Goal: Task Accomplishment & Management: Use online tool/utility

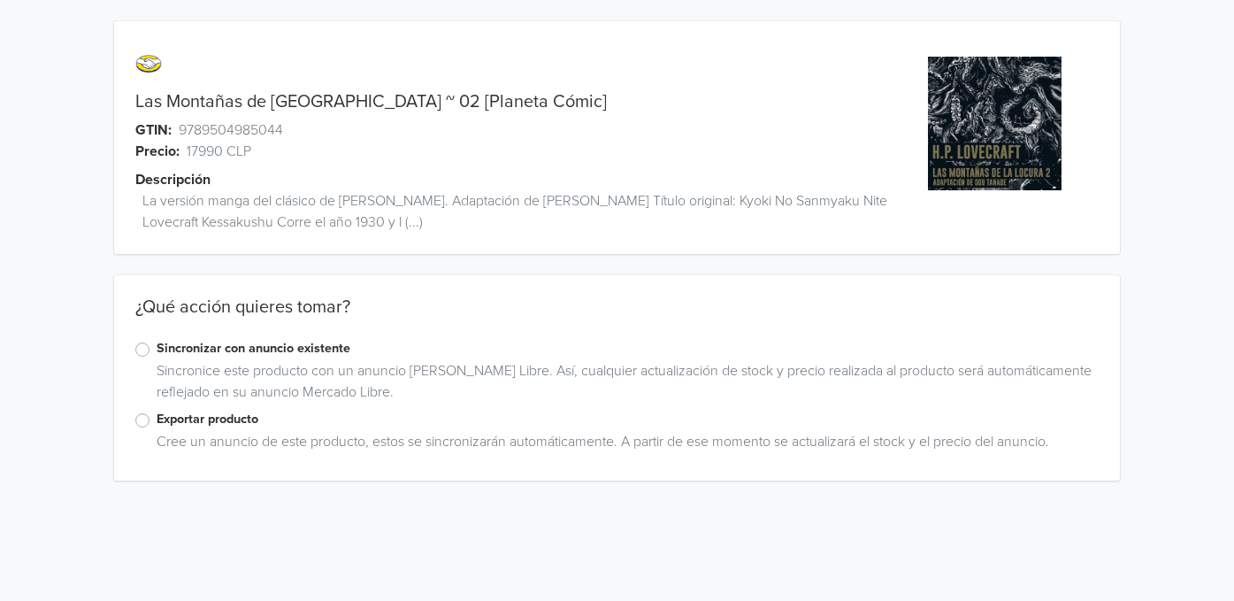
click at [157, 420] on label "Exportar producto" at bounding box center [628, 419] width 943 height 19
click at [0, 0] on input "Exportar producto" at bounding box center [0, 0] width 0 height 0
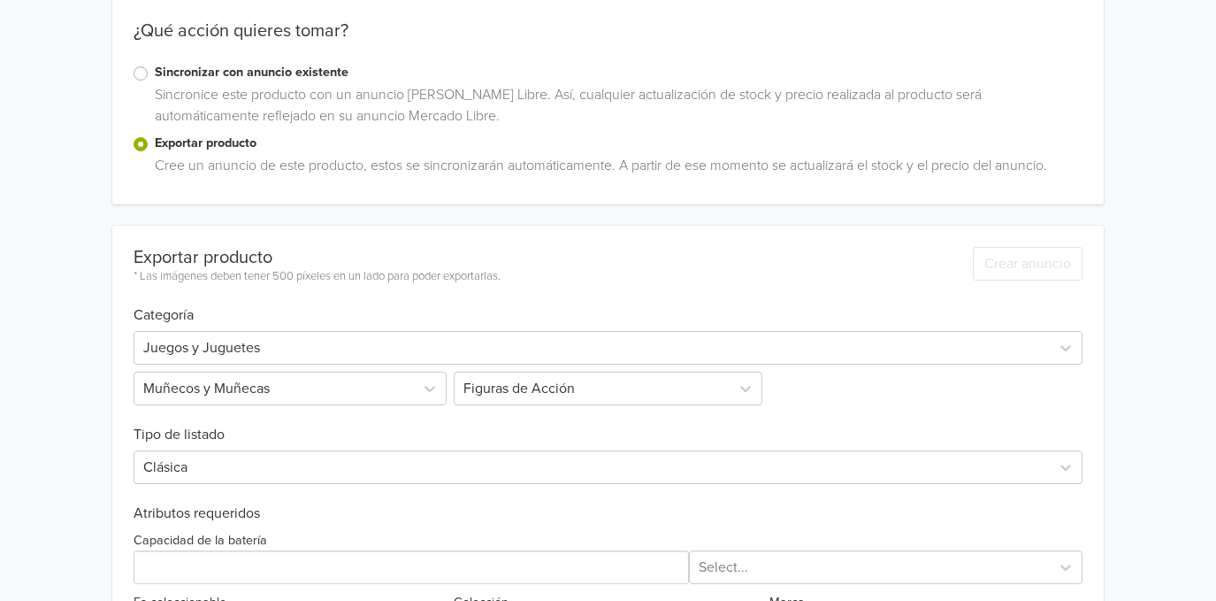
scroll to position [496, 0]
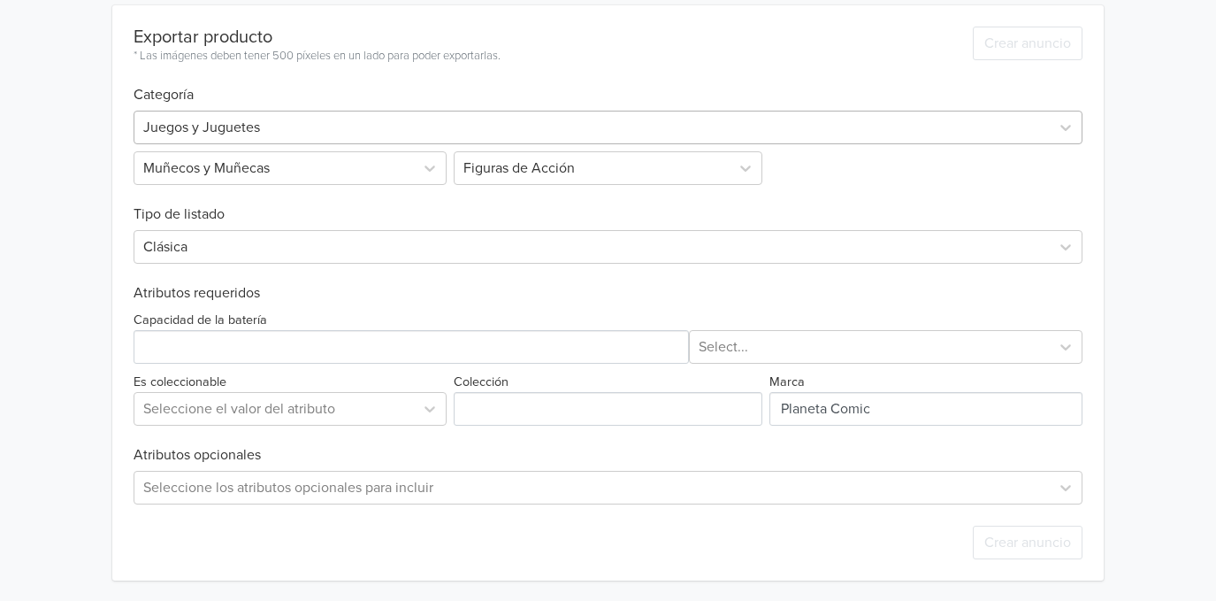
click at [279, 130] on div at bounding box center [592, 127] width 898 height 25
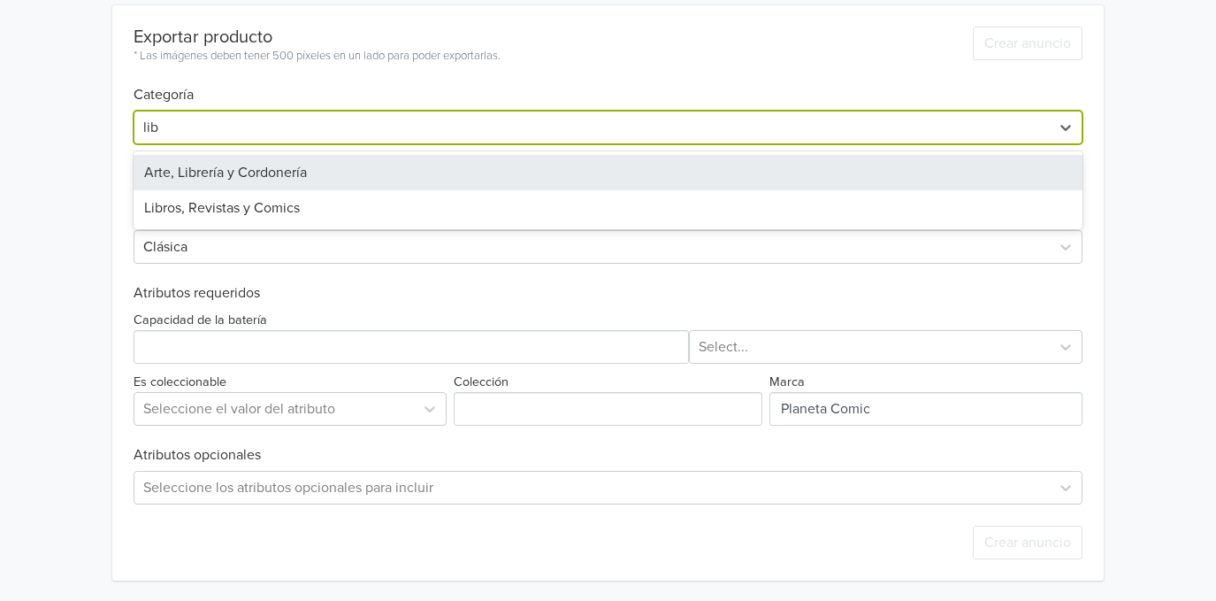
type input "libr"
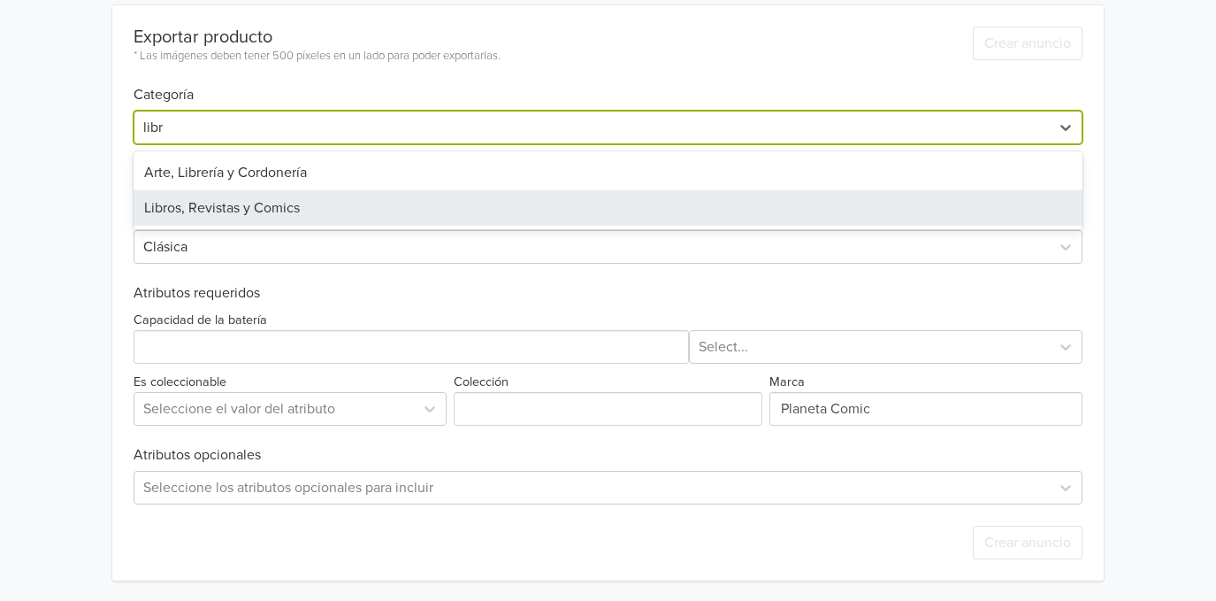
click at [280, 195] on div "Libros, Revistas y Comics" at bounding box center [608, 207] width 949 height 35
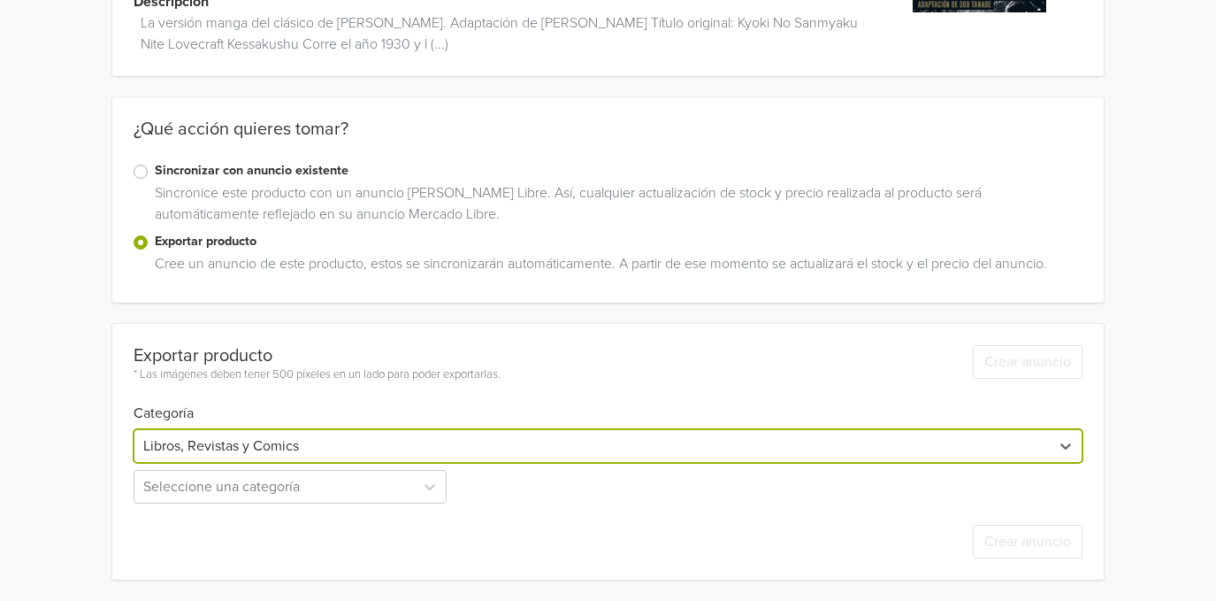
scroll to position [177, 0]
click at [292, 486] on div "Seleccione una categoría" at bounding box center [292, 488] width 317 height 34
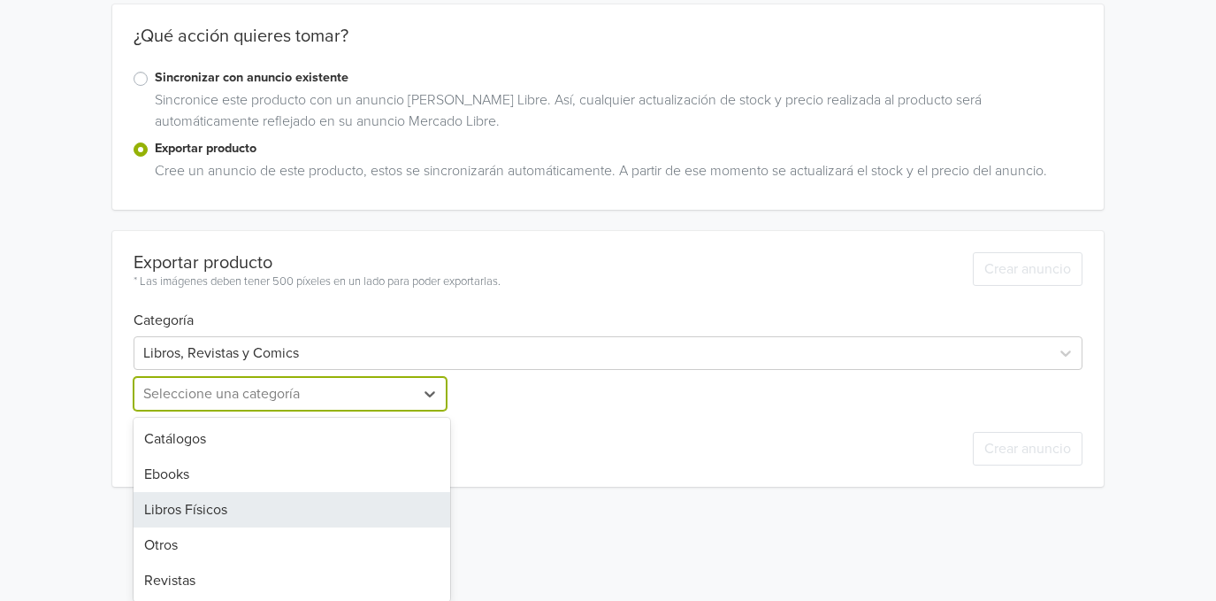
click at [272, 517] on div "Libros Físicos" at bounding box center [292, 509] width 317 height 35
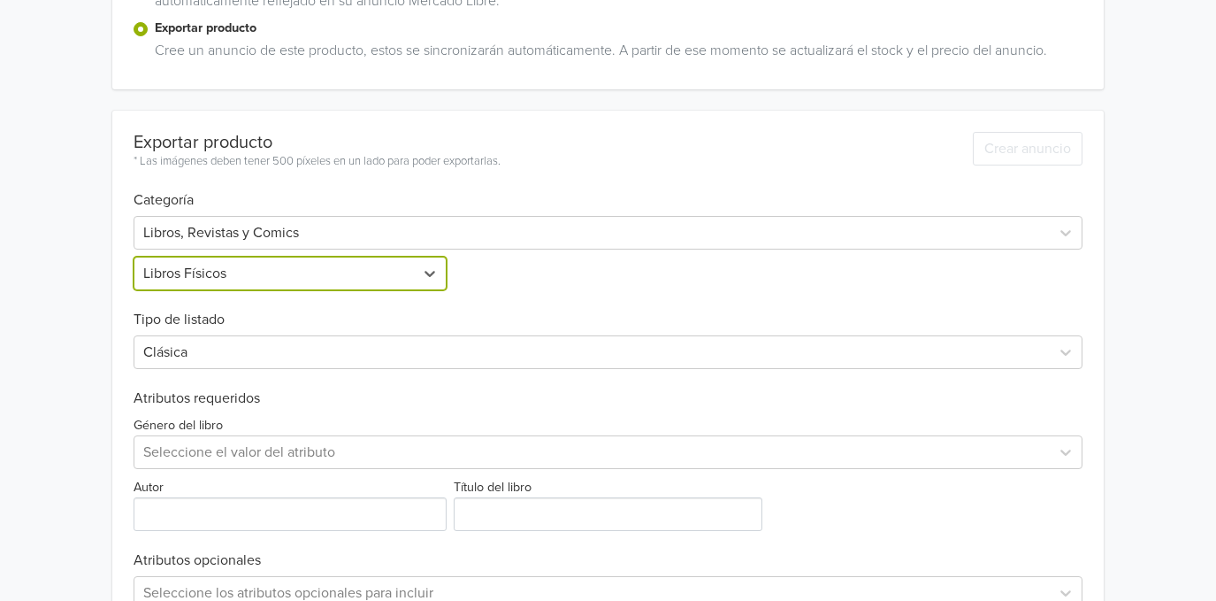
scroll to position [496, 0]
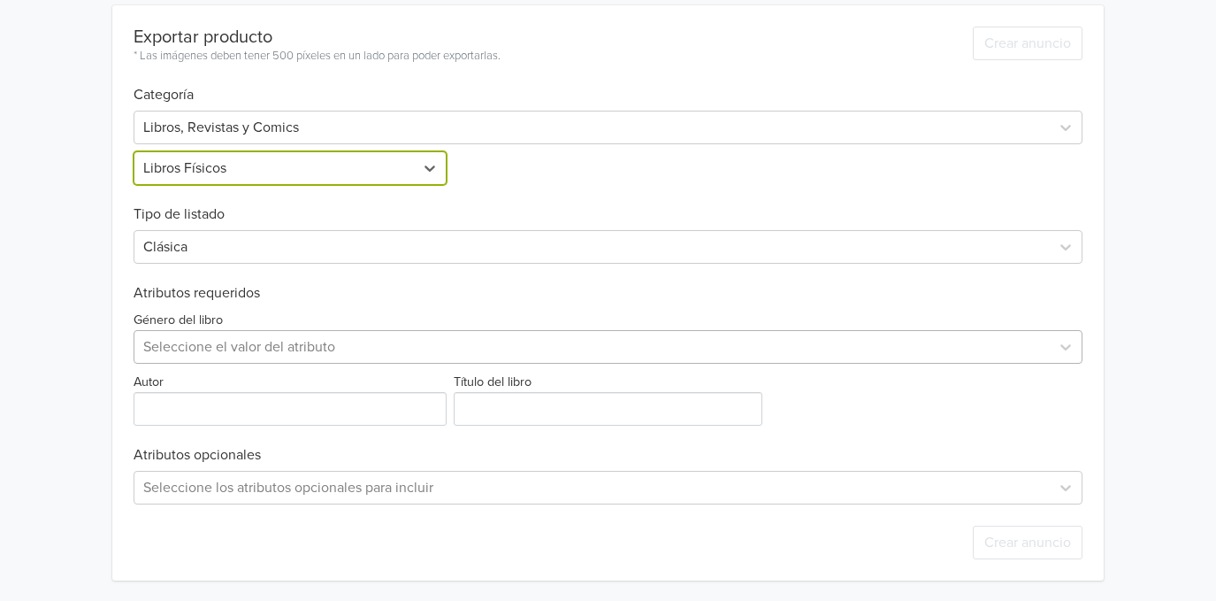
click at [229, 342] on div at bounding box center [592, 346] width 898 height 25
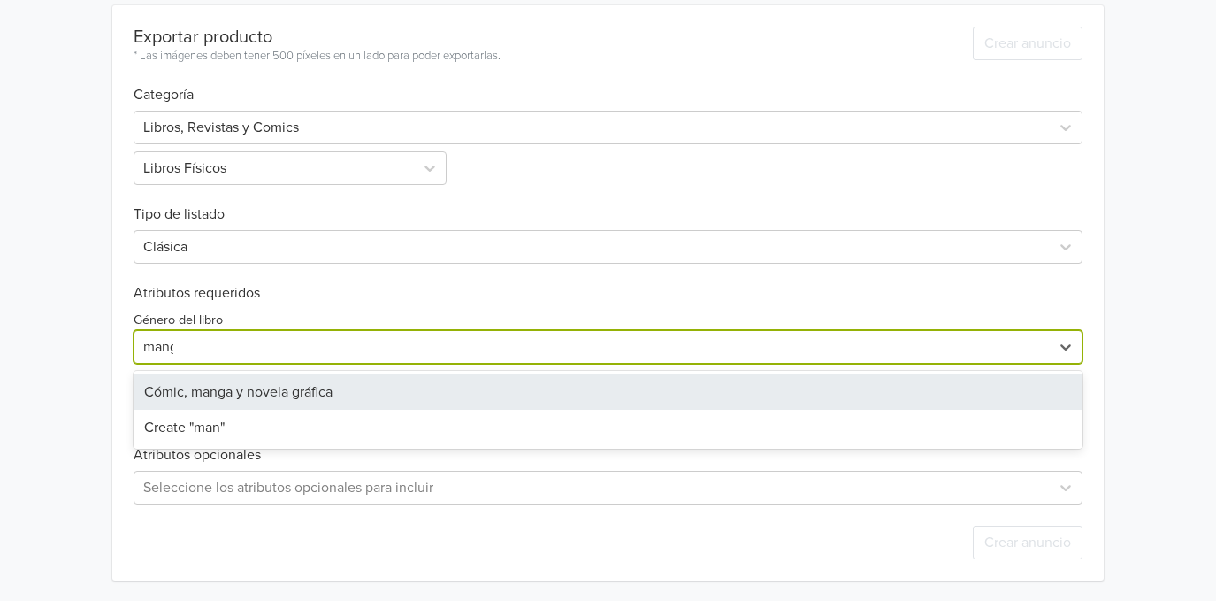
type input "manga"
click at [341, 387] on div "Cómic, manga y novela gráfica" at bounding box center [608, 391] width 949 height 35
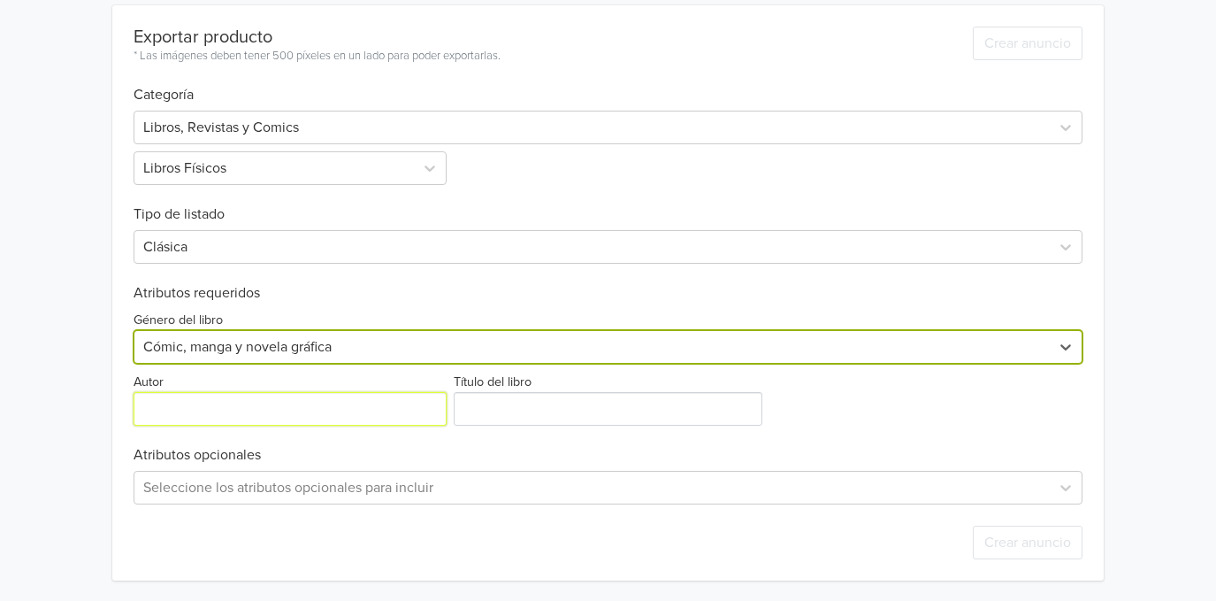
click at [163, 413] on input "Autor" at bounding box center [290, 409] width 313 height 34
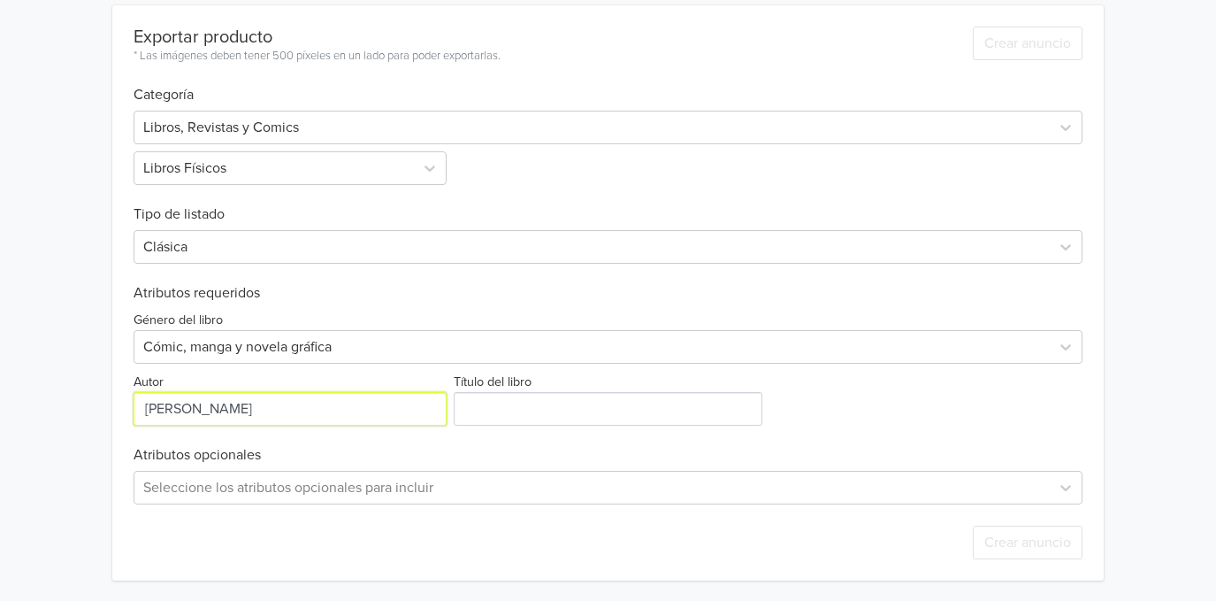
type input "[PERSON_NAME]"
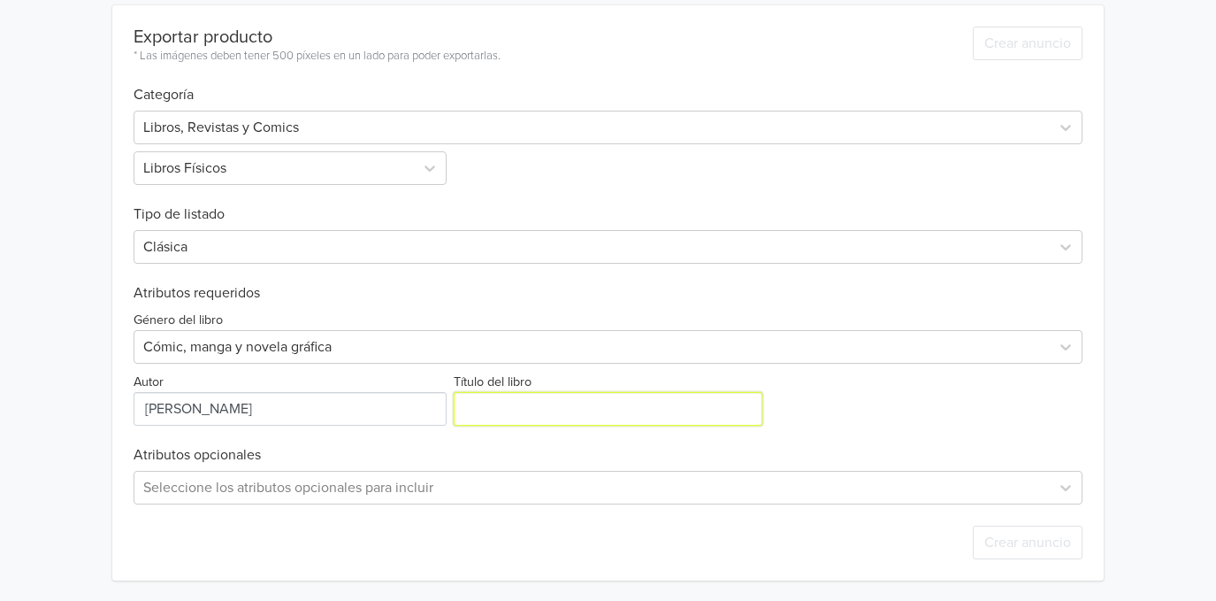
click at [485, 403] on input "Título del libro" at bounding box center [609, 409] width 310 height 34
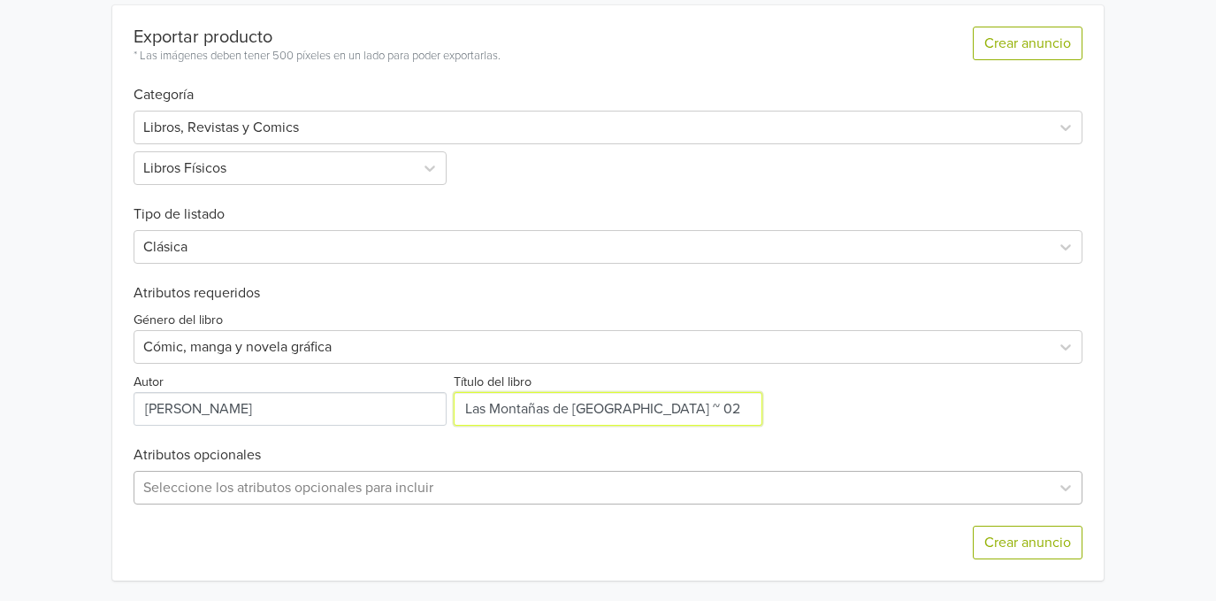
type input "Las Montañas de [GEOGRAPHIC_DATA] ~ 02"
click at [147, 490] on div "Seleccione los atributos opcionales para incluir" at bounding box center [608, 488] width 949 height 34
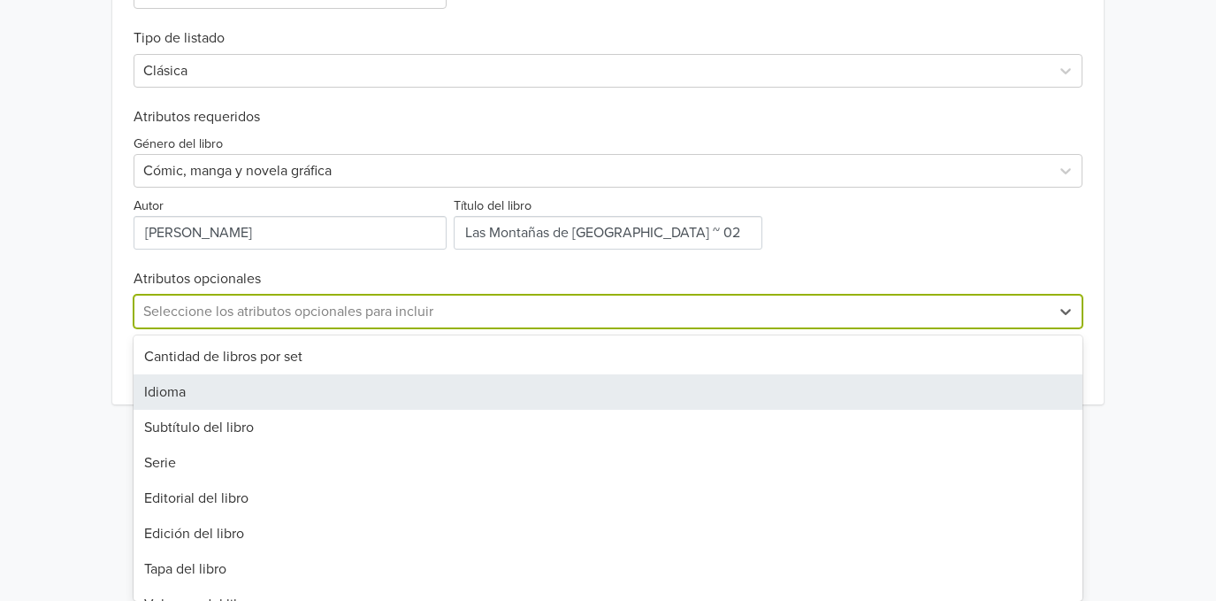
click at [201, 395] on div "Idioma" at bounding box center [608, 391] width 949 height 35
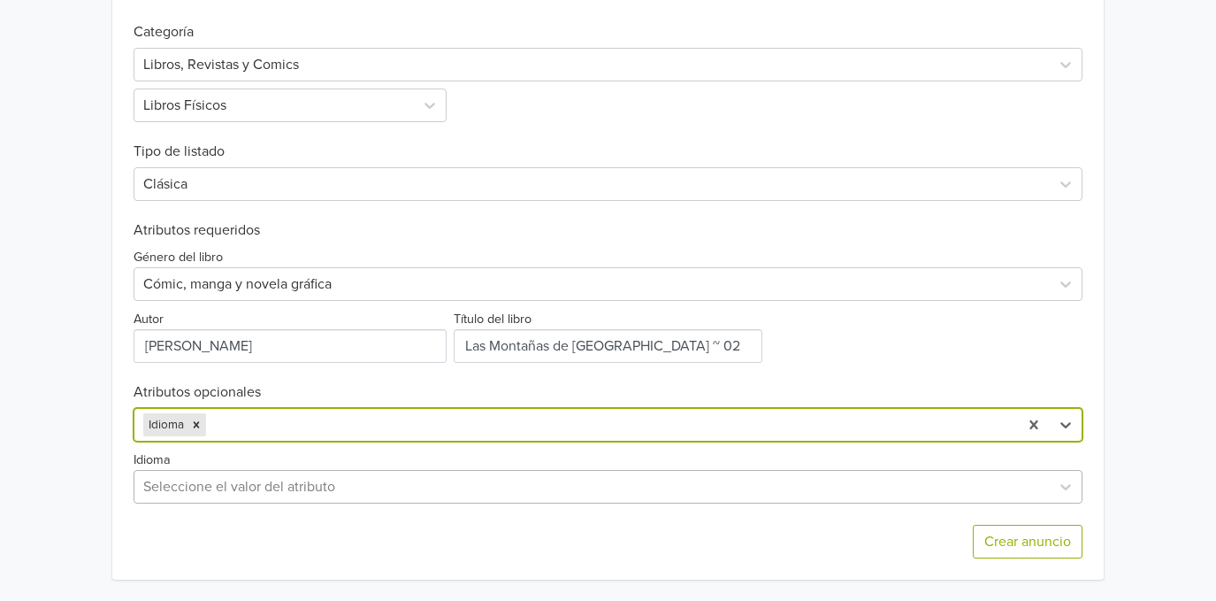
click at [187, 488] on div "Seleccione el valor del atributo" at bounding box center [608, 487] width 949 height 34
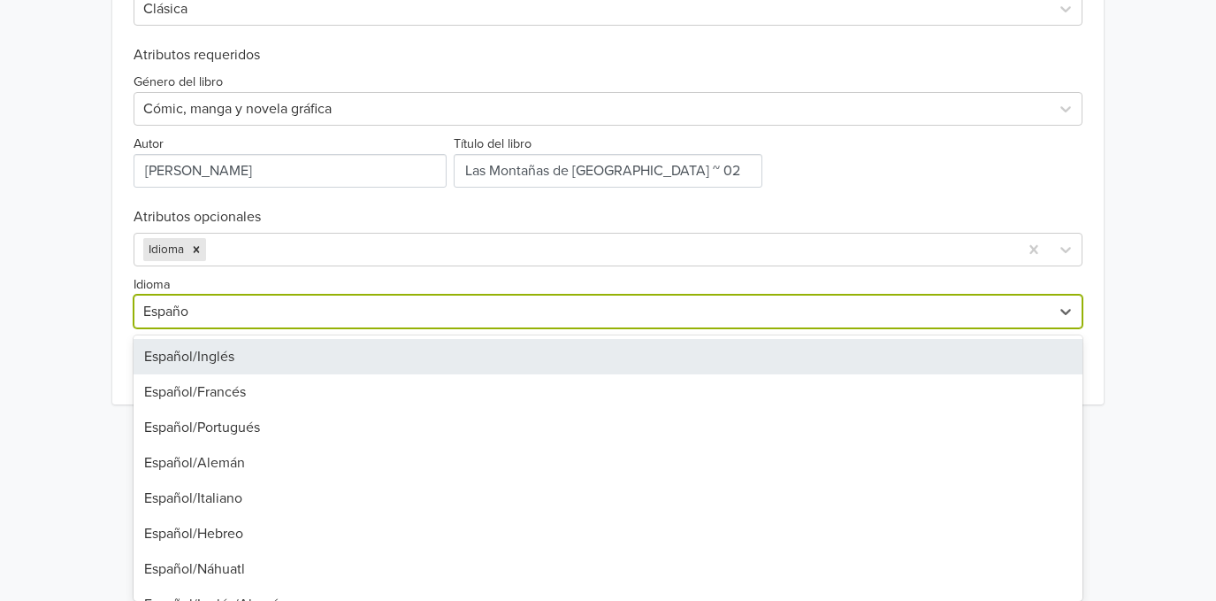
type input "Español"
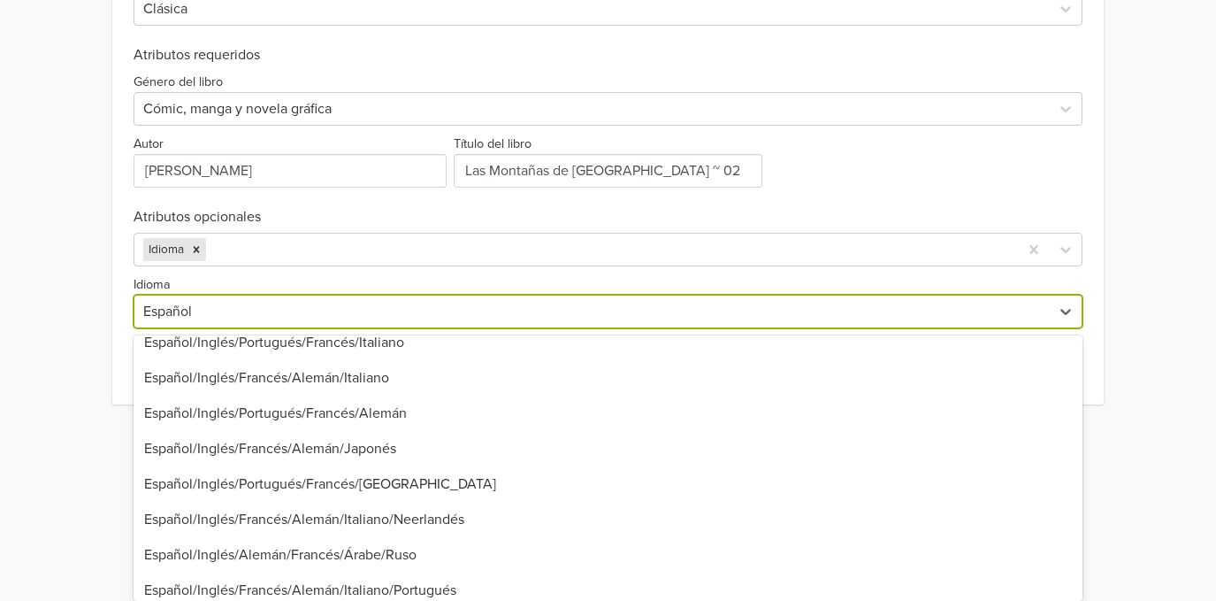
scroll to position [1015, 0]
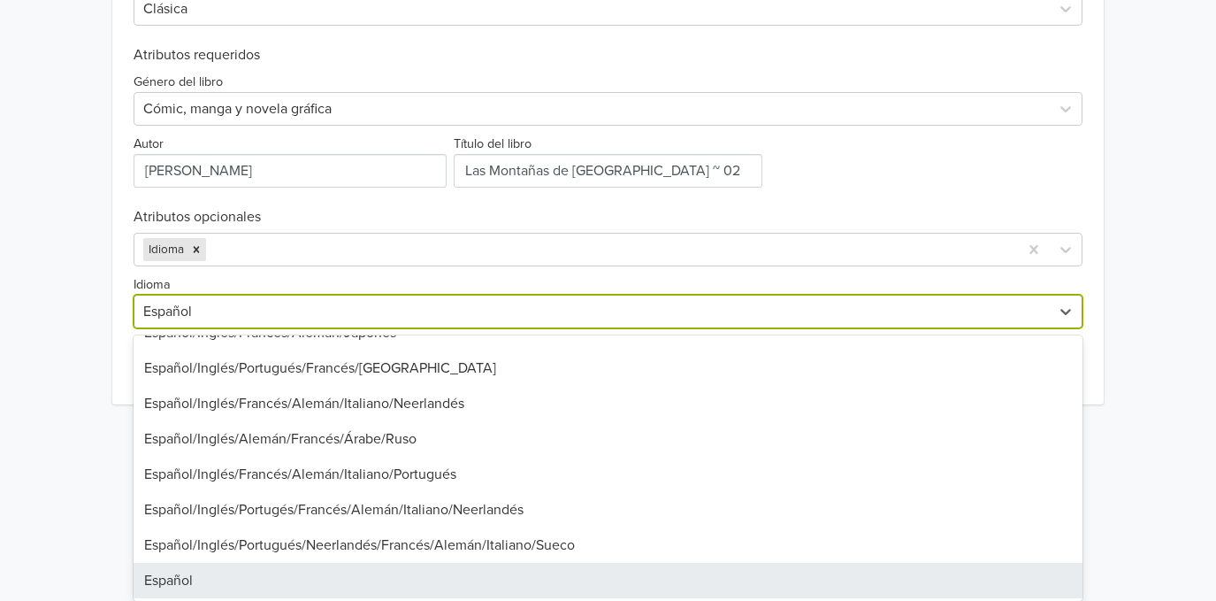
click at [185, 577] on div "Español" at bounding box center [608, 580] width 949 height 35
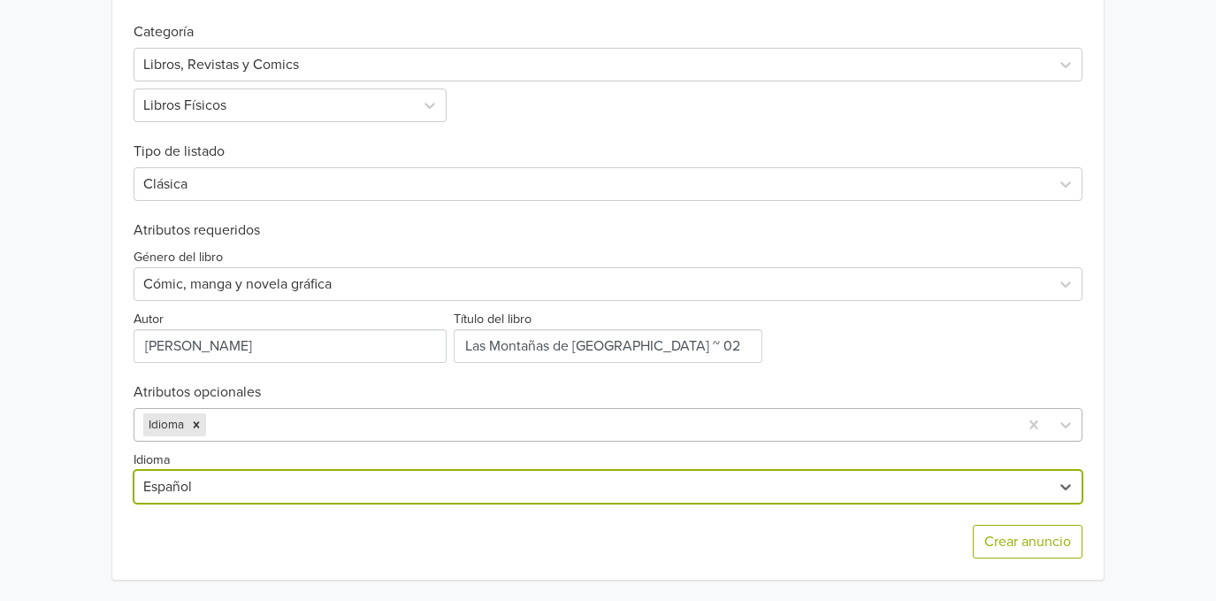
click at [258, 428] on div at bounding box center [610, 424] width 800 height 25
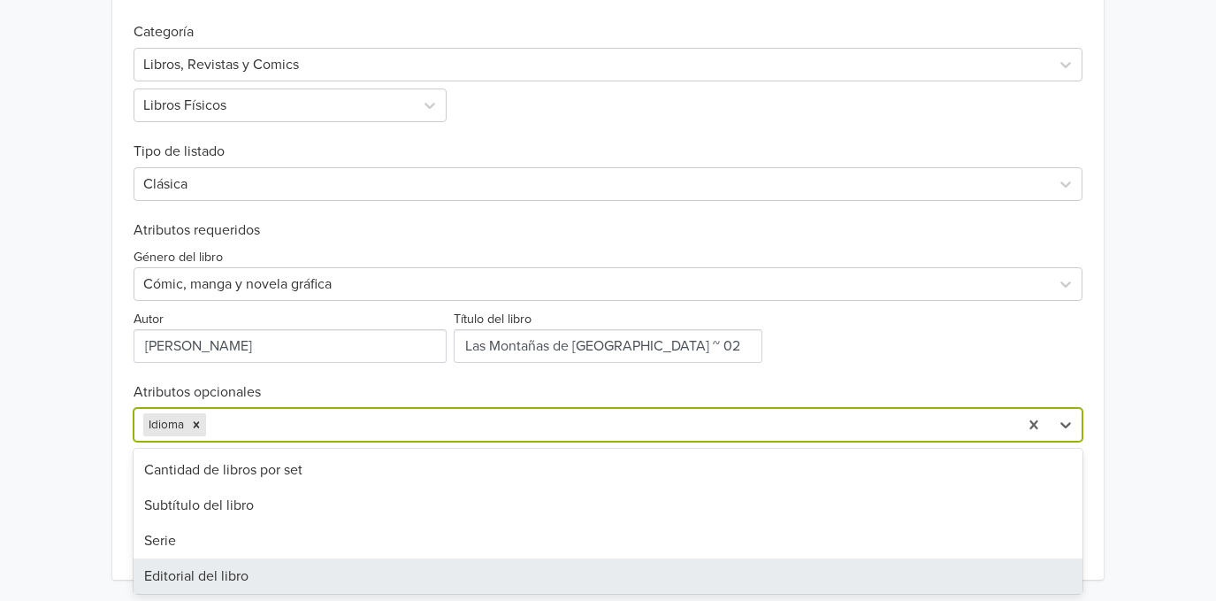
click at [213, 572] on div "Editorial del libro" at bounding box center [608, 575] width 949 height 35
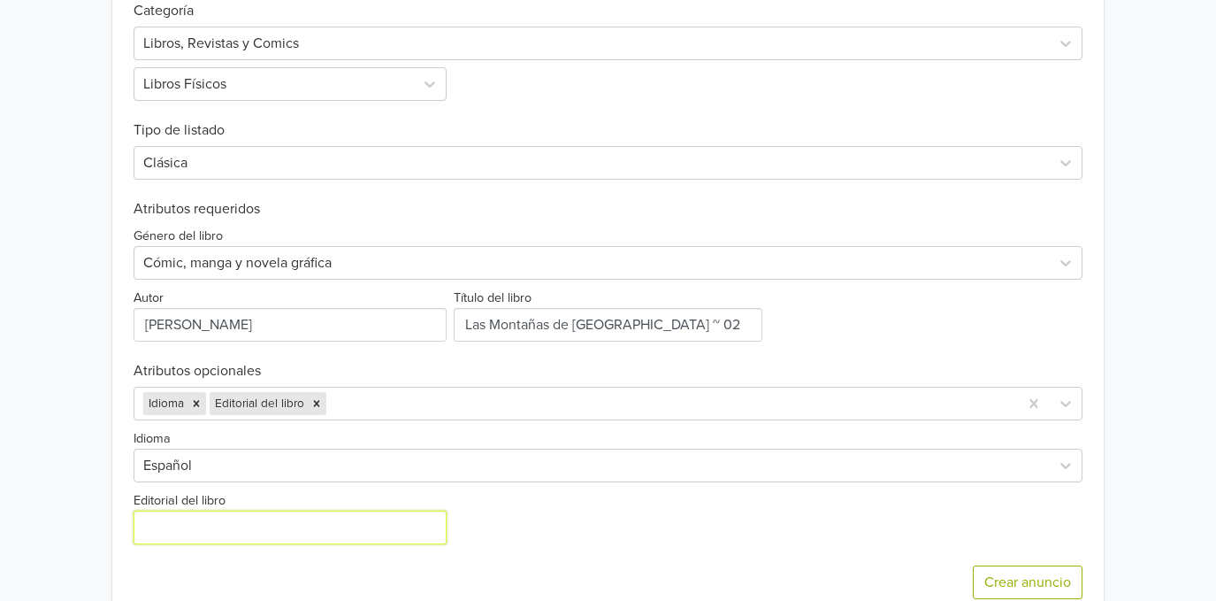
click at [225, 525] on input "Editorial del libro" at bounding box center [290, 527] width 313 height 34
type input "Planeta Cómic"
click at [402, 413] on div "Idioma Editorial del libro" at bounding box center [608, 404] width 949 height 34
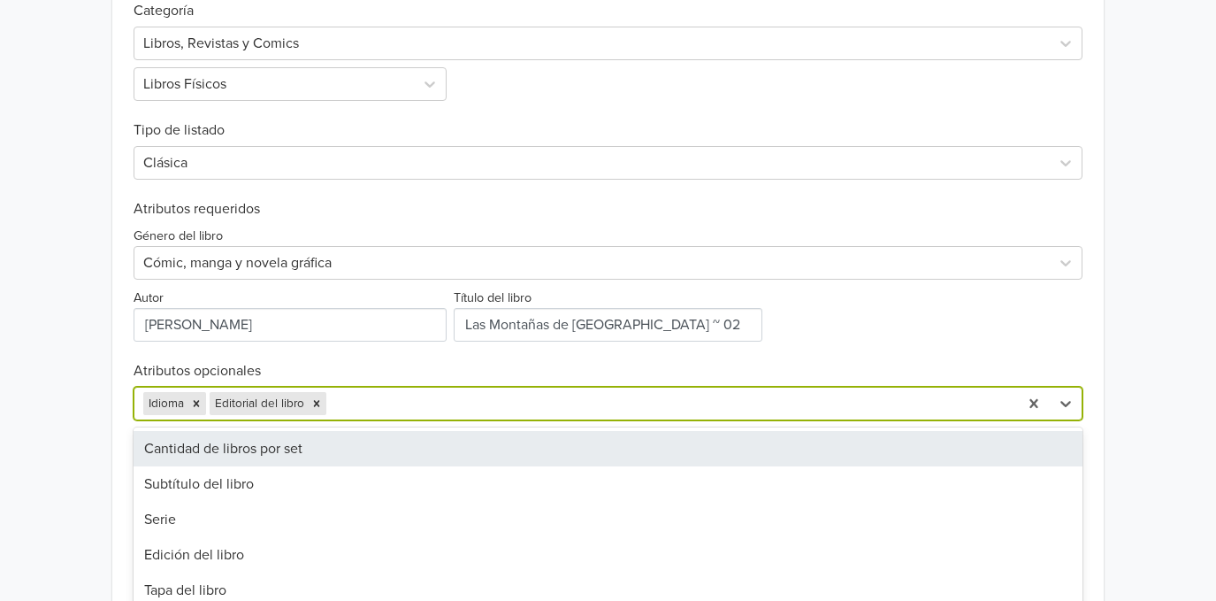
scroll to position [621, 0]
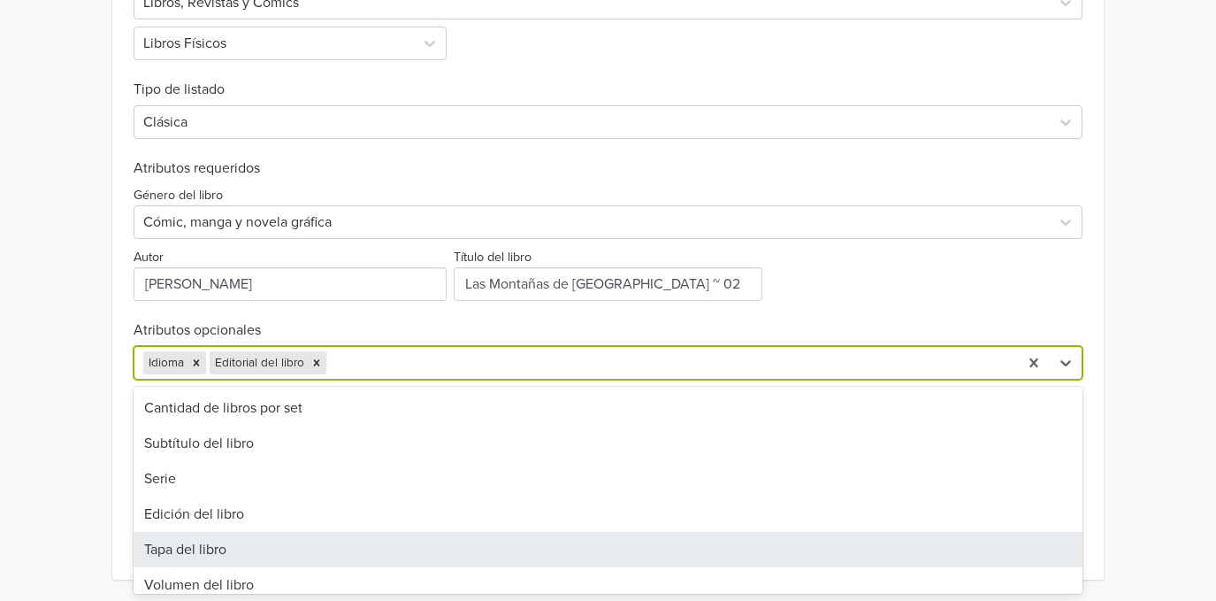
click at [292, 543] on div "Tapa del libro" at bounding box center [608, 549] width 949 height 35
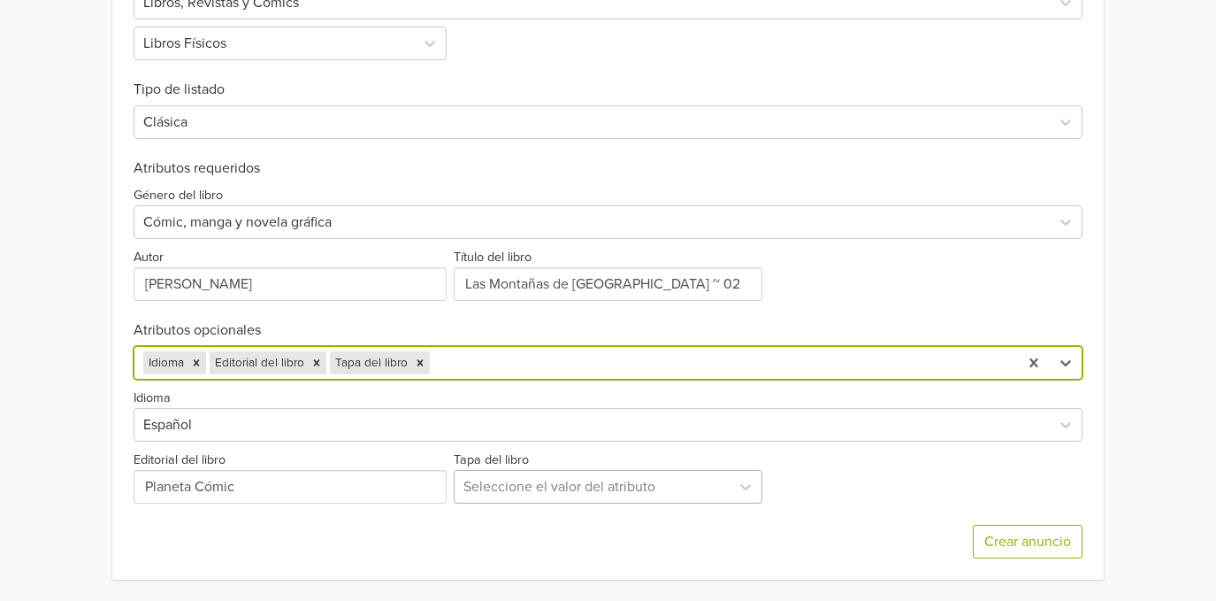
click at [521, 485] on div at bounding box center [593, 486] width 258 height 25
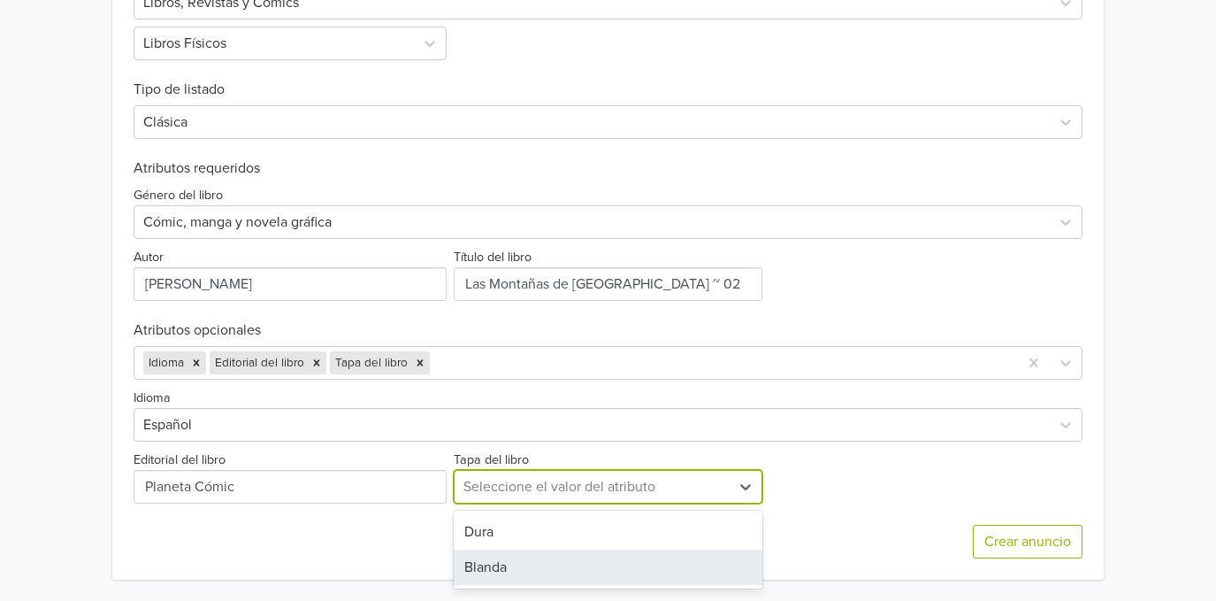
click at [503, 558] on div "Blanda" at bounding box center [609, 566] width 310 height 35
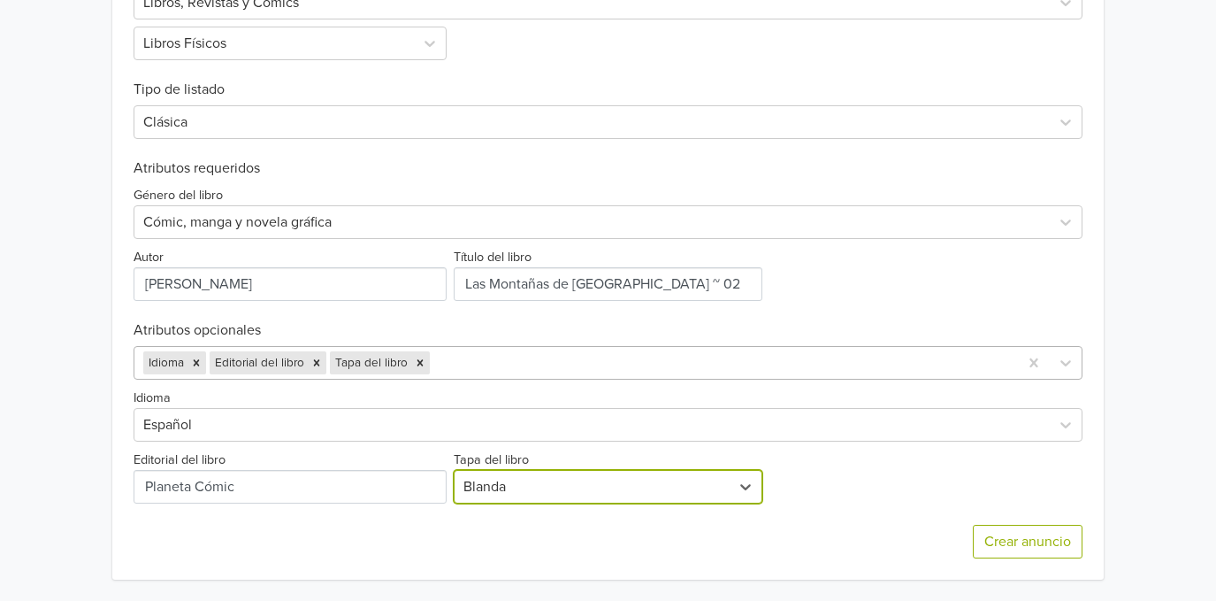
click at [510, 359] on div at bounding box center [721, 362] width 576 height 25
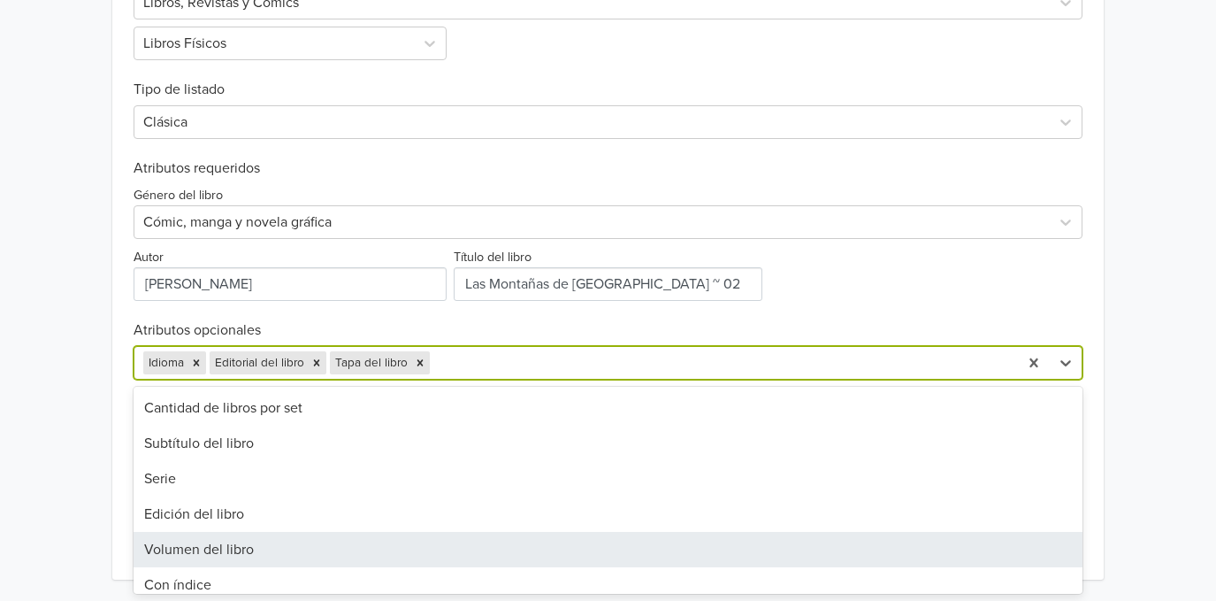
drag, startPoint x: 396, startPoint y: 548, endPoint x: 470, endPoint y: 534, distance: 74.6
click at [395, 548] on div "Volumen del libro" at bounding box center [608, 549] width 949 height 35
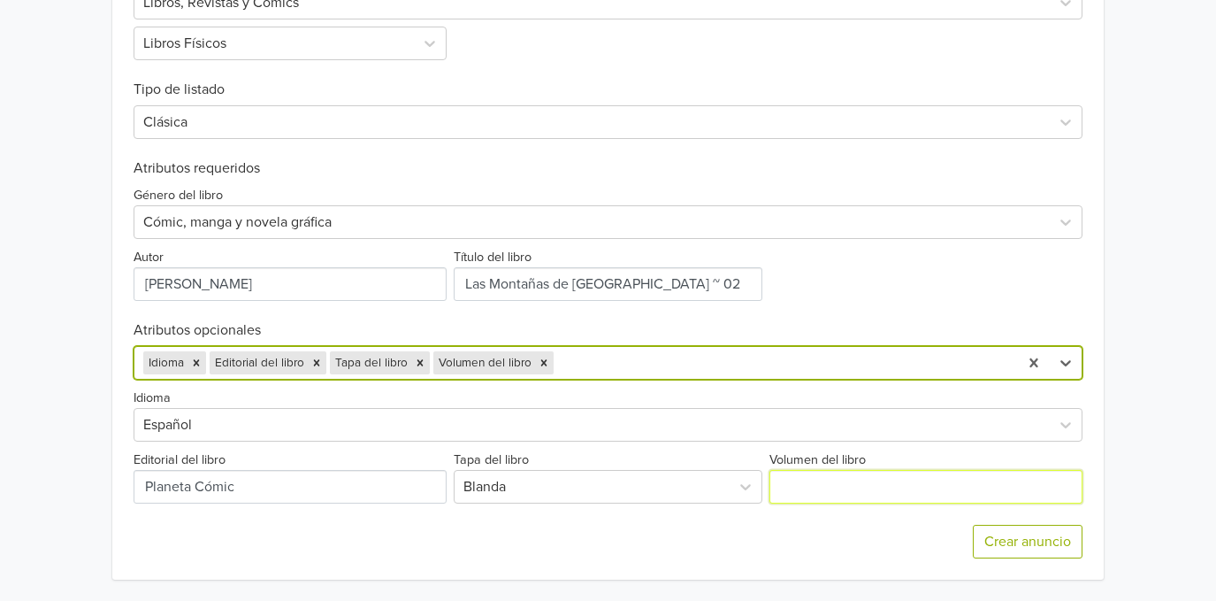
click at [803, 477] on input "Volumen del libro" at bounding box center [926, 487] width 313 height 34
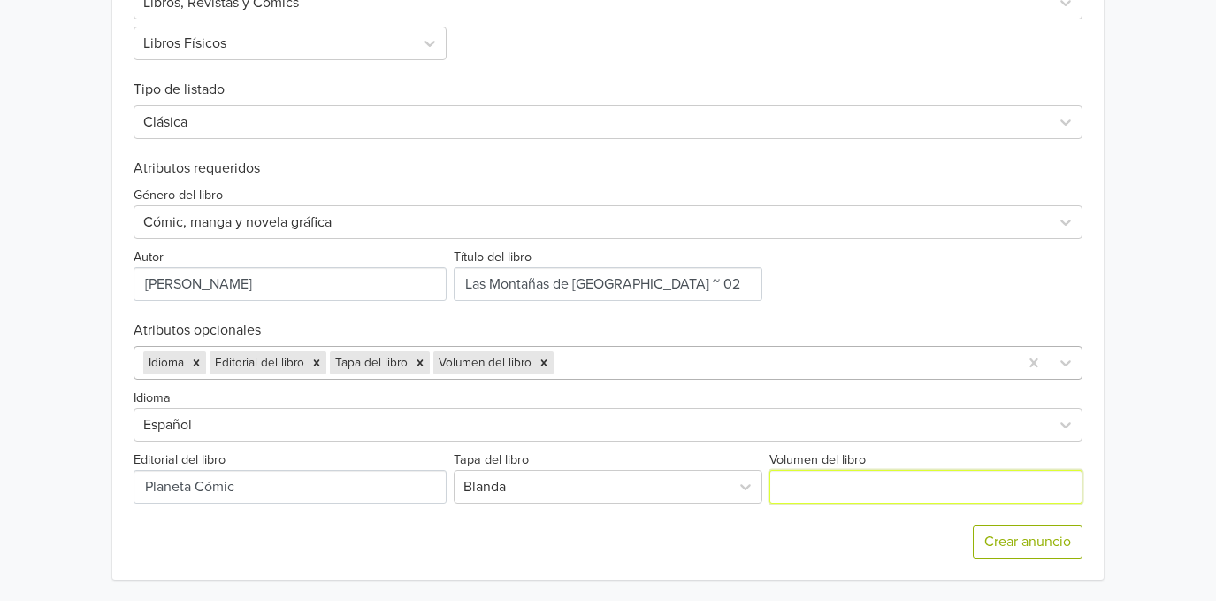
type input "Tomo 02"
click at [650, 357] on div at bounding box center [783, 362] width 452 height 25
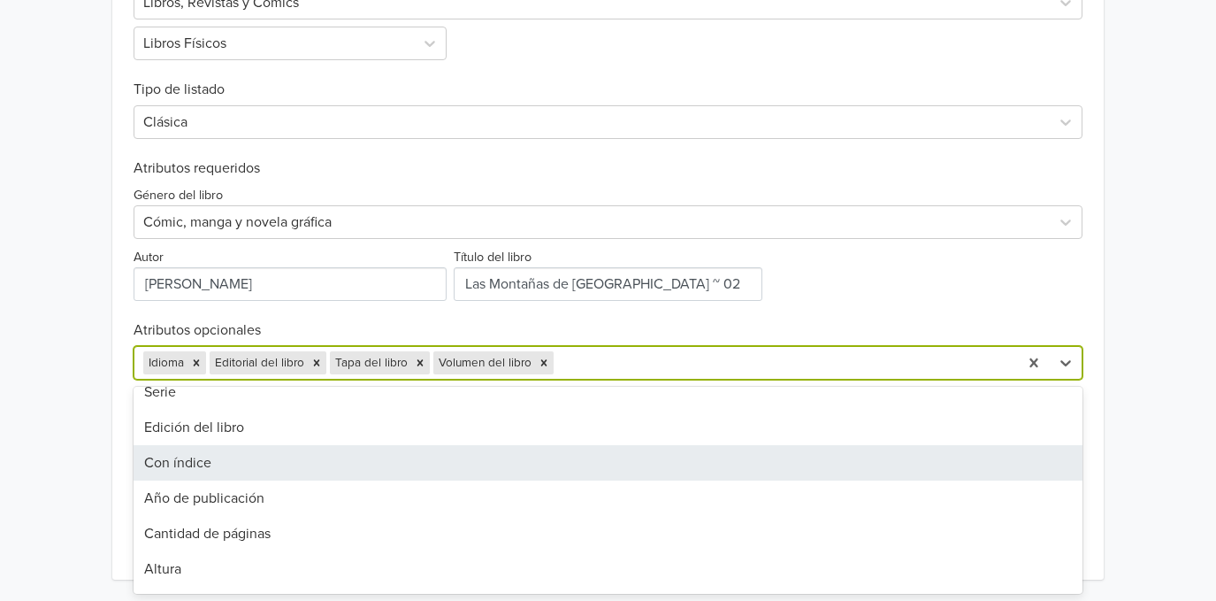
scroll to position [118, 0]
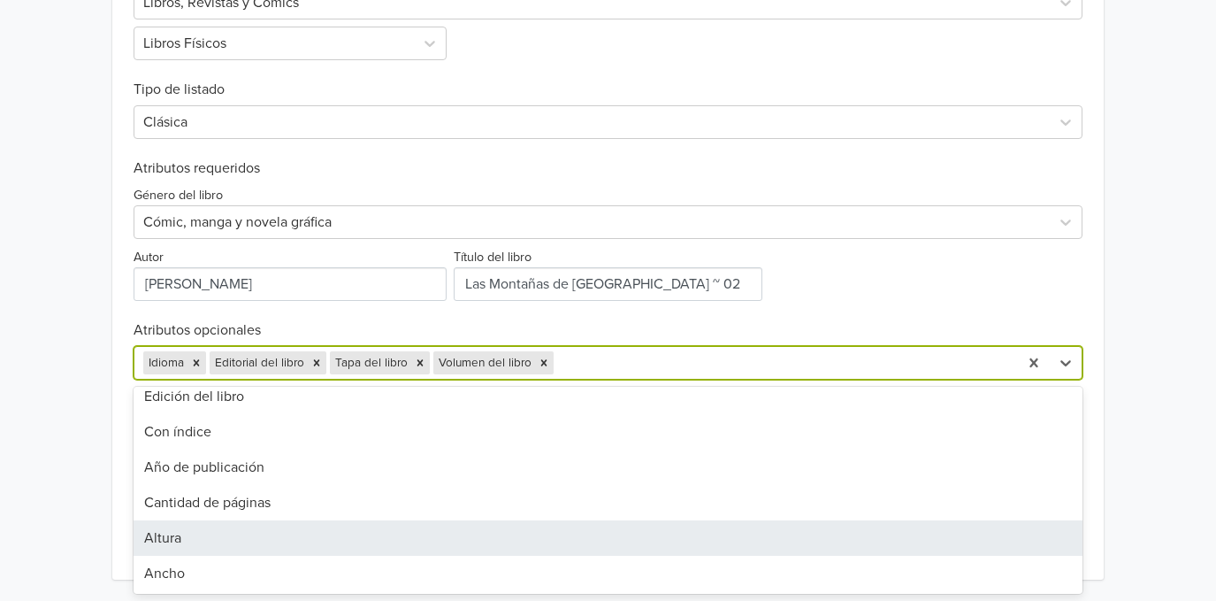
click at [428, 531] on div "Altura" at bounding box center [608, 537] width 949 height 35
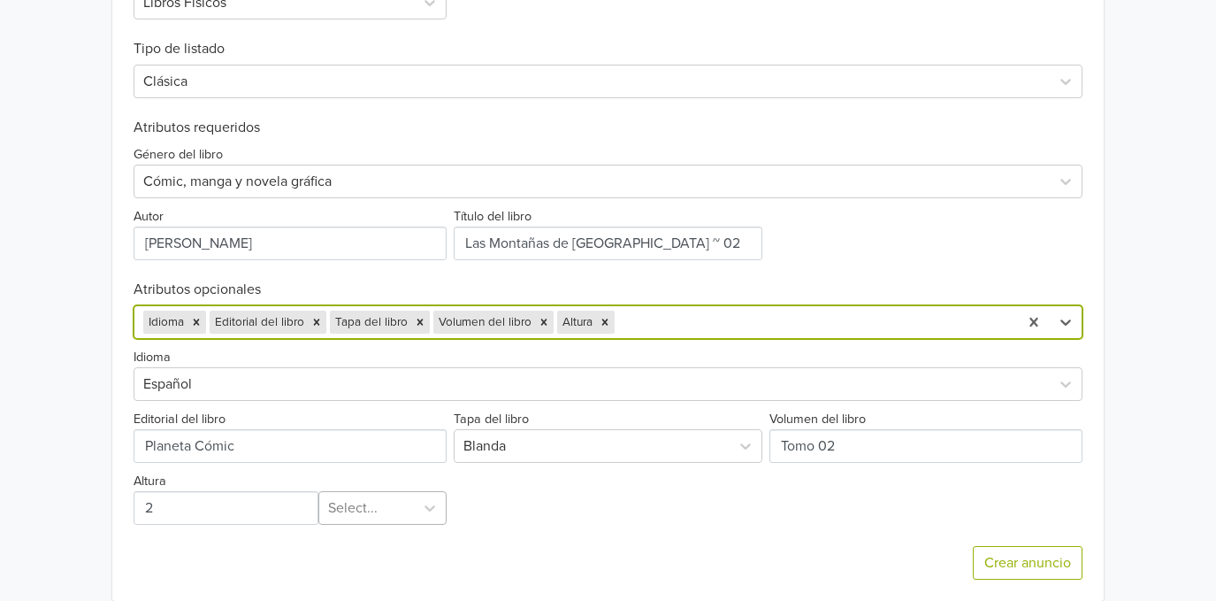
click at [396, 525] on div "Select..." at bounding box center [382, 508] width 128 height 34
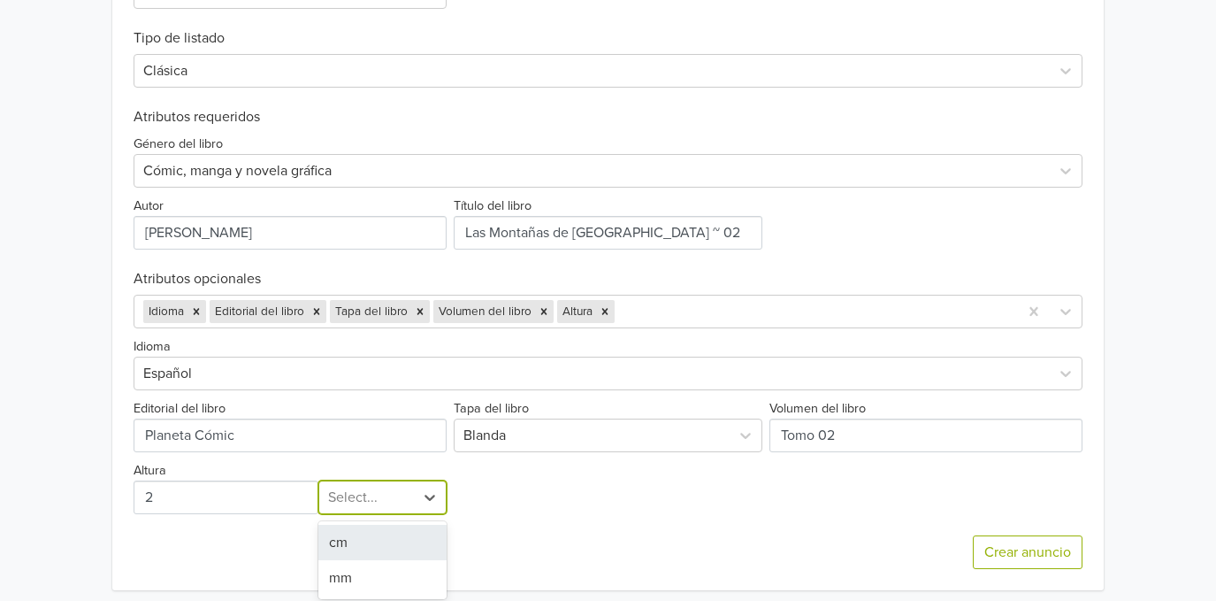
scroll to position [678, 0]
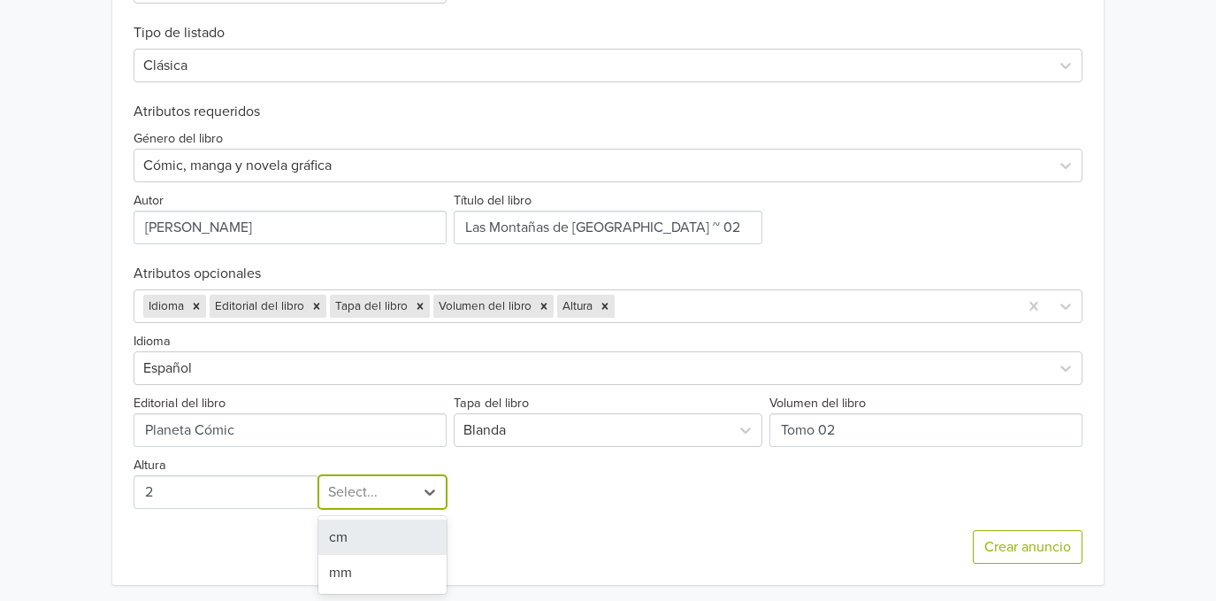
click at [382, 542] on div "cm" at bounding box center [382, 536] width 128 height 35
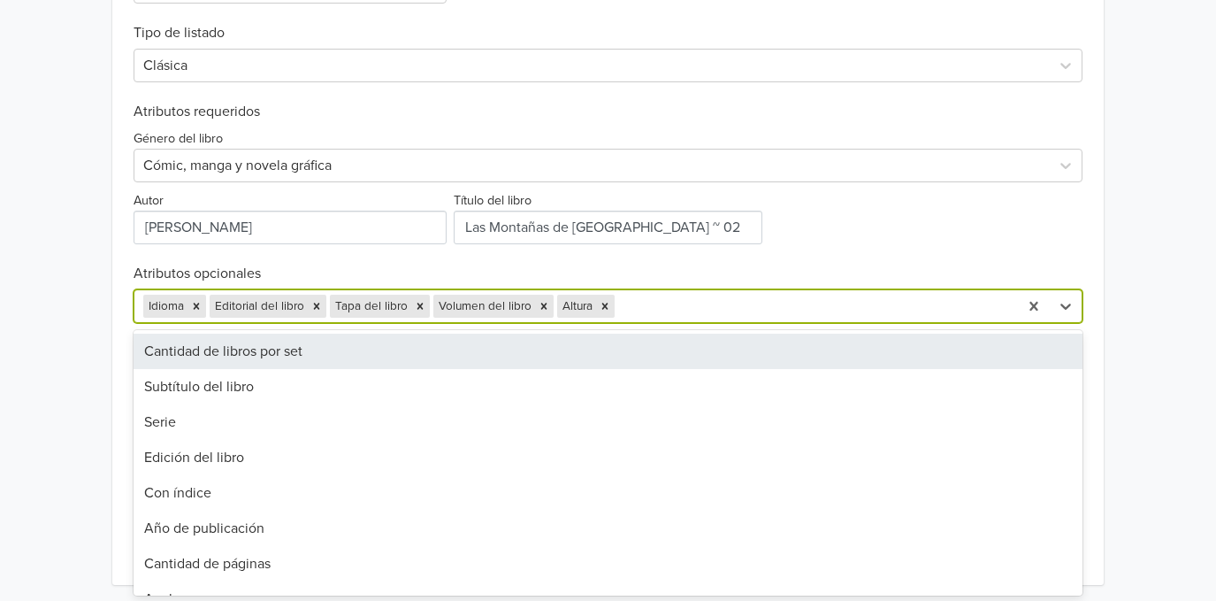
click at [828, 310] on div at bounding box center [813, 306] width 391 height 25
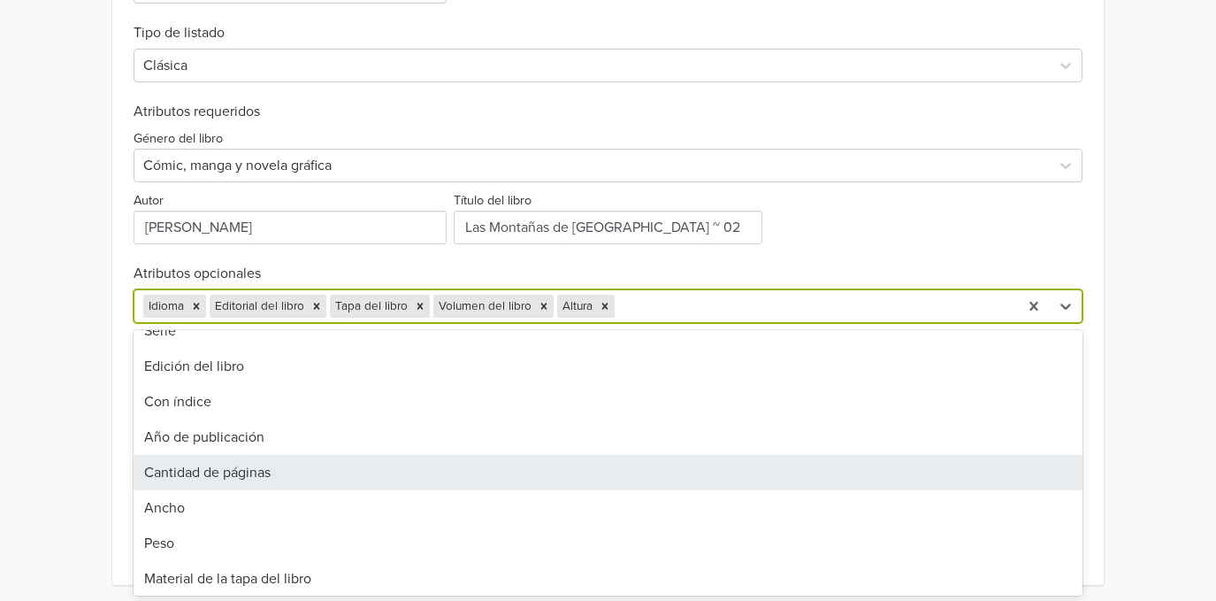
scroll to position [118, 0]
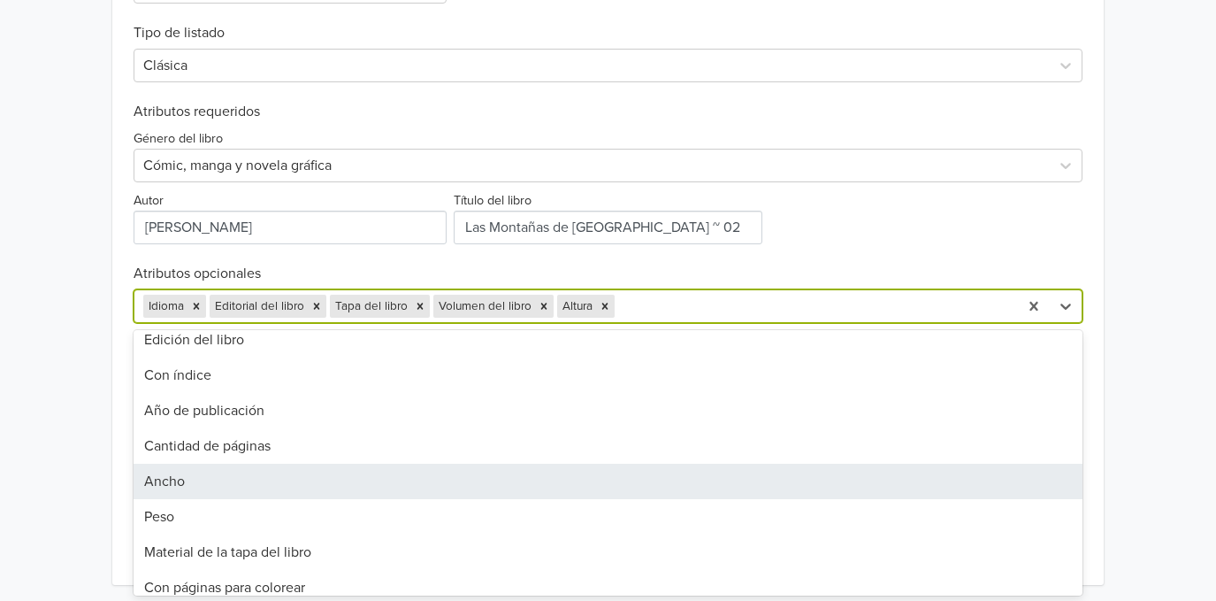
click at [395, 480] on div "Ancho" at bounding box center [608, 481] width 949 height 35
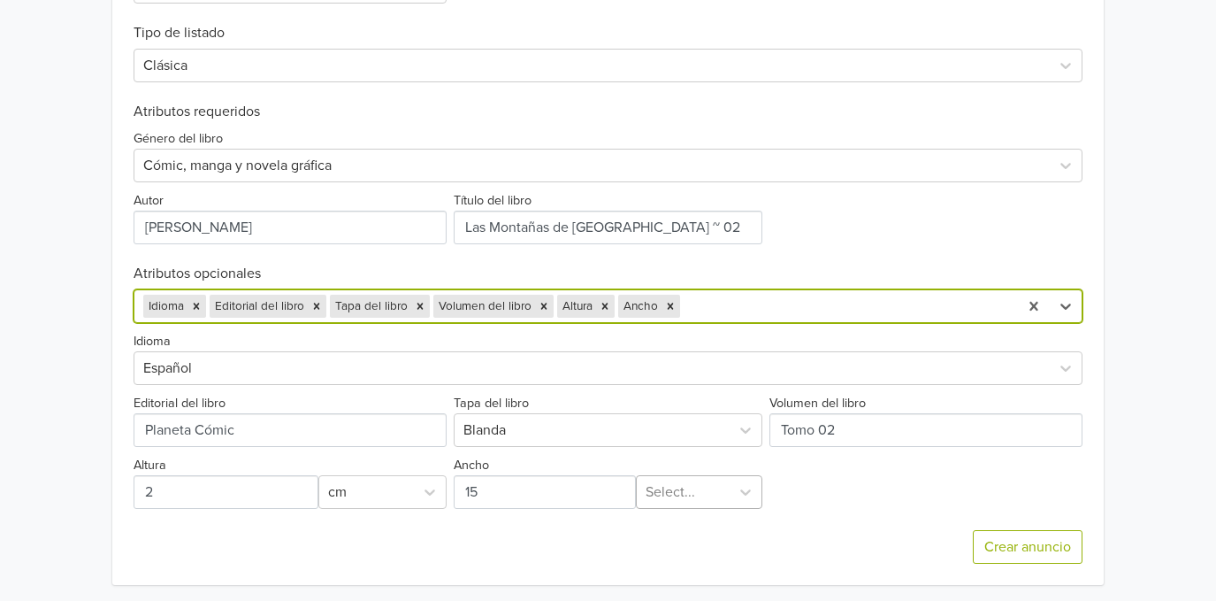
click at [695, 498] on div at bounding box center [683, 491] width 75 height 25
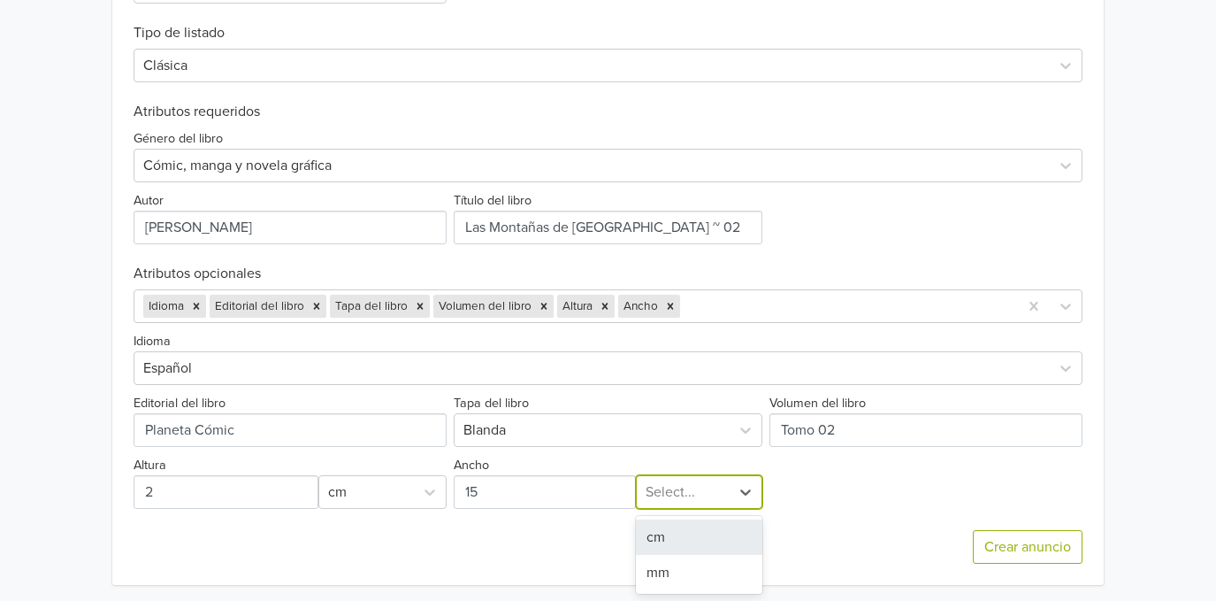
click at [683, 538] on div "cm" at bounding box center [699, 536] width 126 height 35
click at [740, 311] on div at bounding box center [847, 306] width 326 height 25
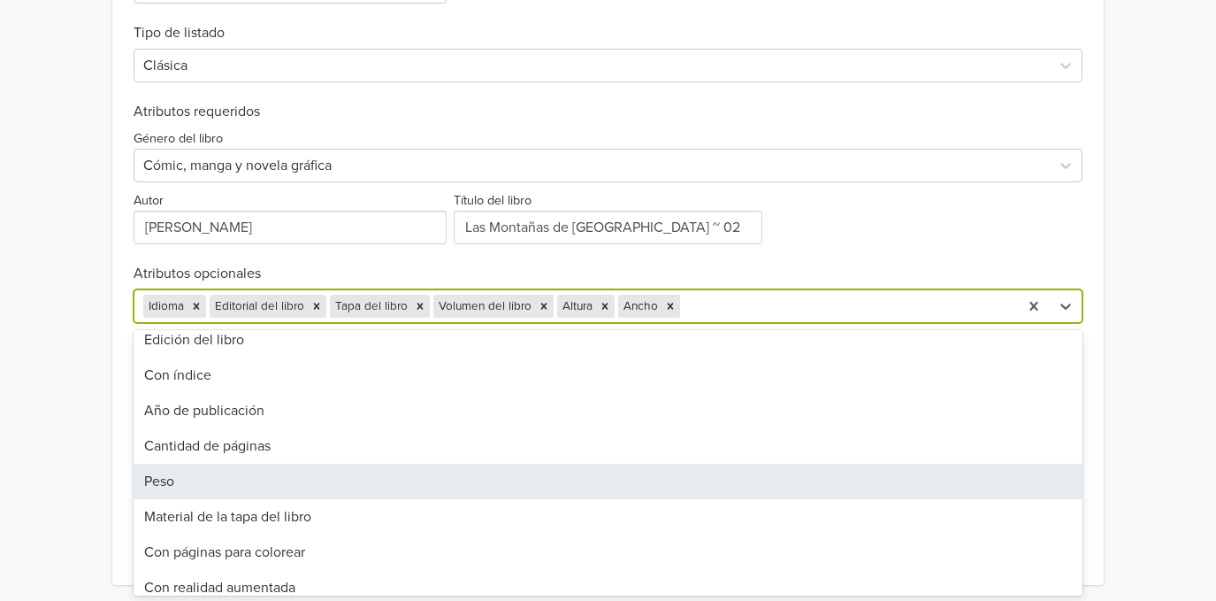
click at [363, 478] on div "Peso" at bounding box center [608, 481] width 949 height 35
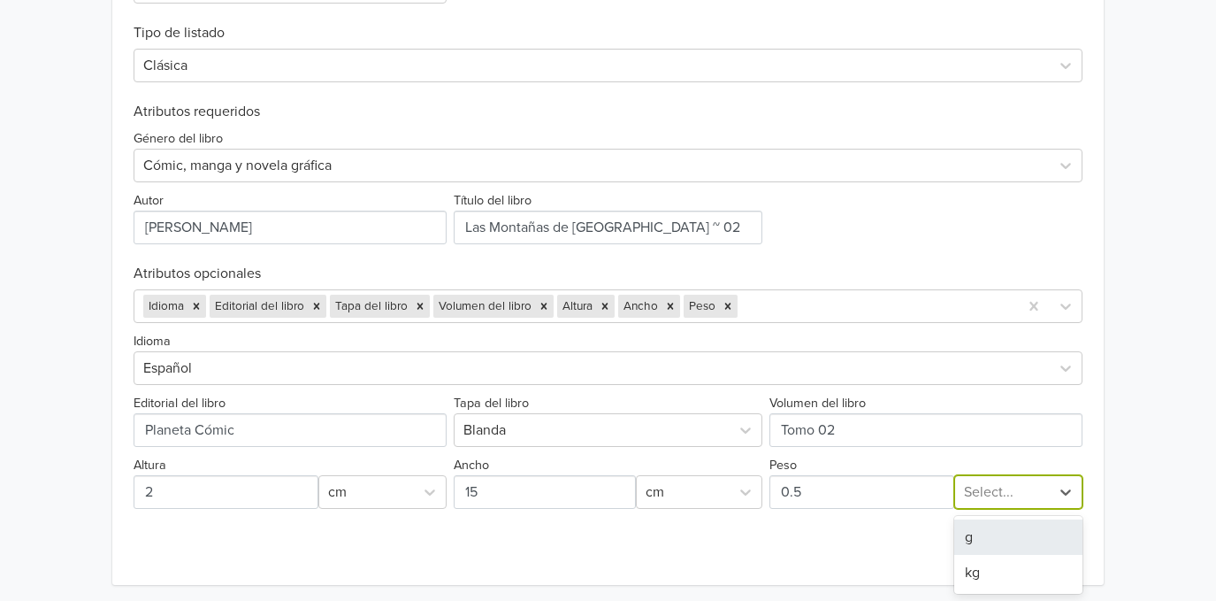
click at [1010, 498] on div at bounding box center [1002, 491] width 77 height 25
click at [985, 533] on div "g" at bounding box center [1018, 536] width 128 height 35
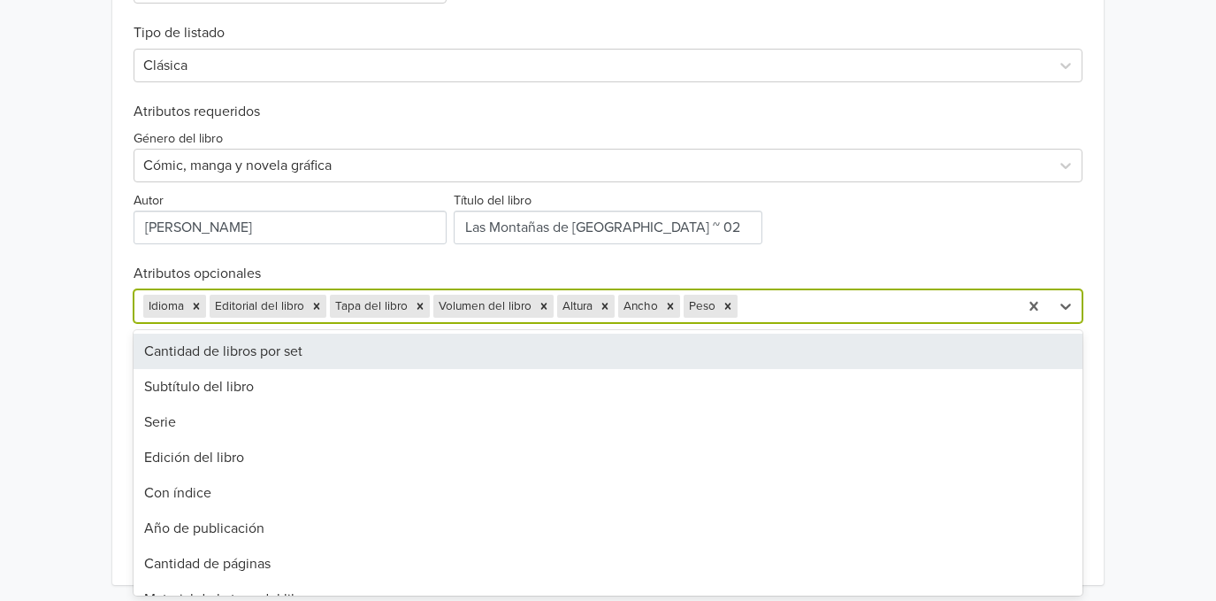
click at [845, 318] on div at bounding box center [875, 306] width 268 height 25
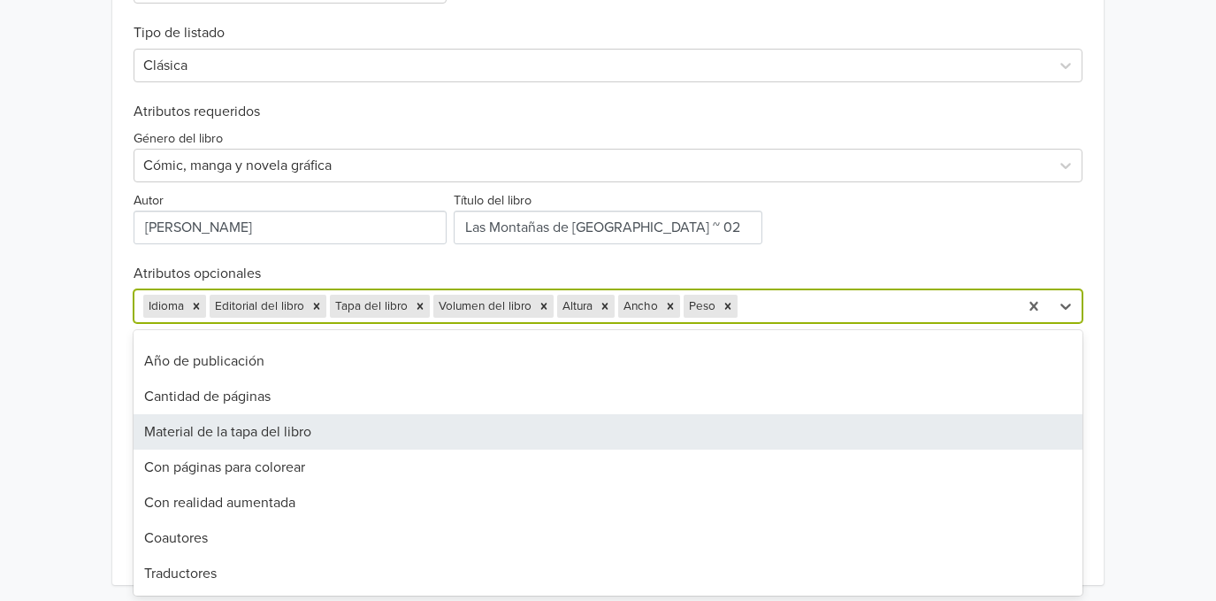
scroll to position [235, 0]
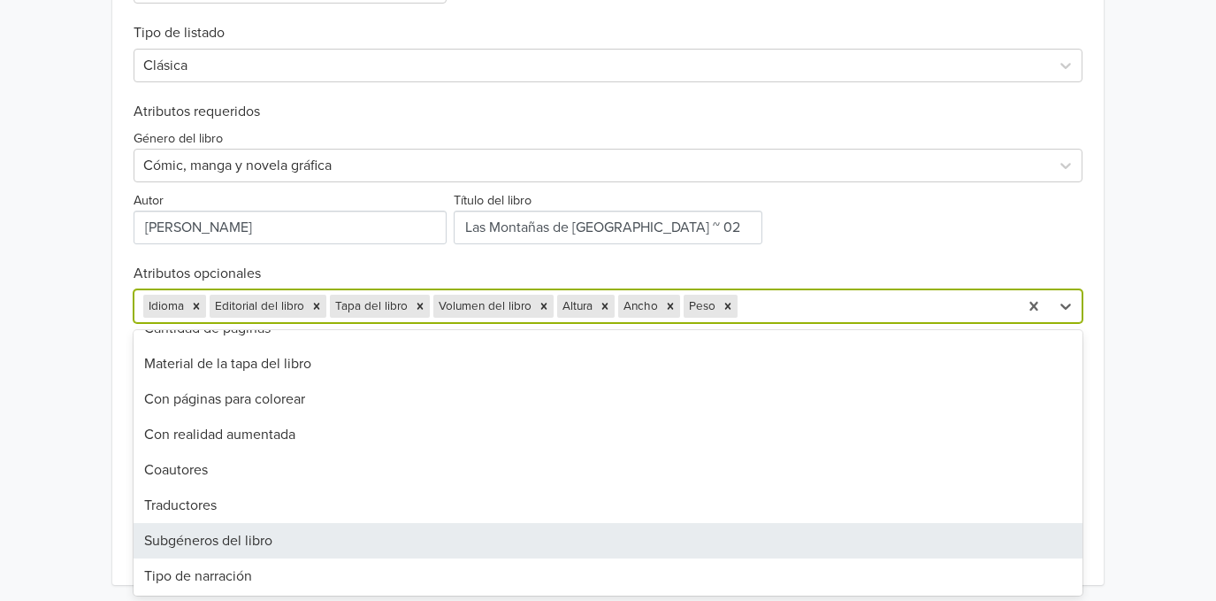
click at [421, 528] on div "Subgéneros del libro" at bounding box center [608, 540] width 949 height 35
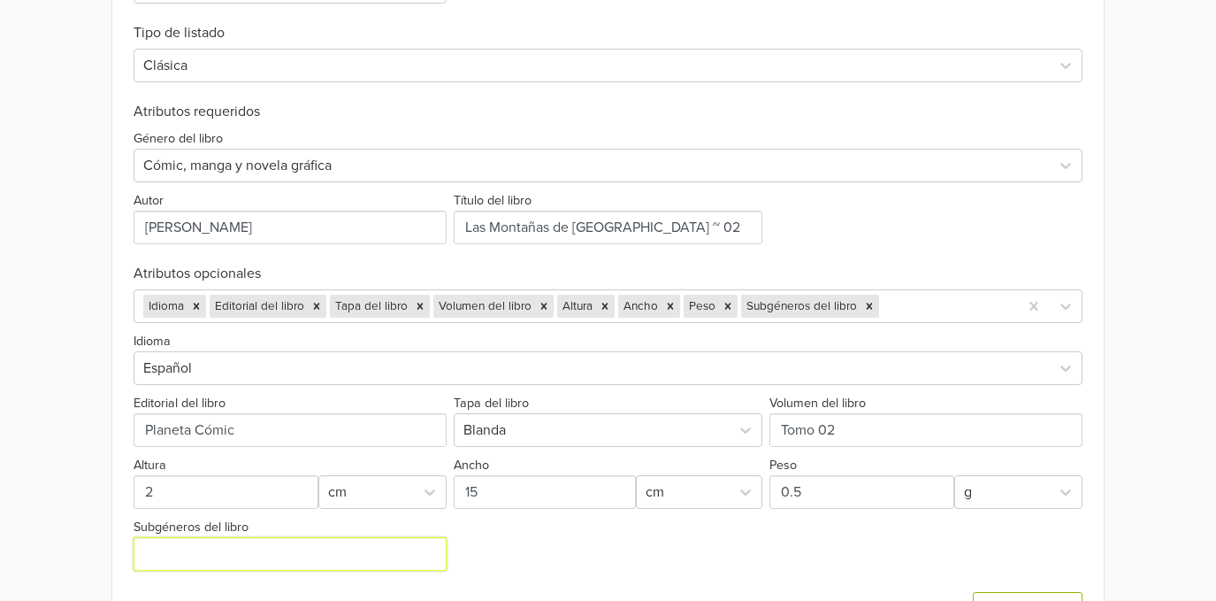
drag, startPoint x: 384, startPoint y: 556, endPoint x: 405, endPoint y: 536, distance: 29.4
click at [382, 556] on input "Subgéneros del libro" at bounding box center [290, 554] width 313 height 34
type input "Seinen"
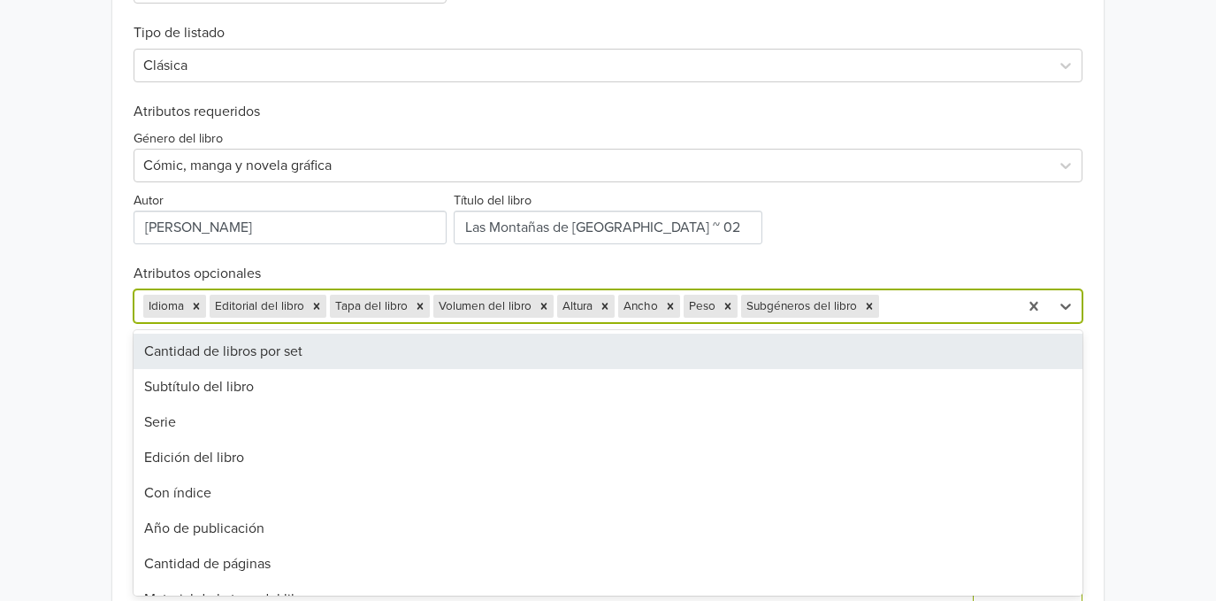
click at [889, 302] on div at bounding box center [946, 306] width 126 height 25
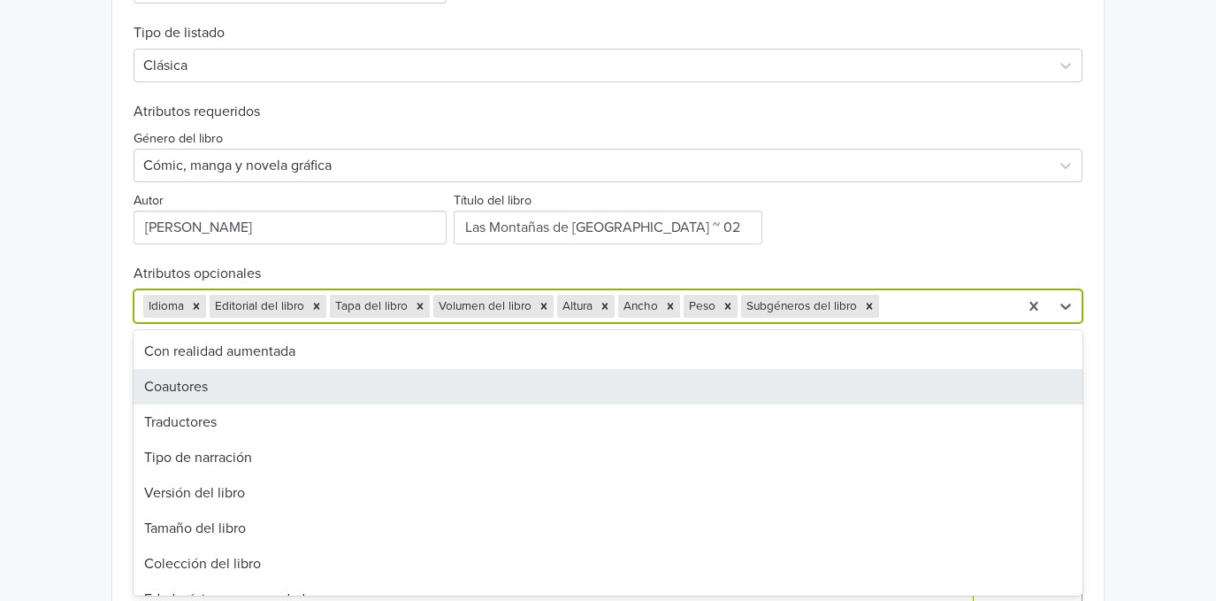
scroll to position [354, 0]
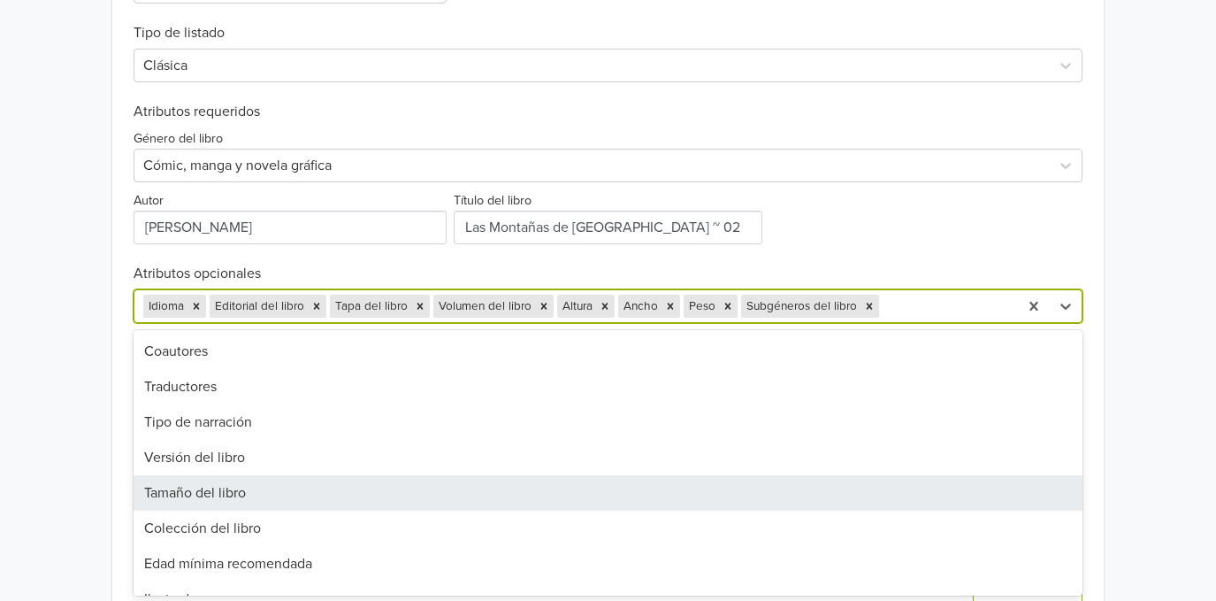
click at [463, 484] on div "Tamaño del libro" at bounding box center [608, 492] width 949 height 35
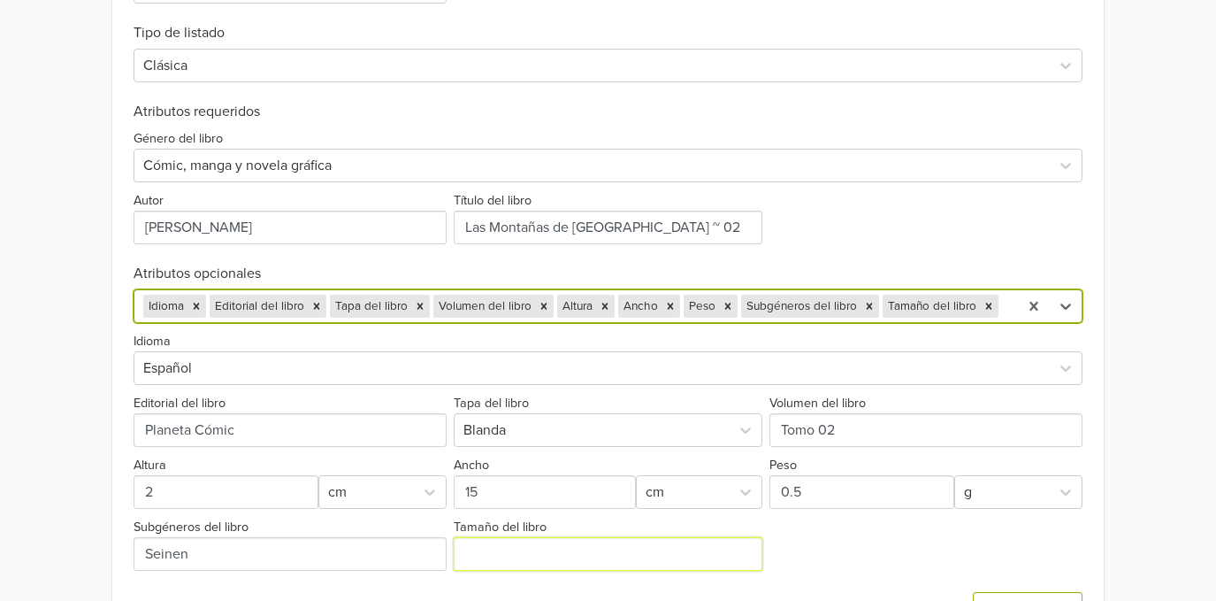
click at [656, 548] on input "Tamaño del libro" at bounding box center [609, 554] width 310 height 34
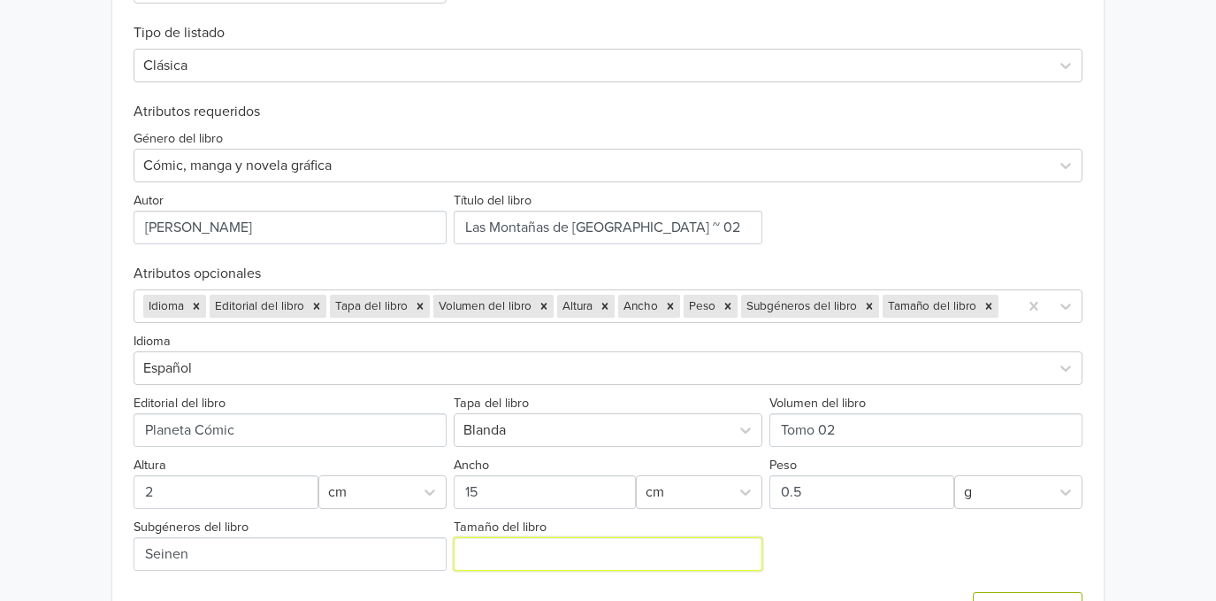
type input "15*23cm"
click at [985, 300] on icon "Remove Tamaño del libro" at bounding box center [989, 306] width 12 height 12
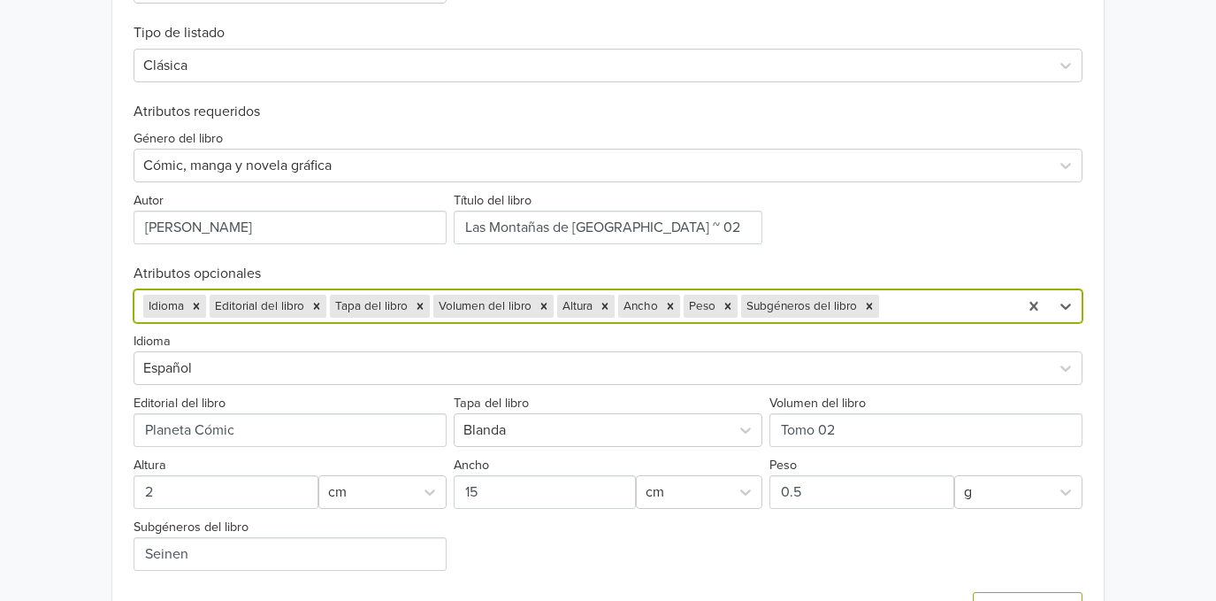
click at [820, 552] on div "Idioma Español Editorial del libro Tapa del libro Blanda Volumen del libro Altu…" at bounding box center [608, 447] width 949 height 248
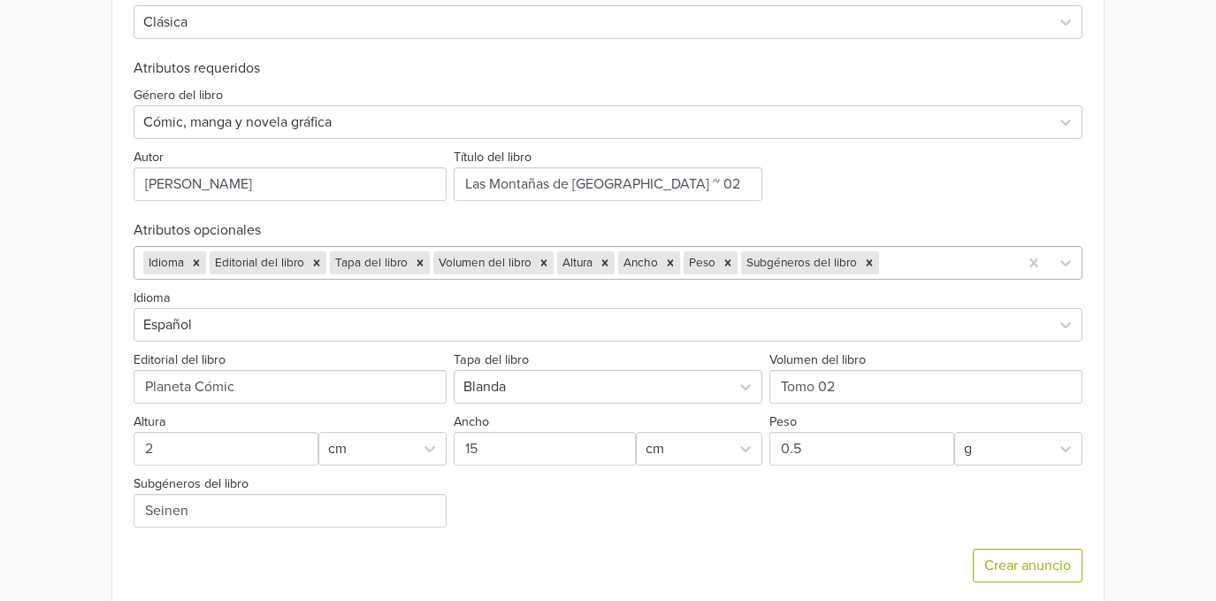
scroll to position [744, 0]
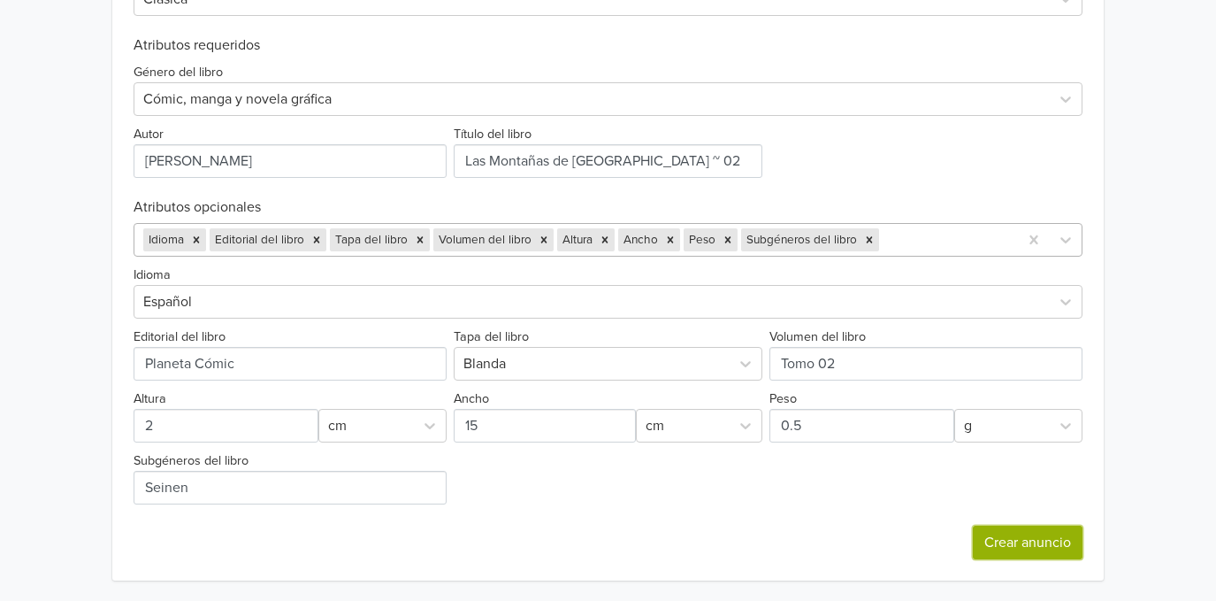
click at [1044, 539] on button "Crear anuncio" at bounding box center [1028, 542] width 110 height 34
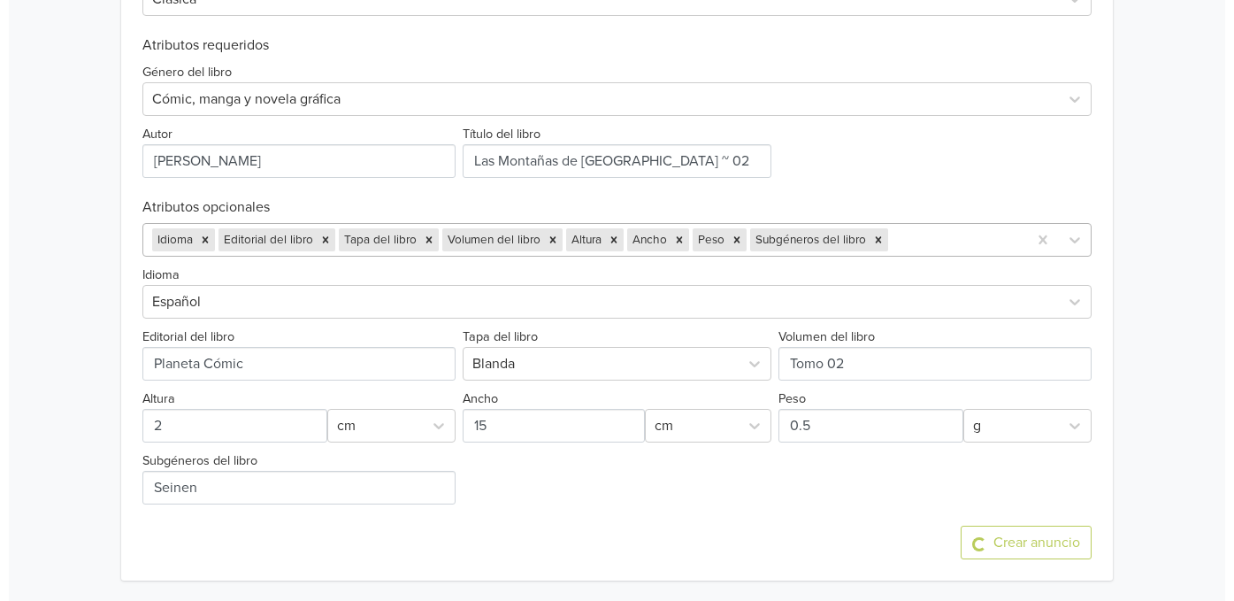
scroll to position [0, 0]
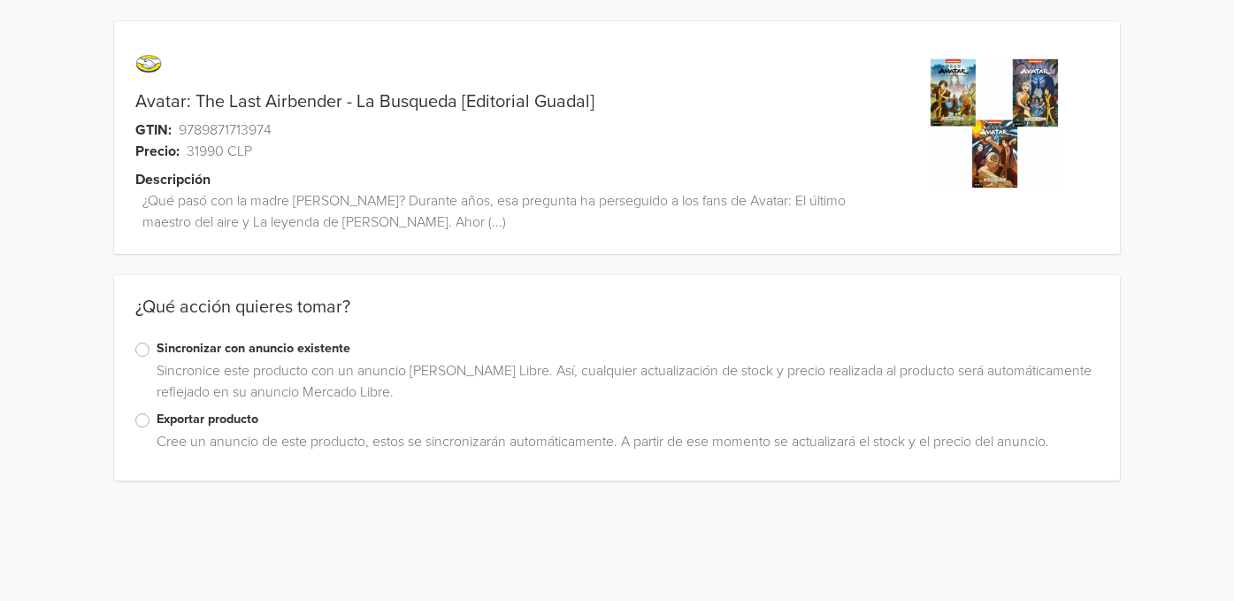
click at [162, 421] on label "Exportar producto" at bounding box center [628, 419] width 943 height 19
click at [0, 0] on input "Exportar producto" at bounding box center [0, 0] width 0 height 0
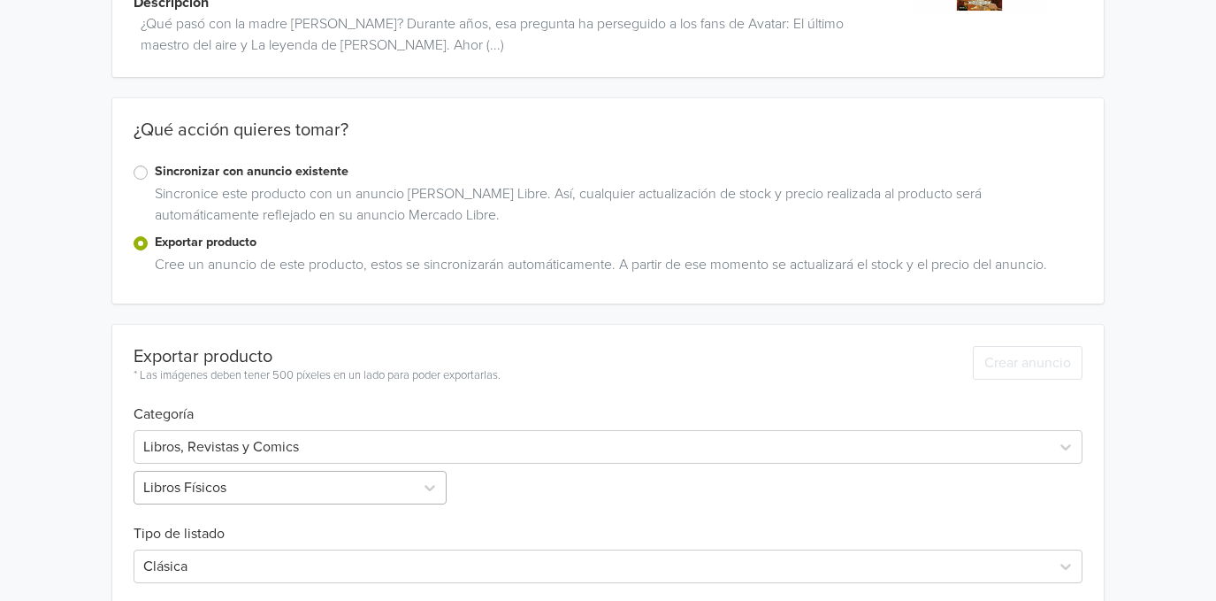
scroll to position [413, 0]
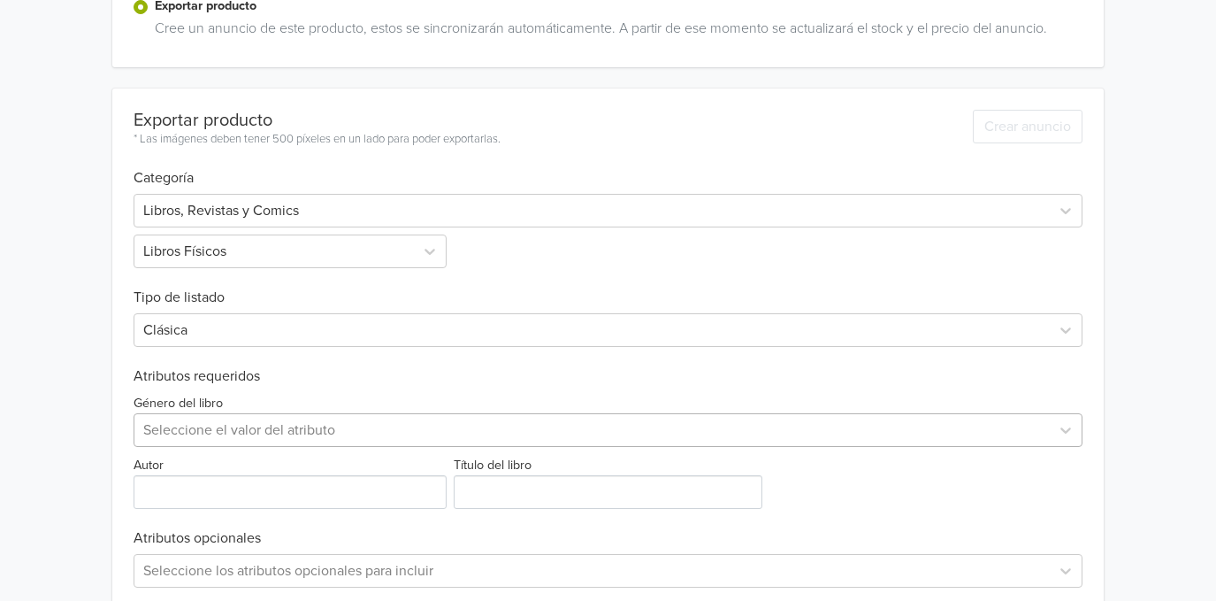
click at [255, 435] on div "Seleccione el valor del atributo" at bounding box center [608, 430] width 949 height 34
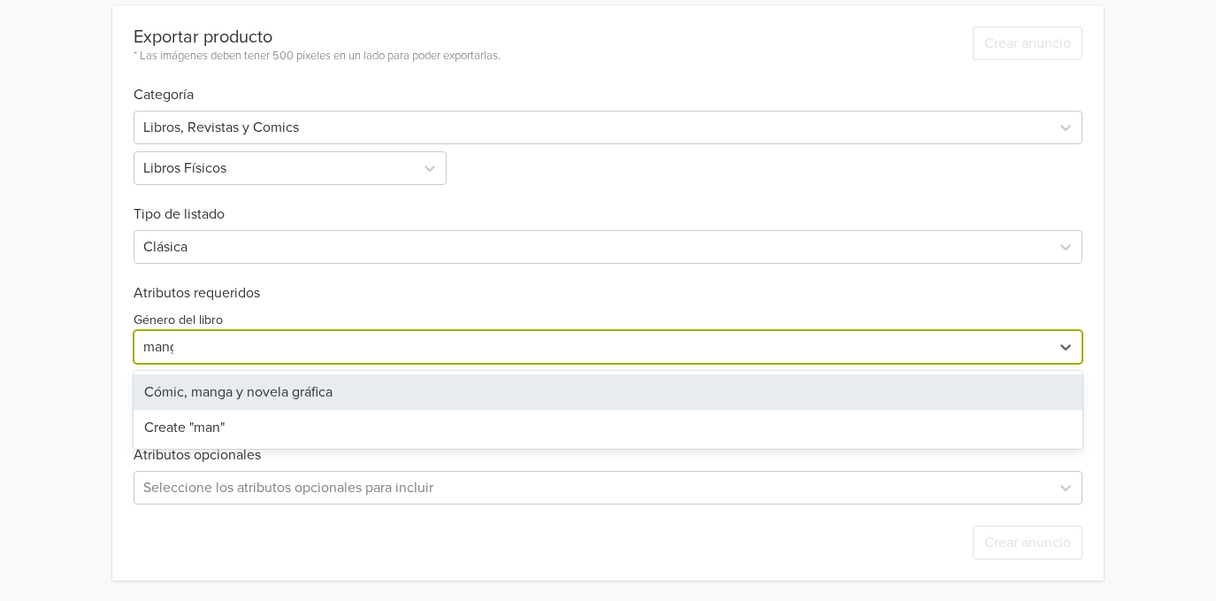
type input "manga"
click at [265, 395] on div "Cómic, manga y novela gráfica" at bounding box center [608, 391] width 949 height 35
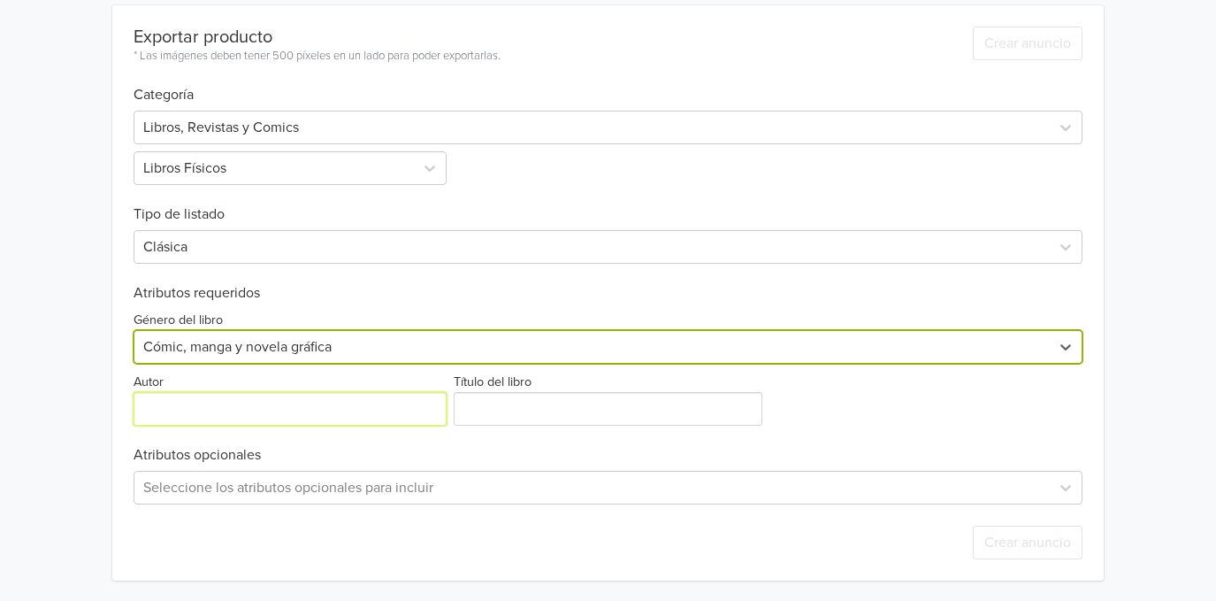
click at [217, 406] on input "Autor" at bounding box center [290, 409] width 313 height 34
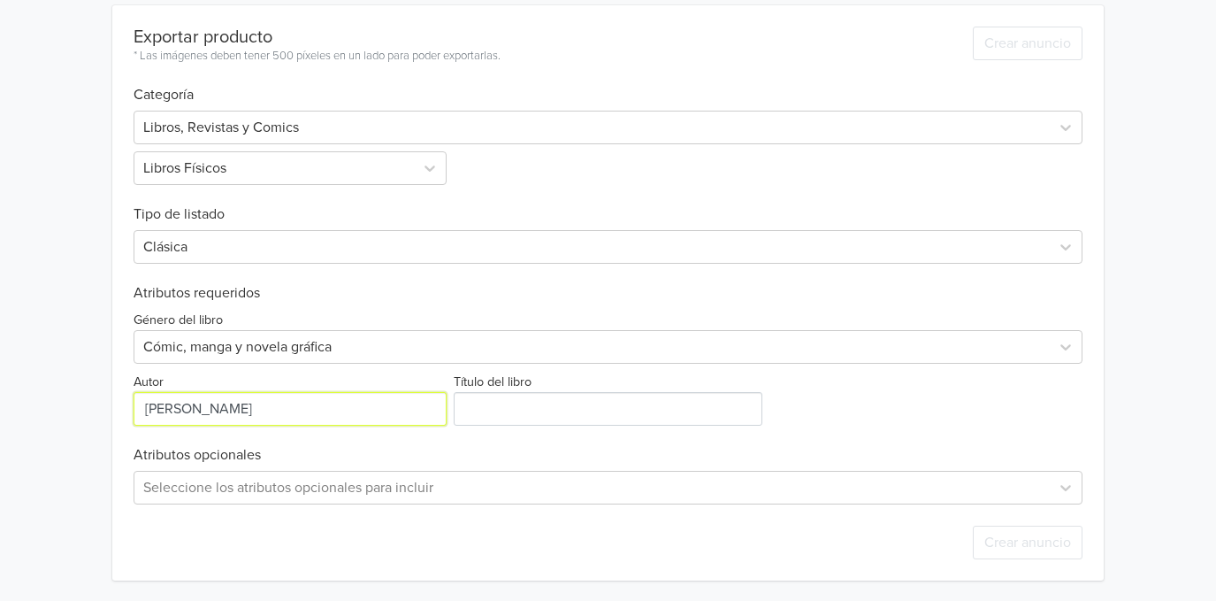
type input "[PERSON_NAME]-[PERSON_NAME]"
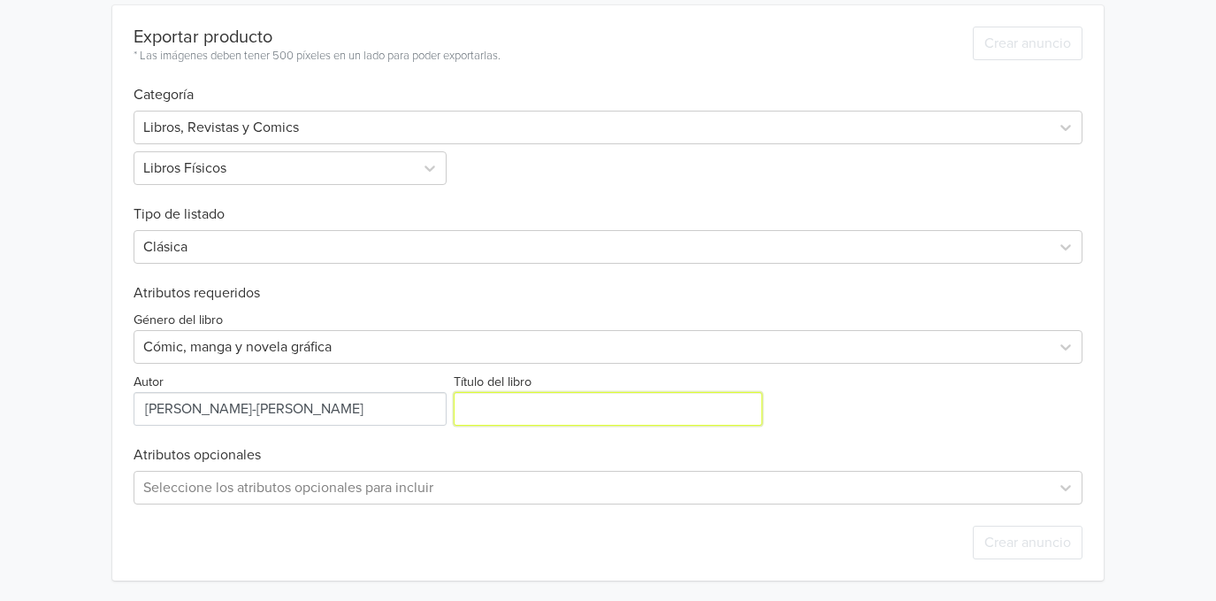
click at [538, 412] on input "Título del libro" at bounding box center [609, 409] width 310 height 34
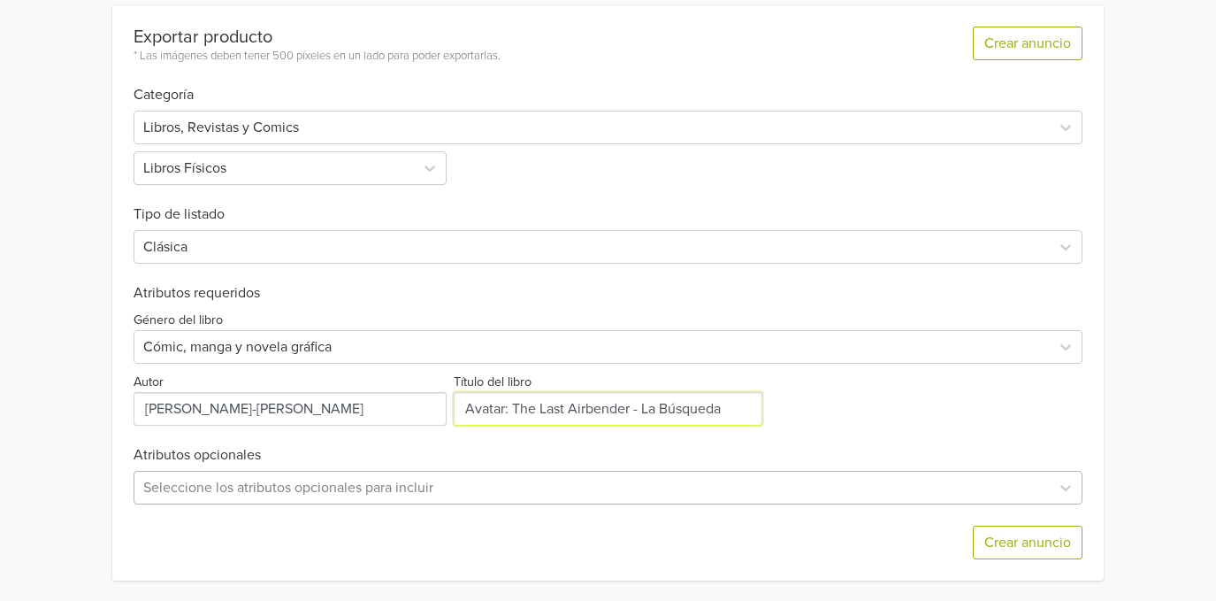
type input "Avatar: The Last Airbender - La Búsqueda"
click at [203, 484] on div "Seleccione los atributos opcionales para incluir" at bounding box center [608, 488] width 949 height 34
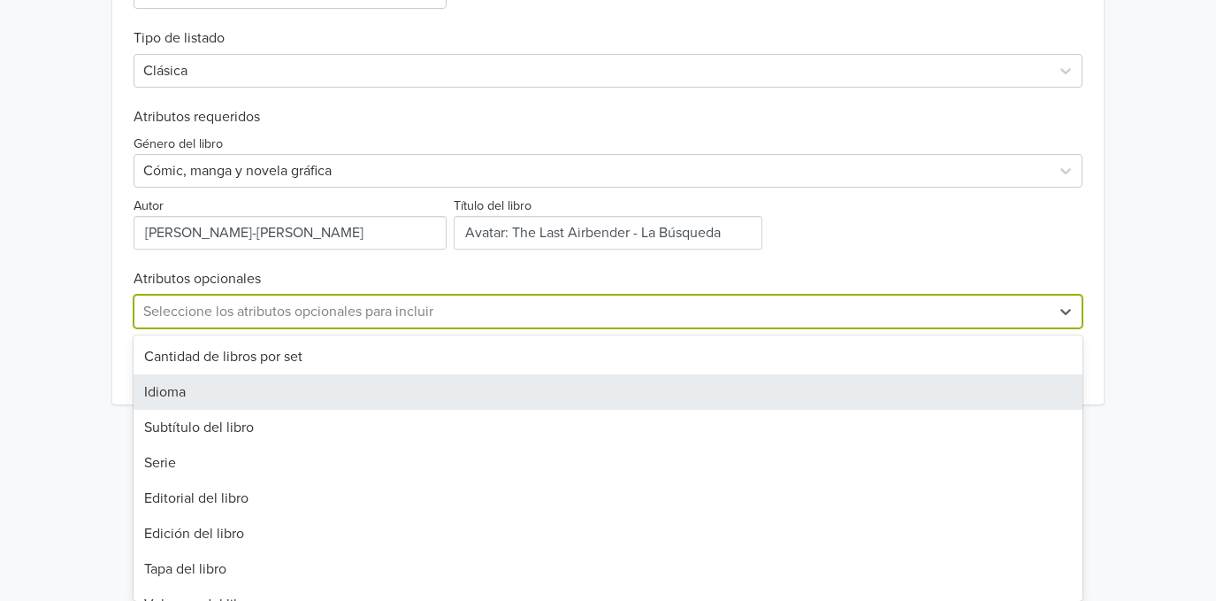
click at [215, 390] on div "Idioma" at bounding box center [608, 391] width 949 height 35
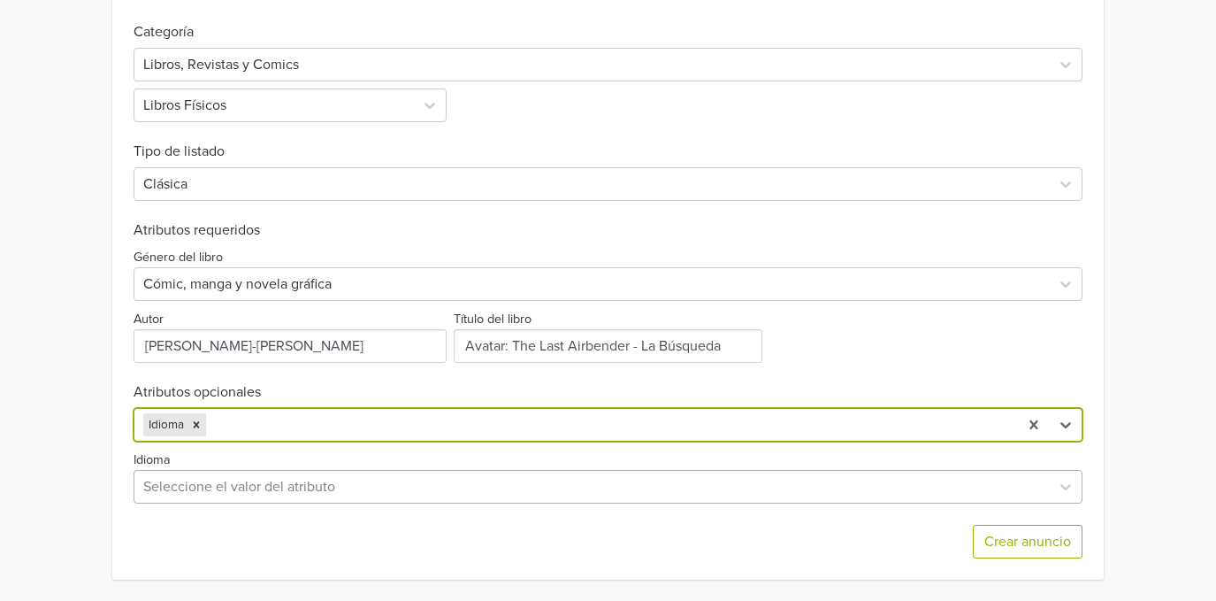
click at [195, 479] on div "Seleccione el valor del atributo" at bounding box center [608, 487] width 949 height 34
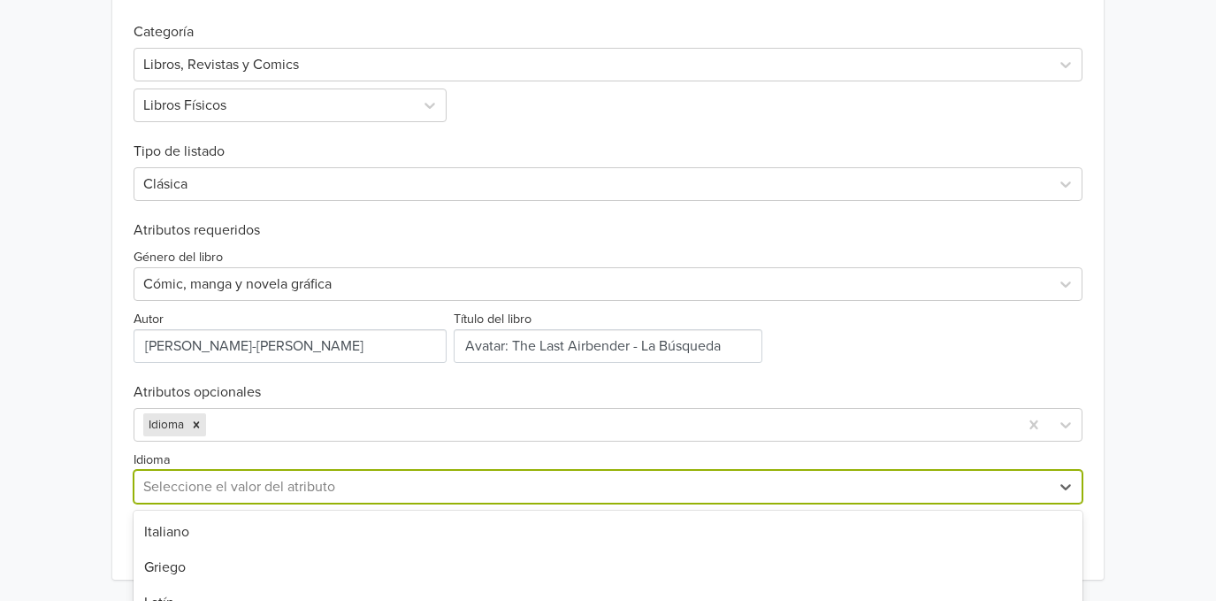
scroll to position [734, 0]
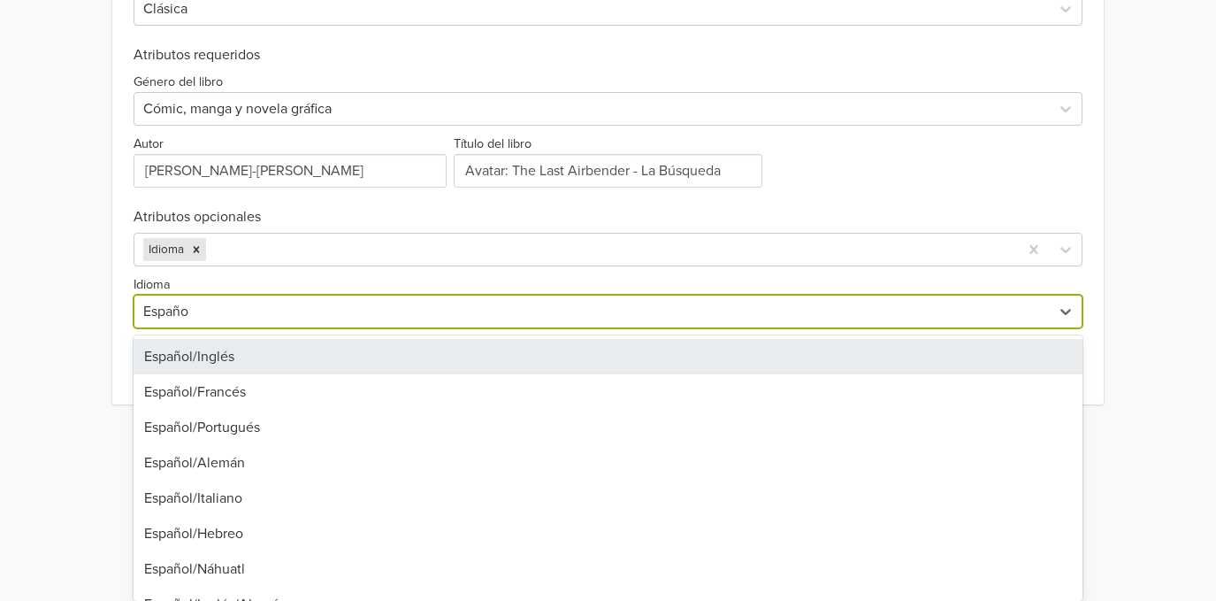
type input "Español"
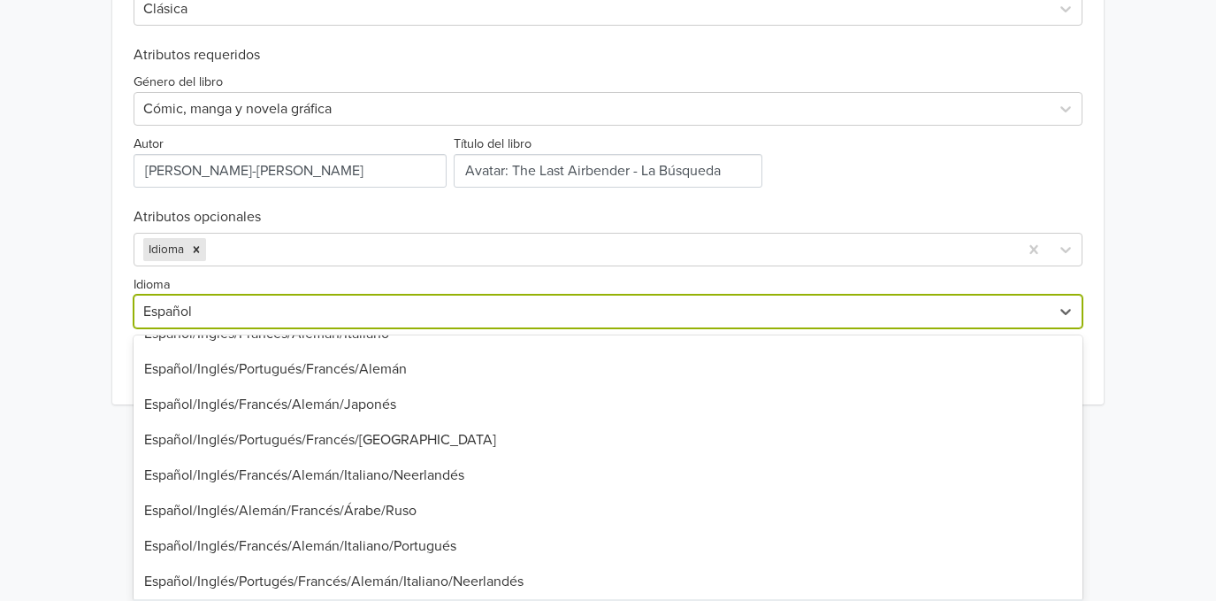
scroll to position [1015, 0]
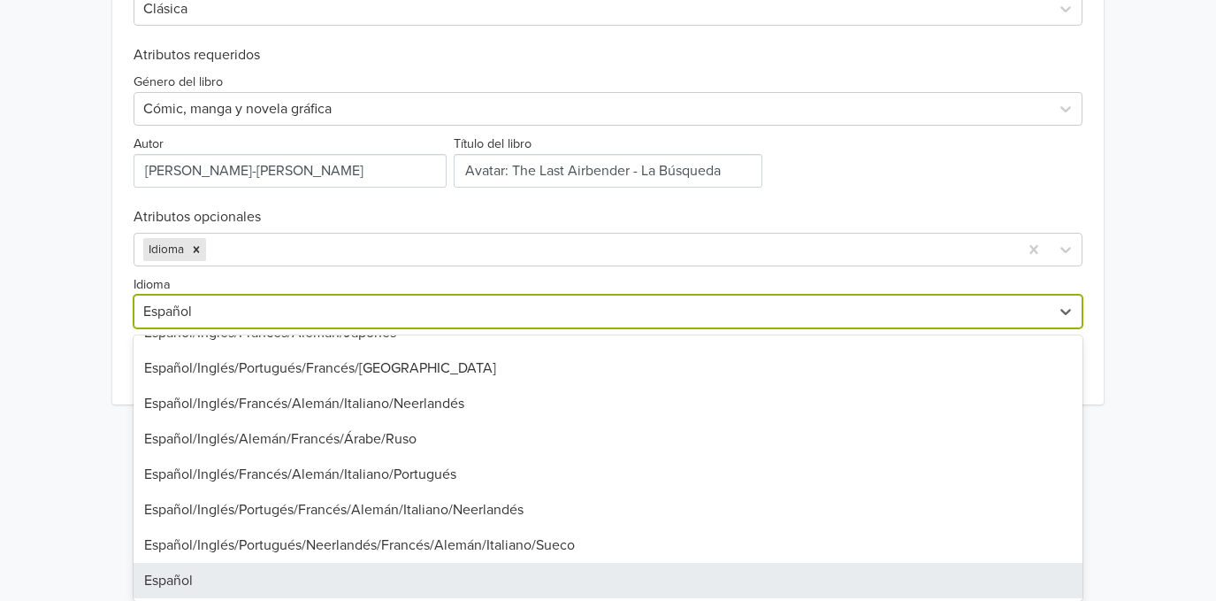
click at [195, 579] on div "Español" at bounding box center [608, 580] width 949 height 35
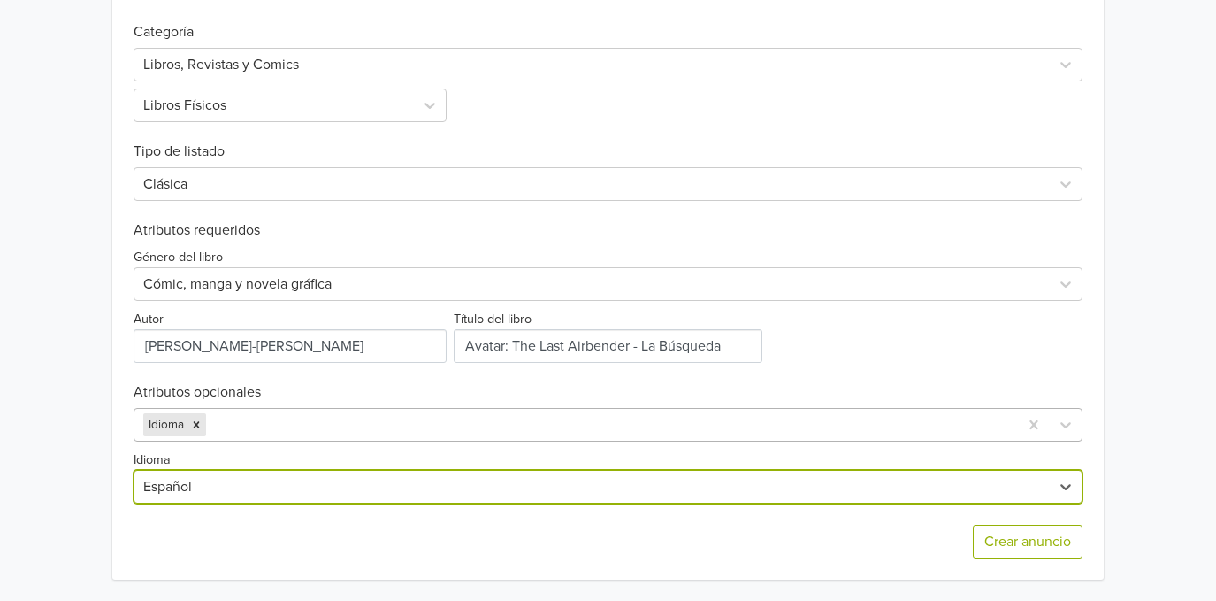
click at [244, 419] on div at bounding box center [610, 424] width 800 height 25
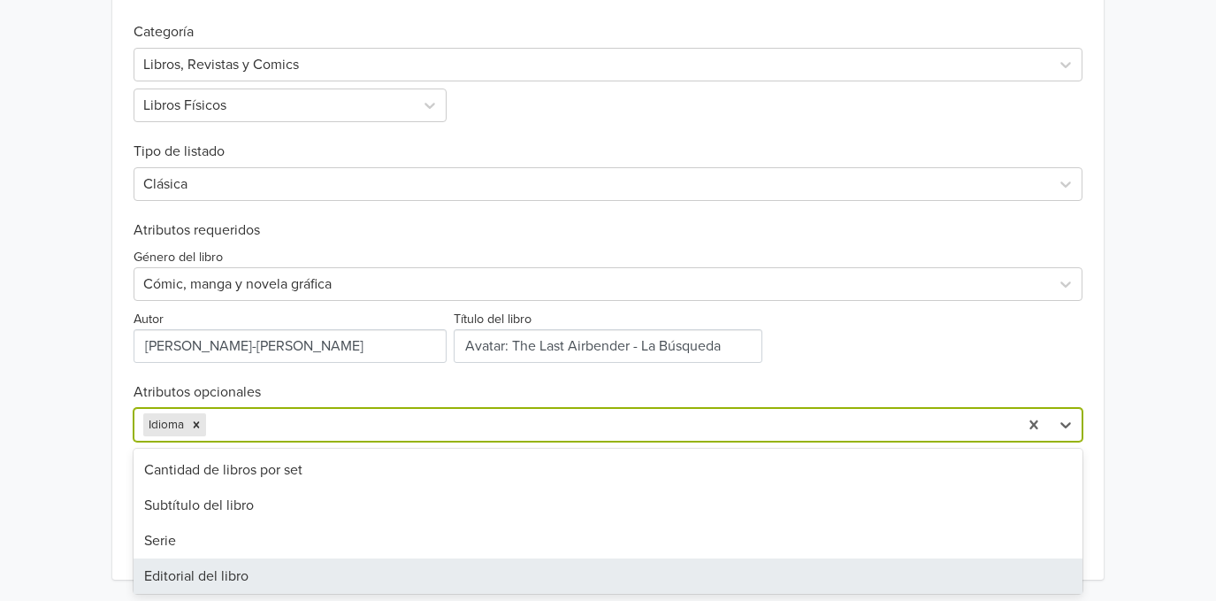
click at [229, 569] on div "Editorial del libro" at bounding box center [608, 575] width 949 height 35
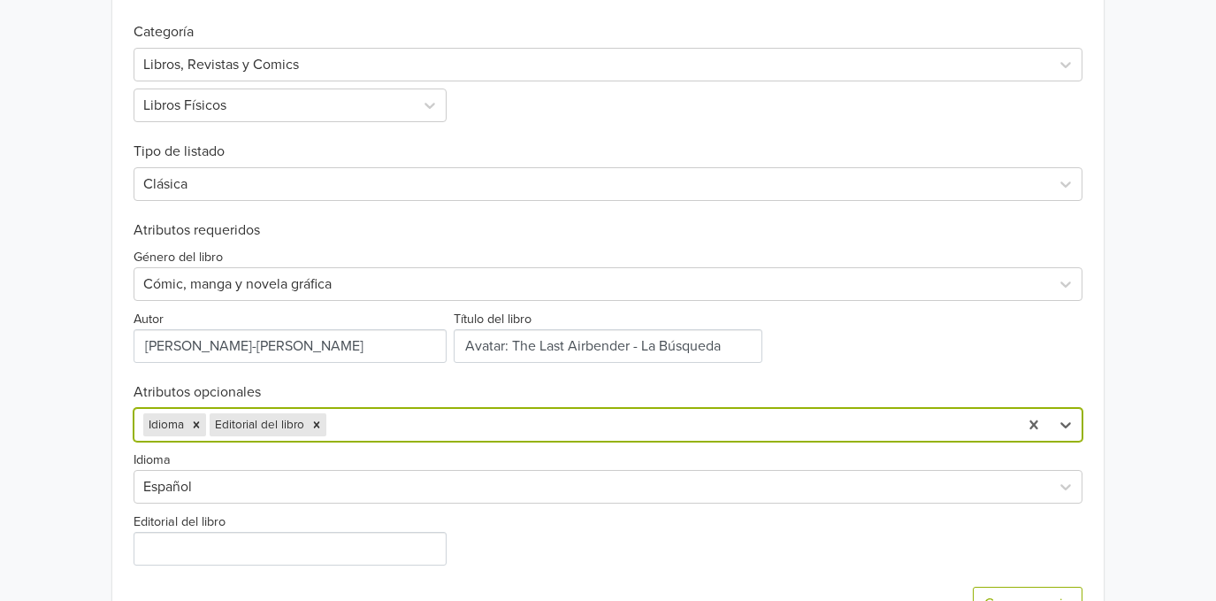
scroll to position [580, 0]
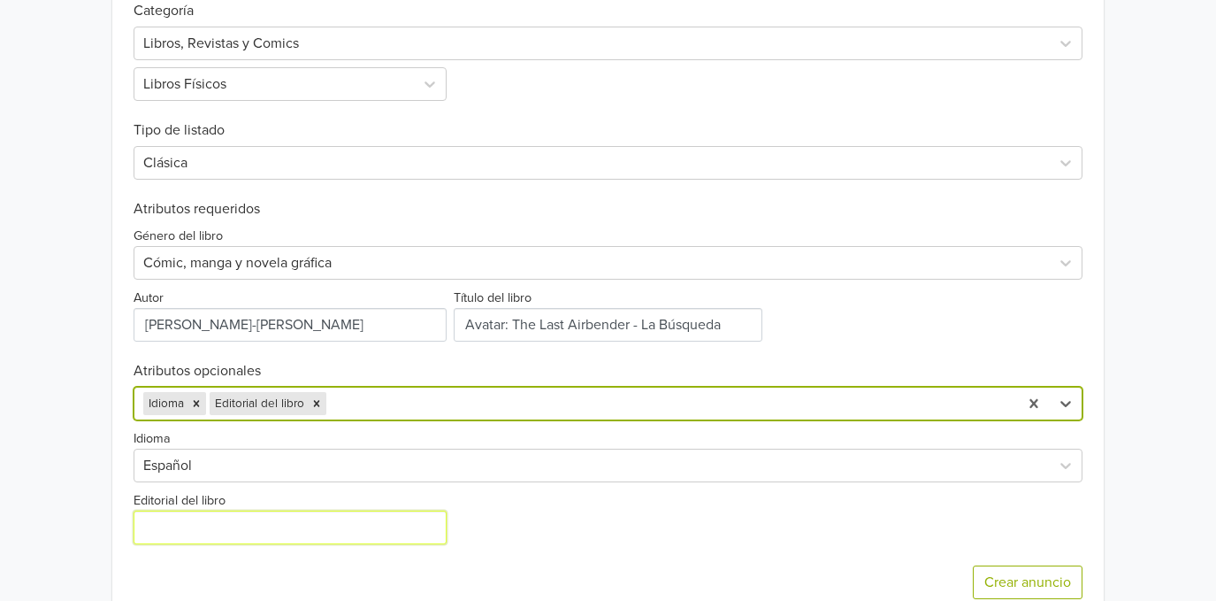
click at [276, 517] on input "Editorial del libro" at bounding box center [290, 527] width 313 height 34
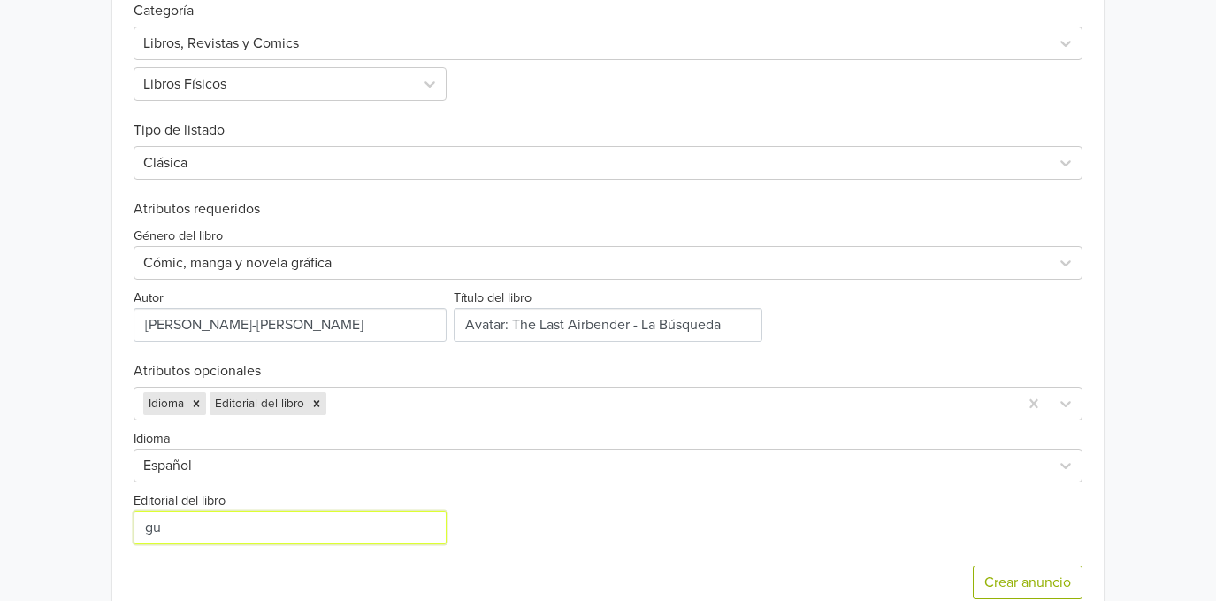
type input "g"
type input "Editorial Guadal"
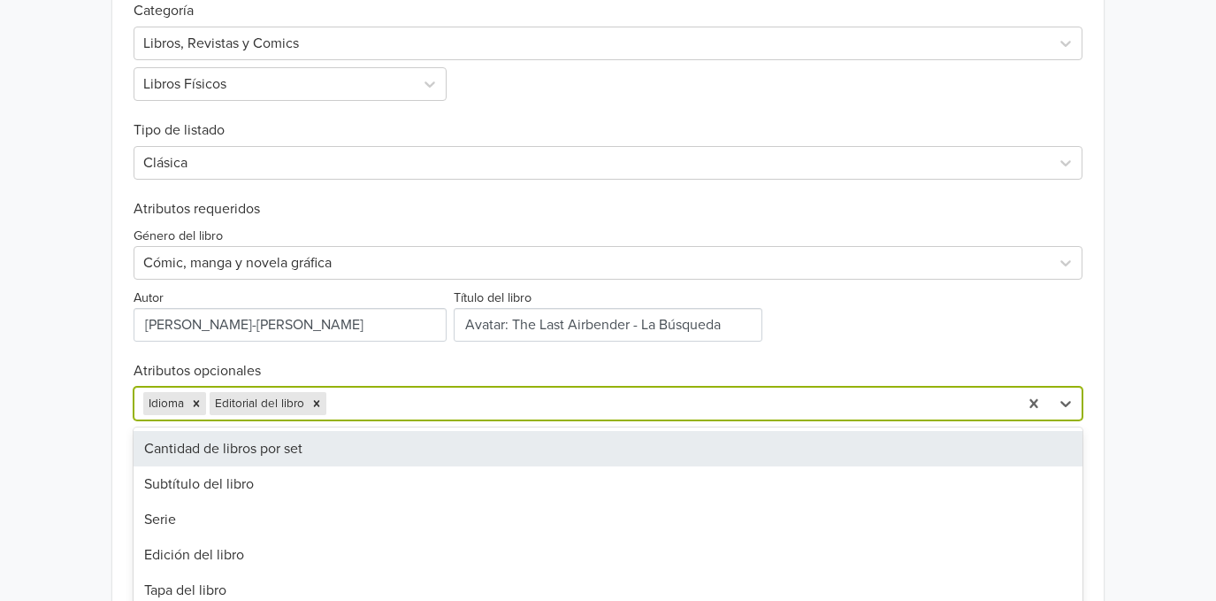
scroll to position [621, 0]
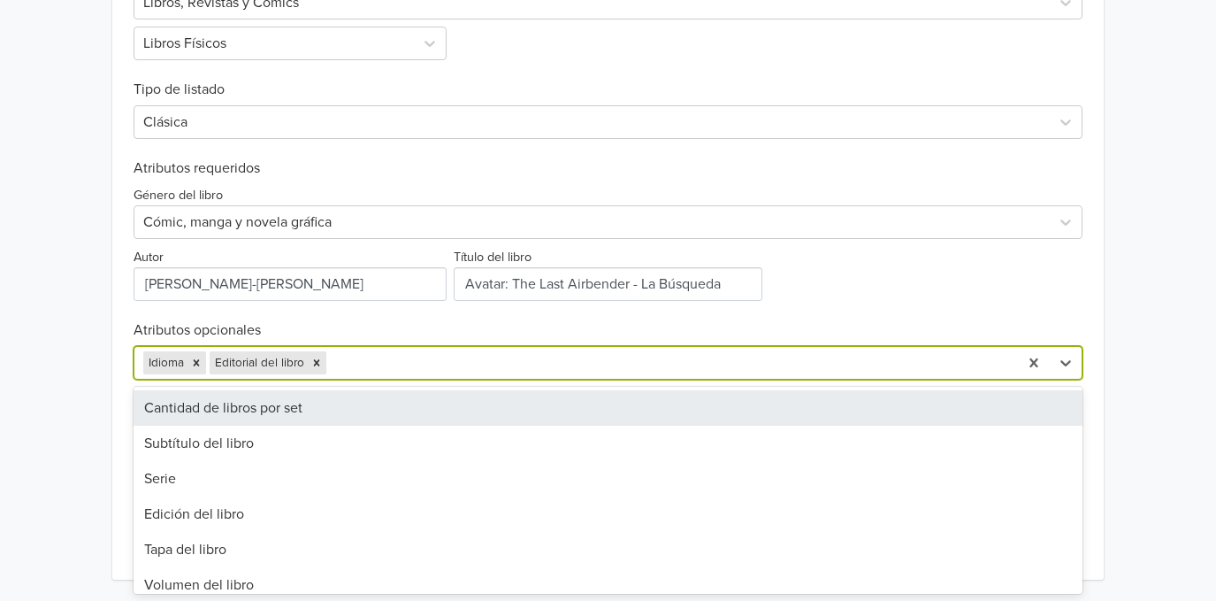
click at [357, 379] on div "32 results available. Use Up and Down to choose options, press Enter to select …" at bounding box center [608, 363] width 949 height 34
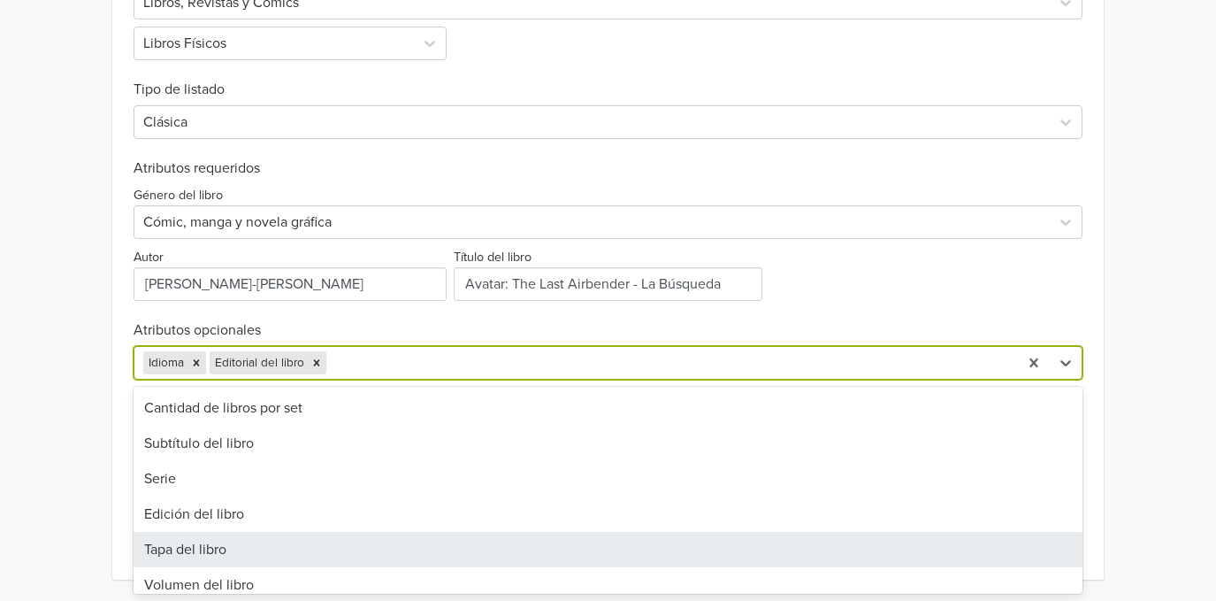
click at [308, 546] on div "Tapa del libro" at bounding box center [608, 549] width 949 height 35
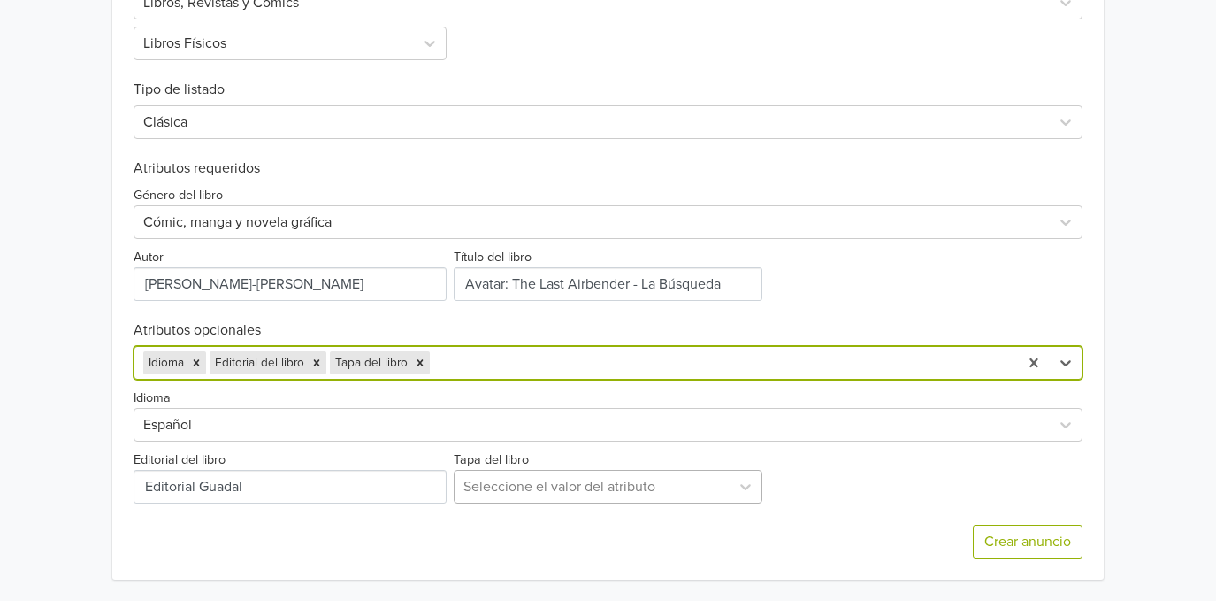
click at [491, 490] on div at bounding box center [593, 486] width 258 height 25
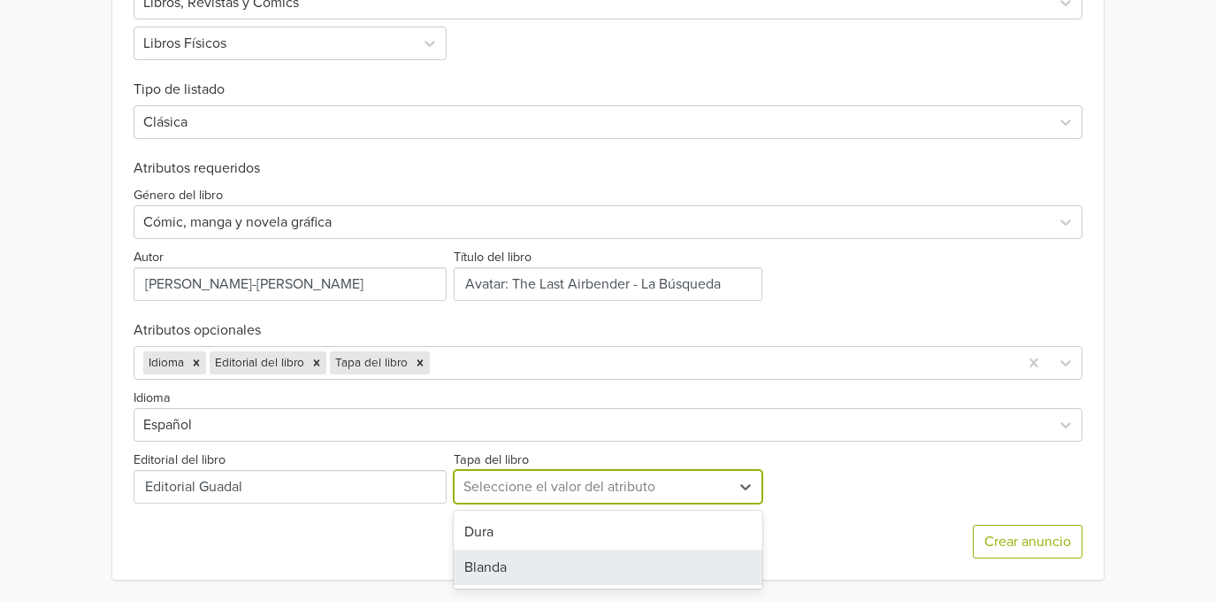
click at [494, 556] on div "Blanda" at bounding box center [609, 566] width 310 height 35
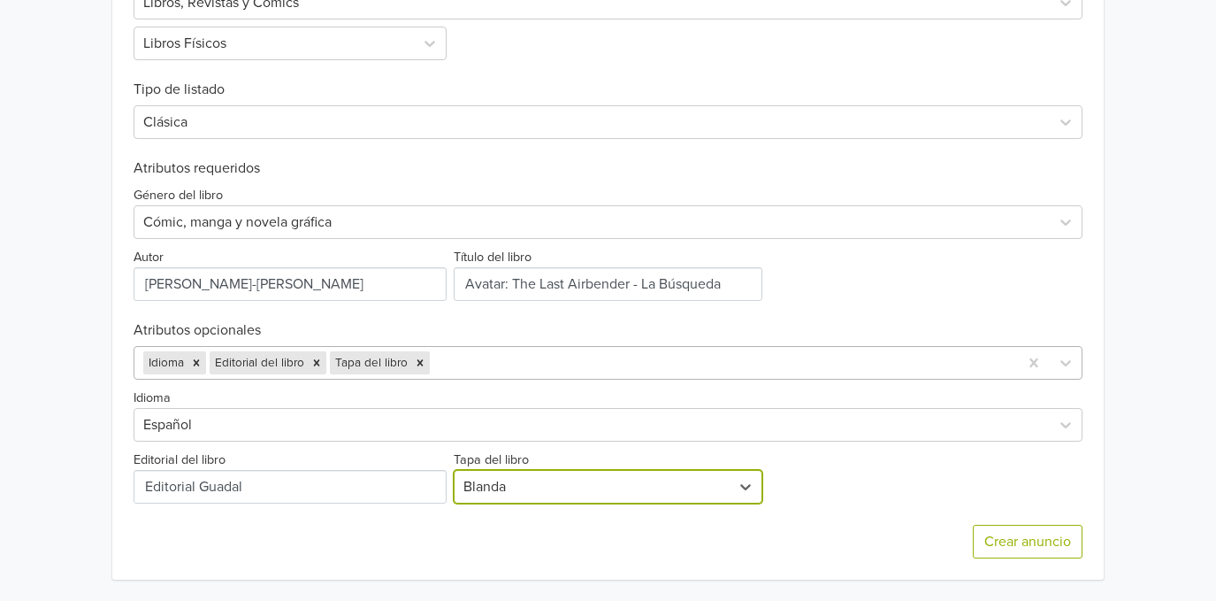
click at [481, 363] on div at bounding box center [721, 362] width 576 height 25
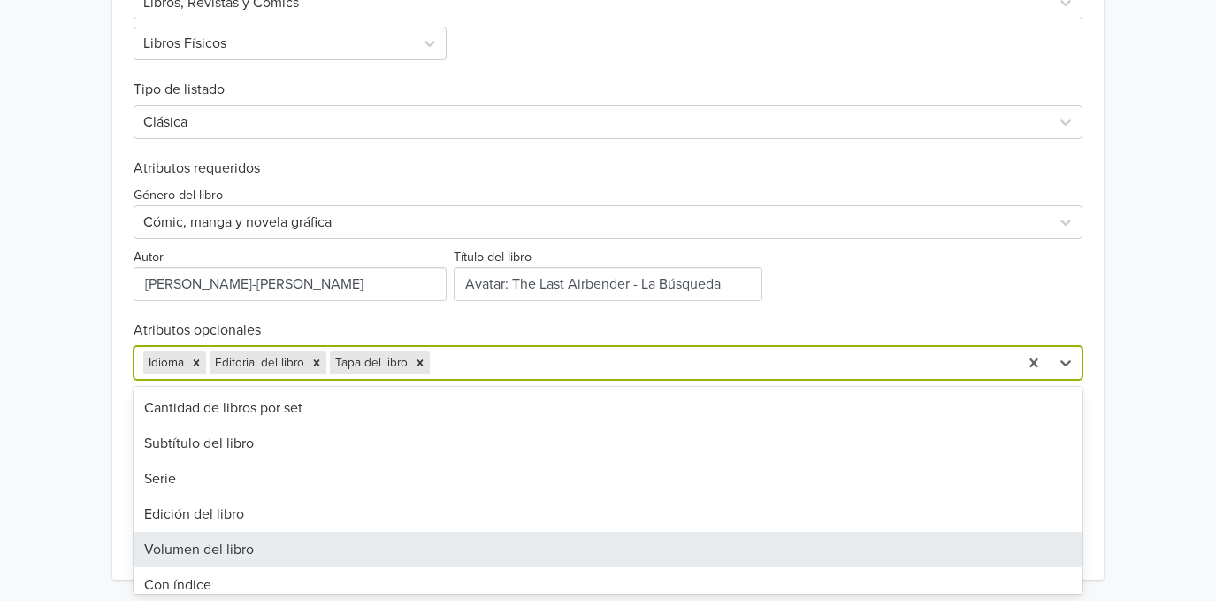
click at [401, 542] on div "Volumen del libro" at bounding box center [608, 549] width 949 height 35
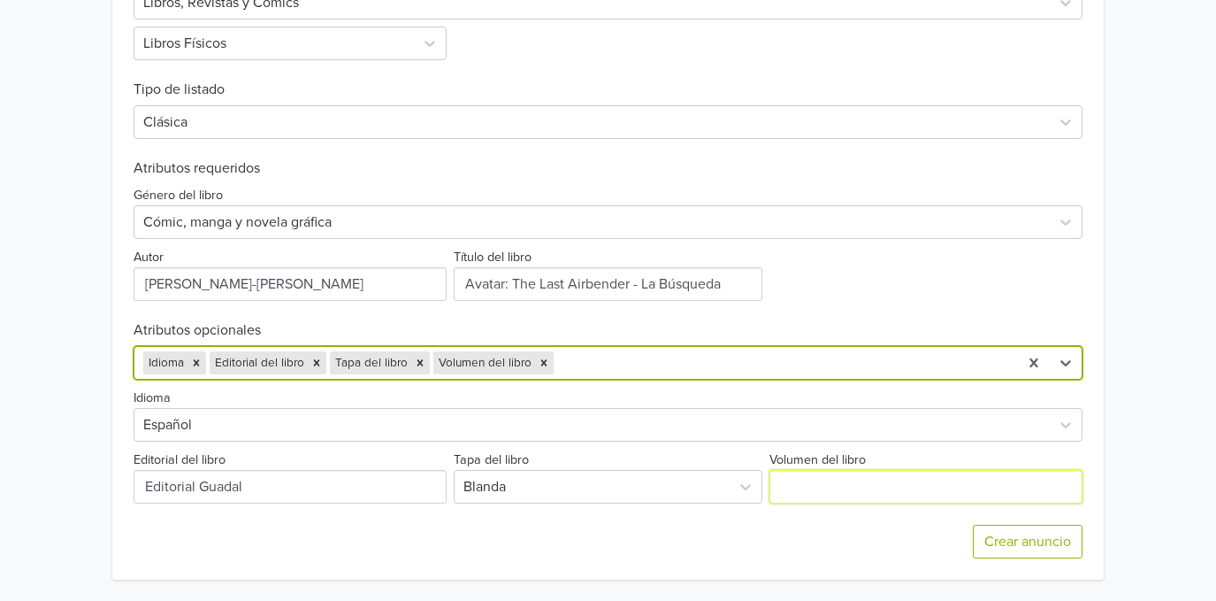
click at [819, 488] on input "Volumen del libro" at bounding box center [926, 487] width 313 height 34
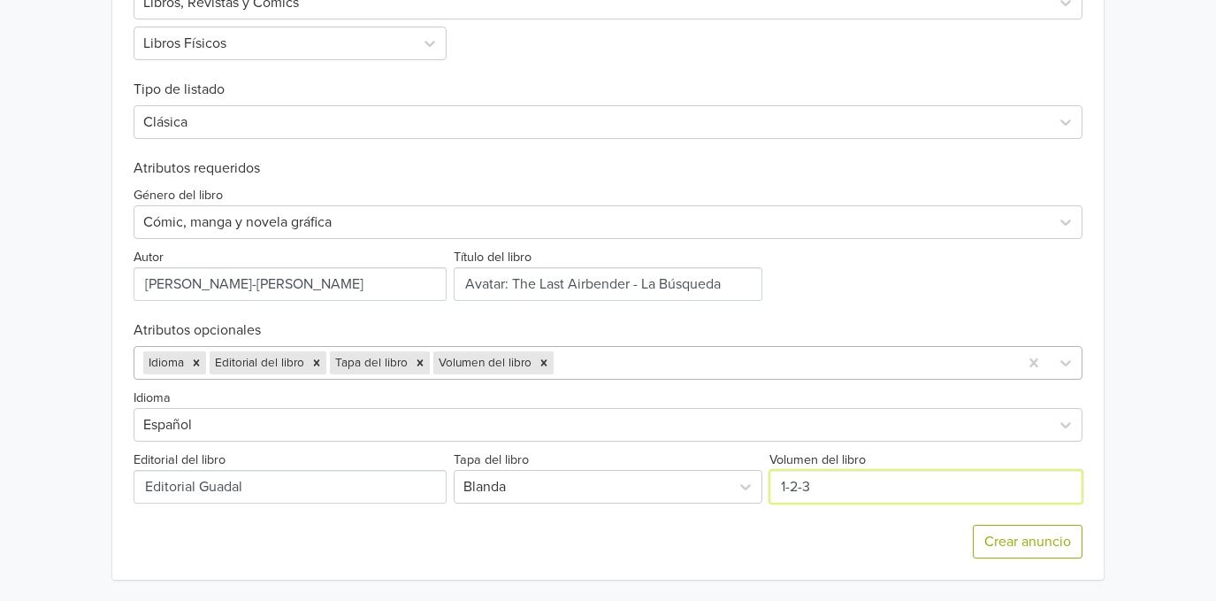
type input "1-2-3"
click at [664, 359] on div at bounding box center [783, 362] width 452 height 25
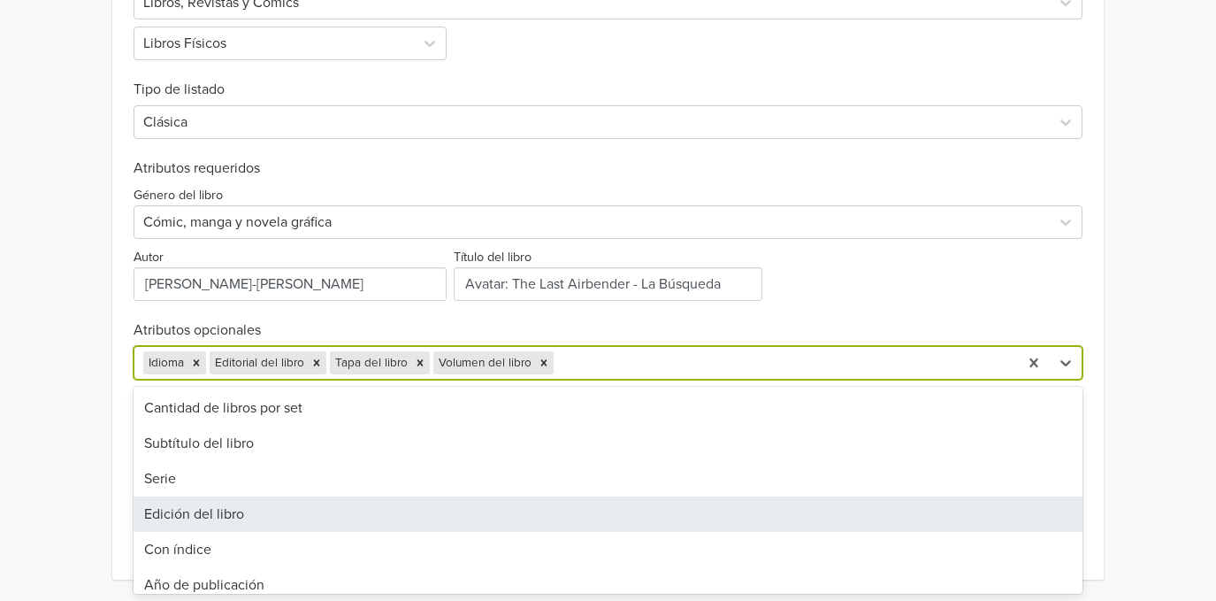
scroll to position [118, 0]
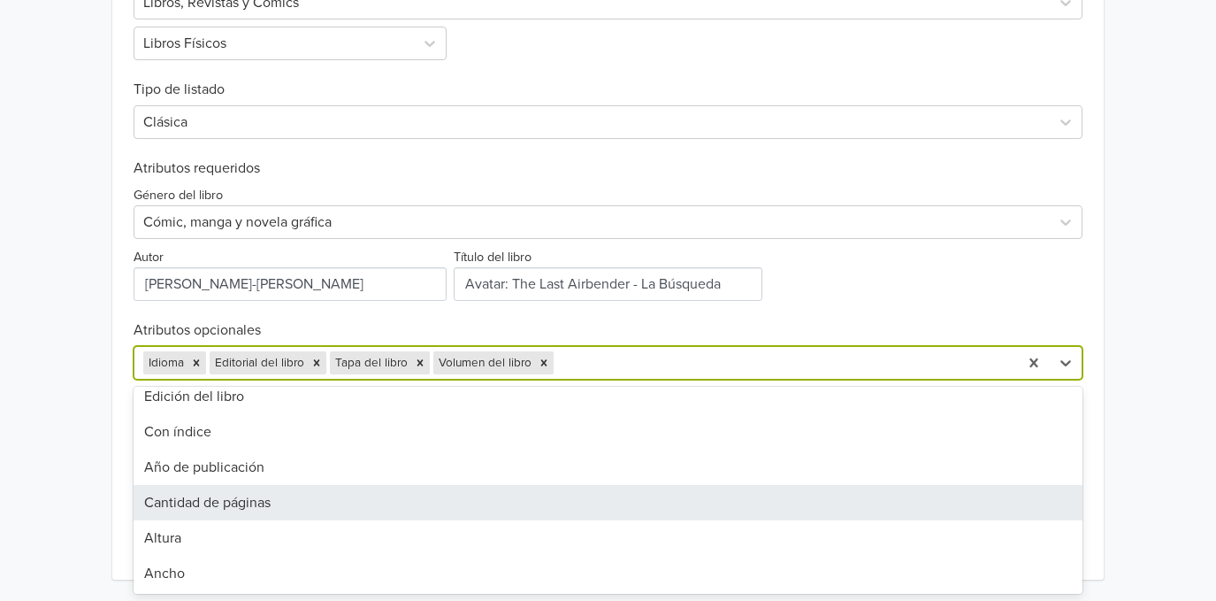
click at [295, 498] on div "Cantidad de páginas" at bounding box center [608, 502] width 949 height 35
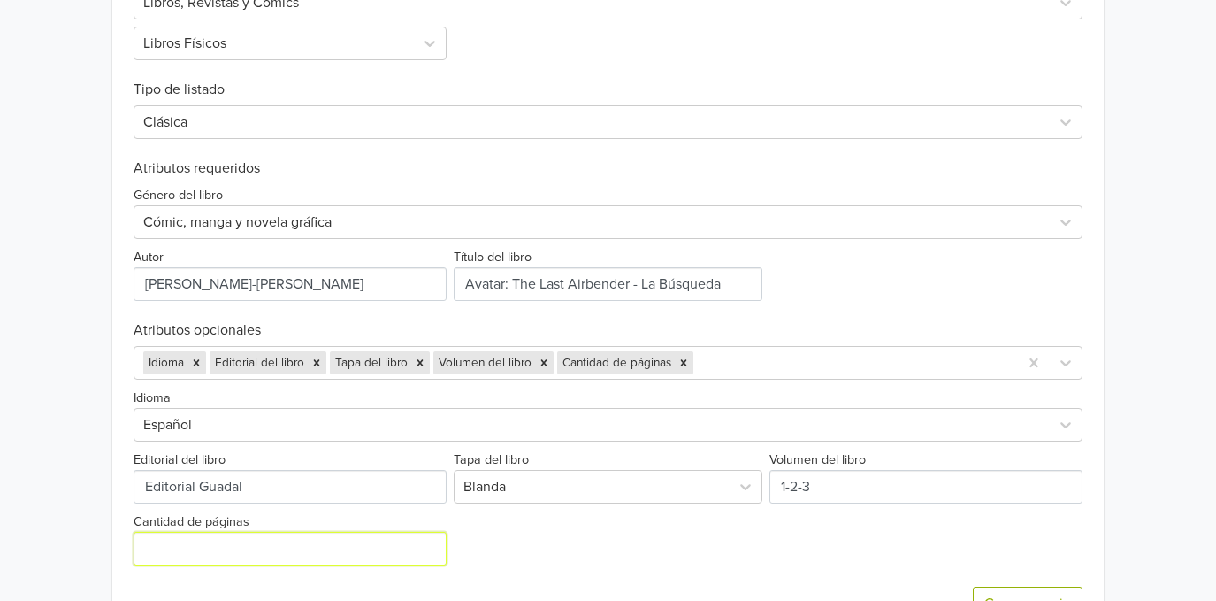
click at [212, 540] on input "Cantidad de páginas" at bounding box center [290, 549] width 313 height 34
type input "240"
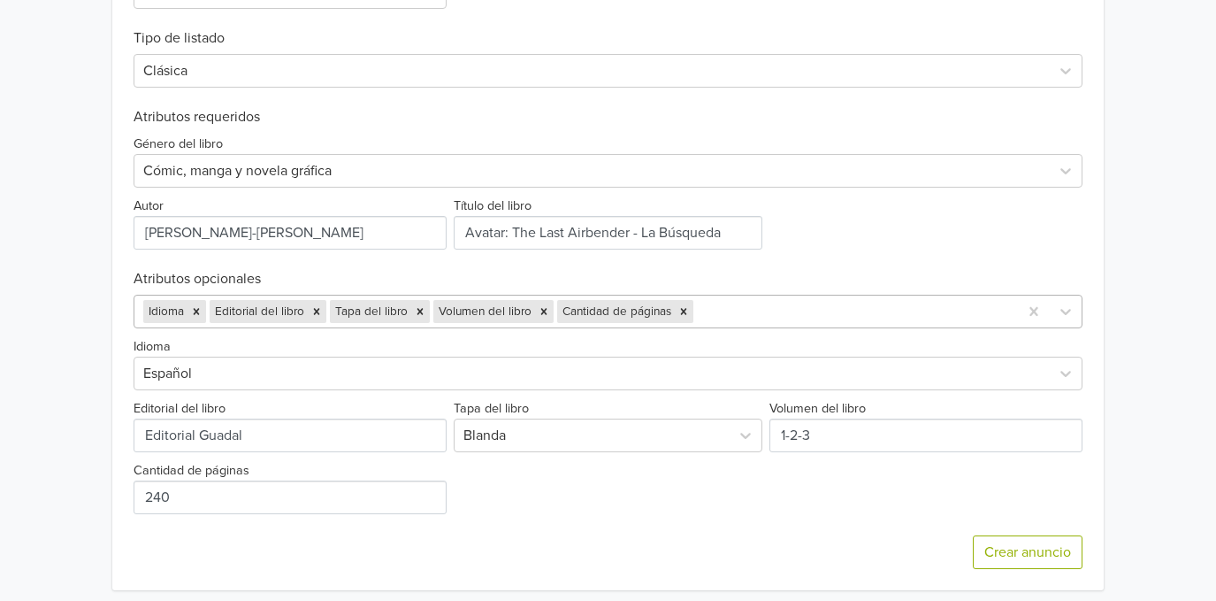
click at [779, 328] on div "Idioma Editorial del libro Tapa del libro Volumen del libro Cantidad de páginas" at bounding box center [608, 312] width 949 height 34
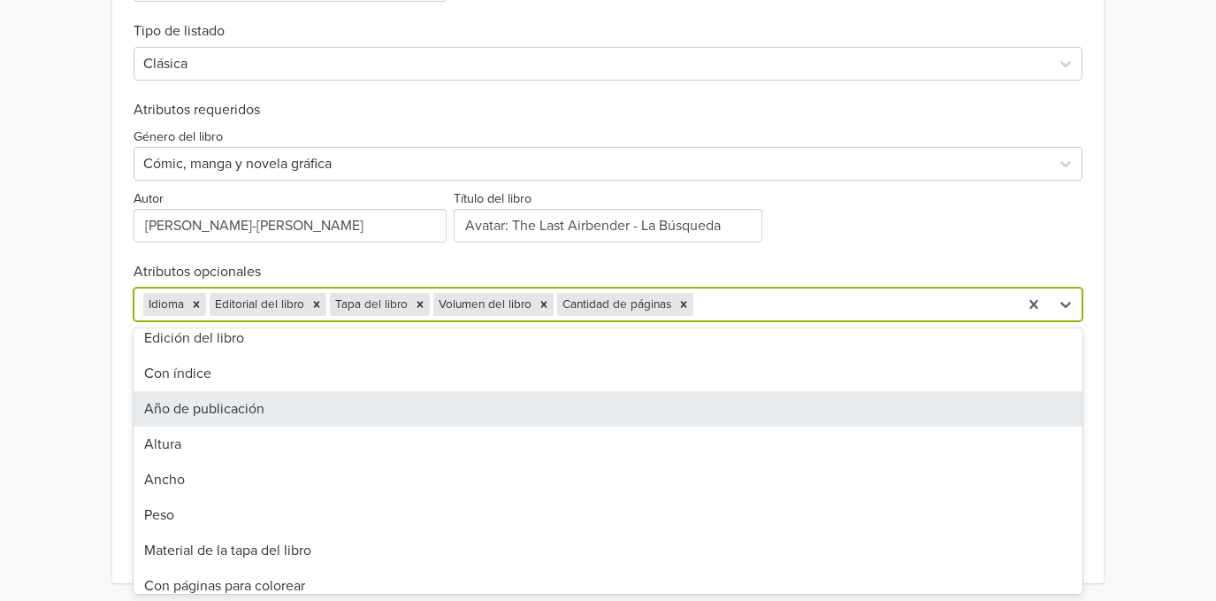
click at [254, 424] on div "Año de publicación" at bounding box center [608, 408] width 949 height 35
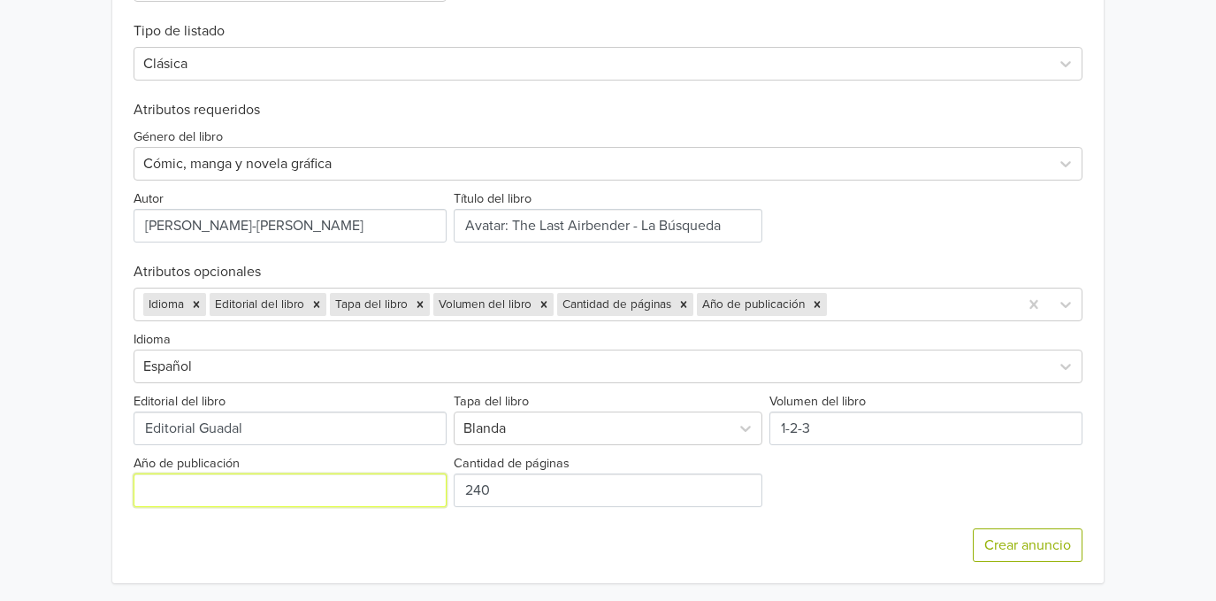
click at [154, 494] on input "Año de publicación" at bounding box center [290, 490] width 313 height 34
type input "2025"
click at [476, 531] on div "Crear anuncio" at bounding box center [608, 545] width 949 height 76
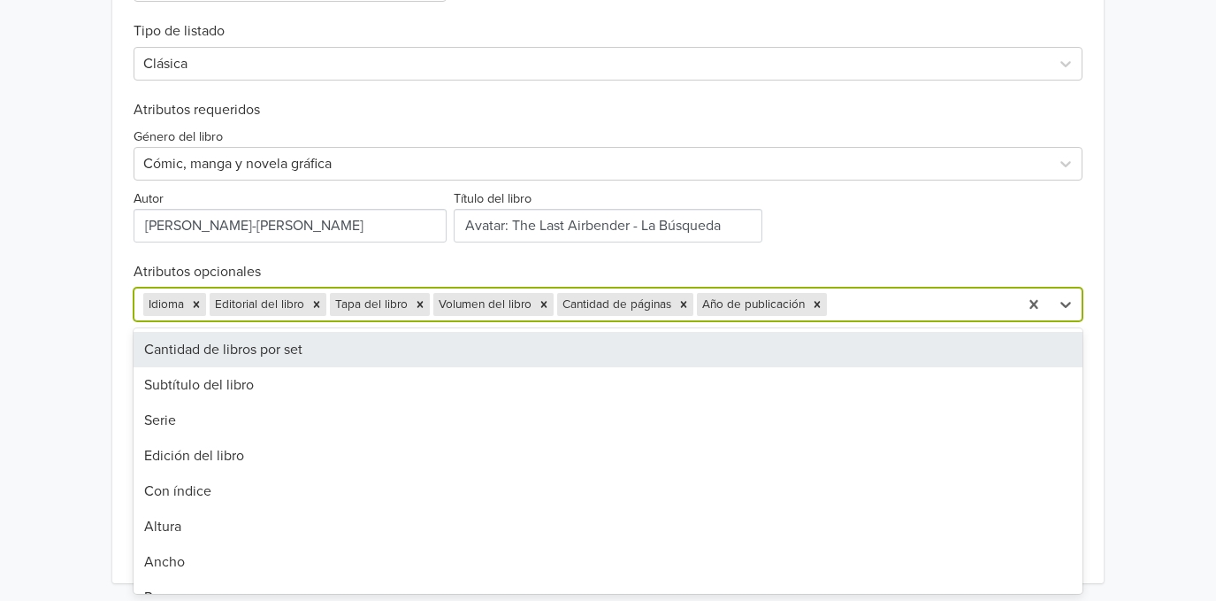
click at [861, 303] on div at bounding box center [920, 304] width 179 height 25
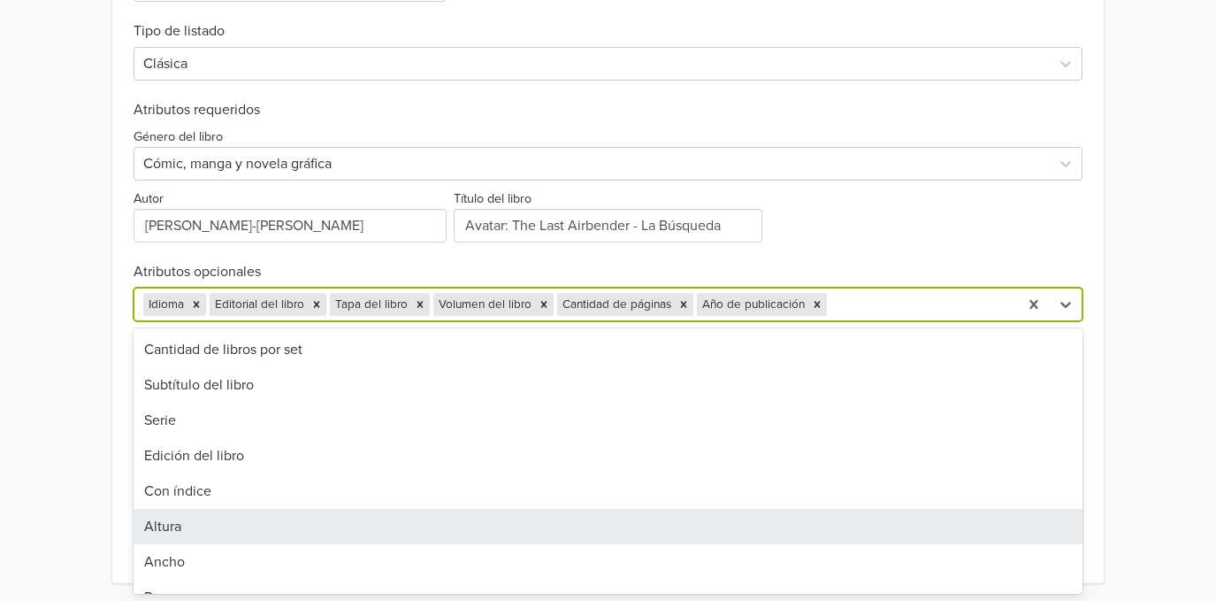
click at [494, 533] on div "Altura" at bounding box center [608, 526] width 949 height 35
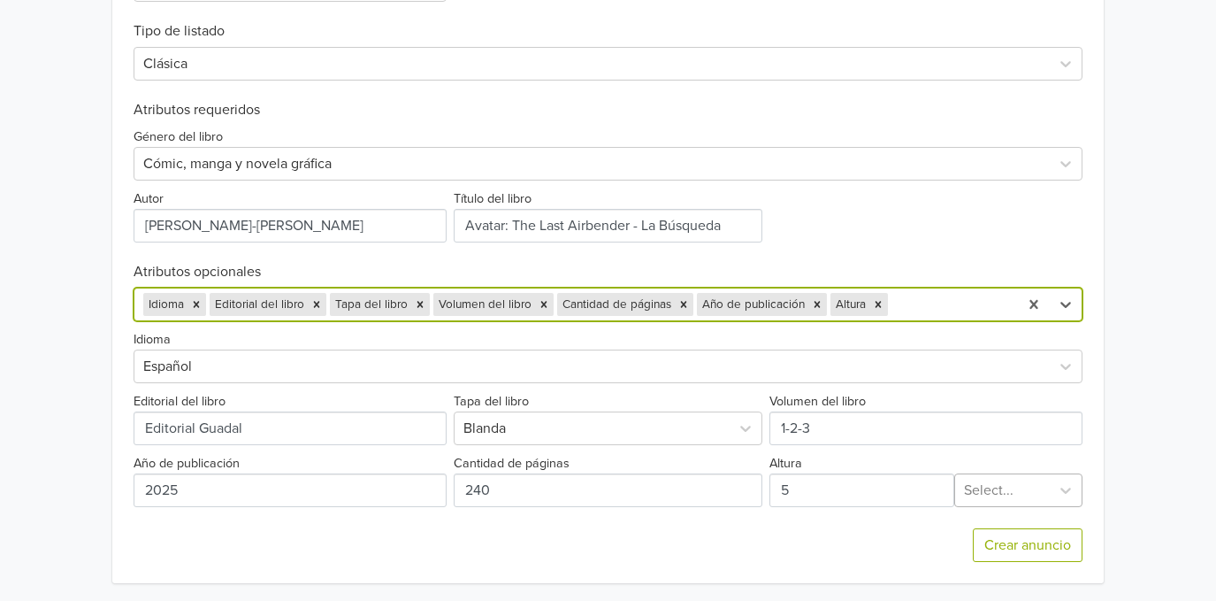
drag, startPoint x: 970, startPoint y: 498, endPoint x: 971, endPoint y: 507, distance: 8.9
click at [971, 498] on div at bounding box center [1002, 490] width 77 height 25
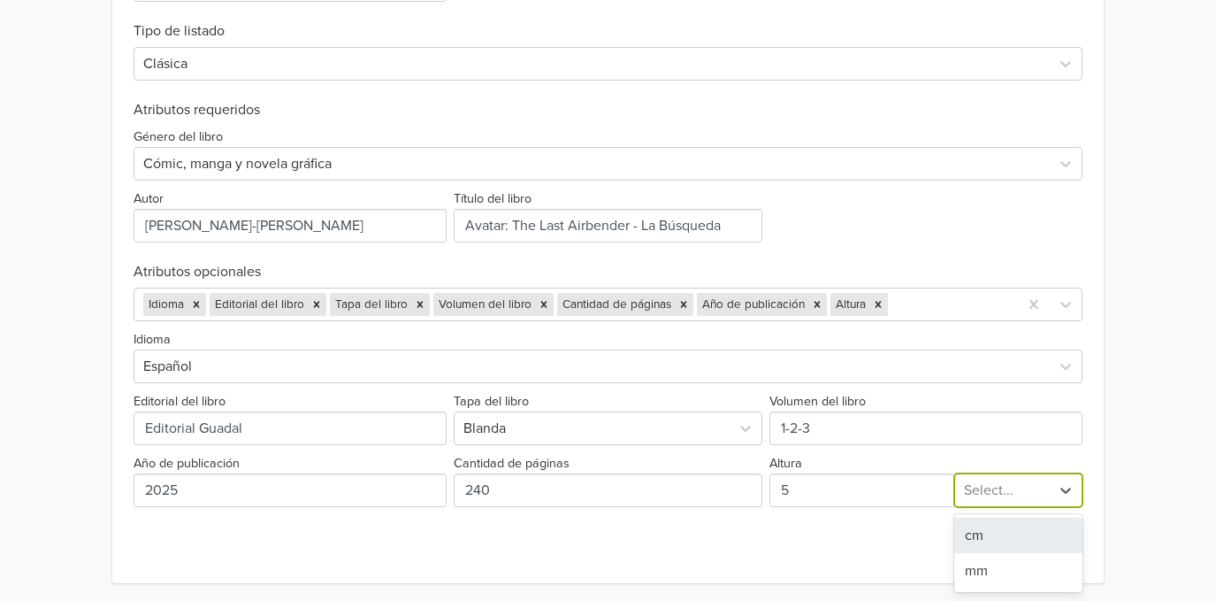
click at [970, 533] on div "cm" at bounding box center [1018, 534] width 128 height 35
click at [917, 297] on div at bounding box center [951, 304] width 118 height 25
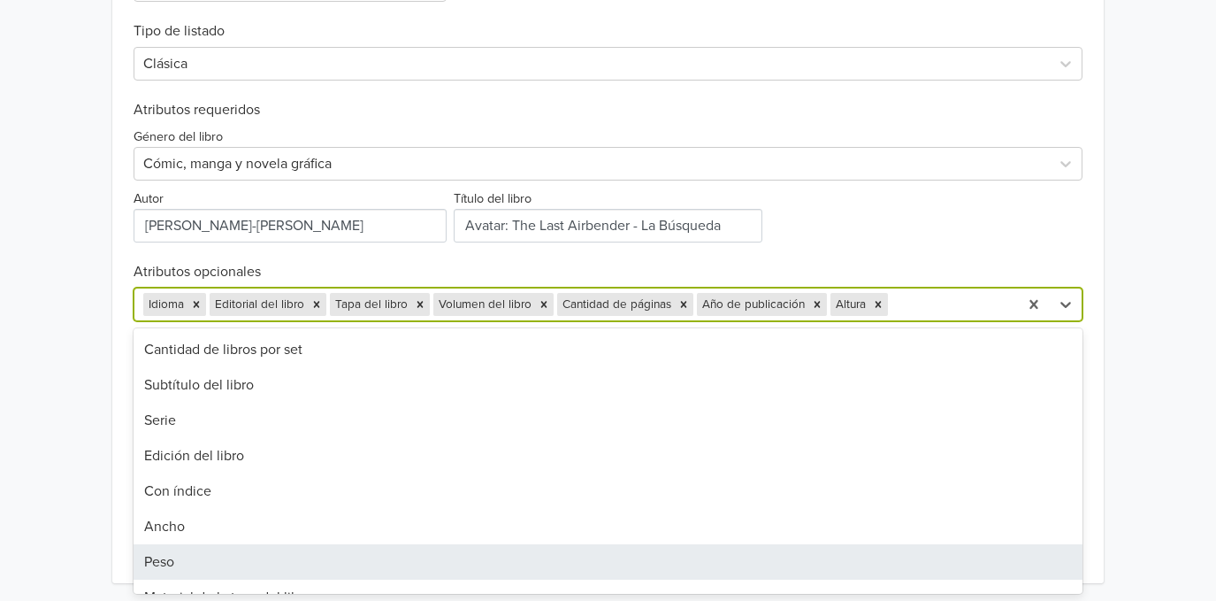
click at [480, 547] on div "Peso" at bounding box center [608, 561] width 949 height 35
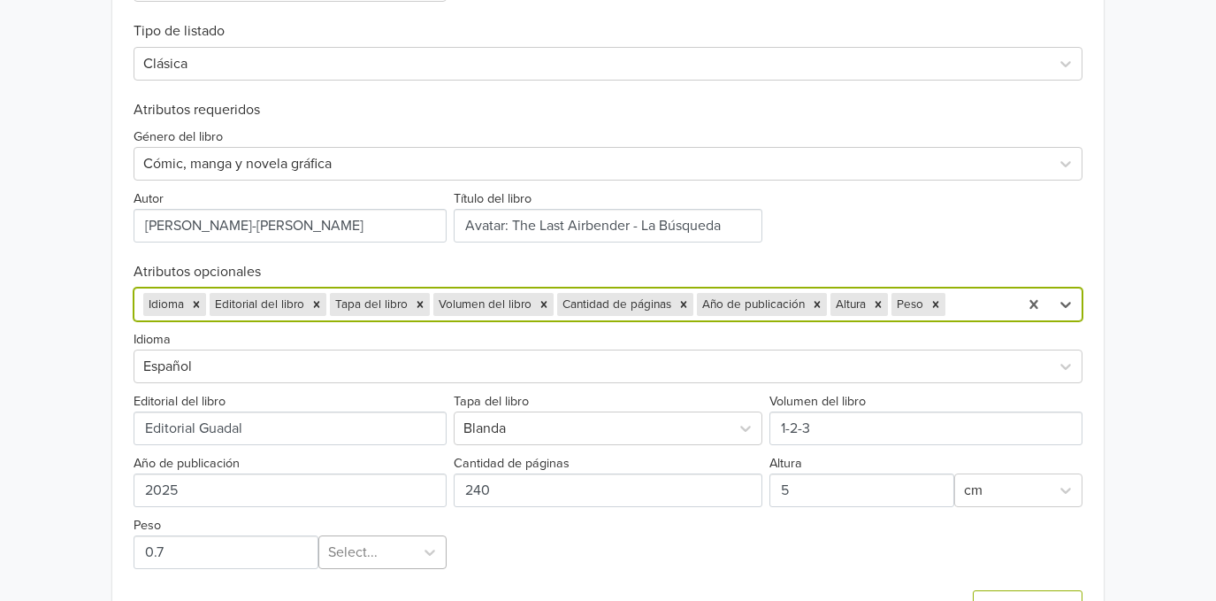
click at [400, 556] on div "Select..." at bounding box center [382, 552] width 128 height 34
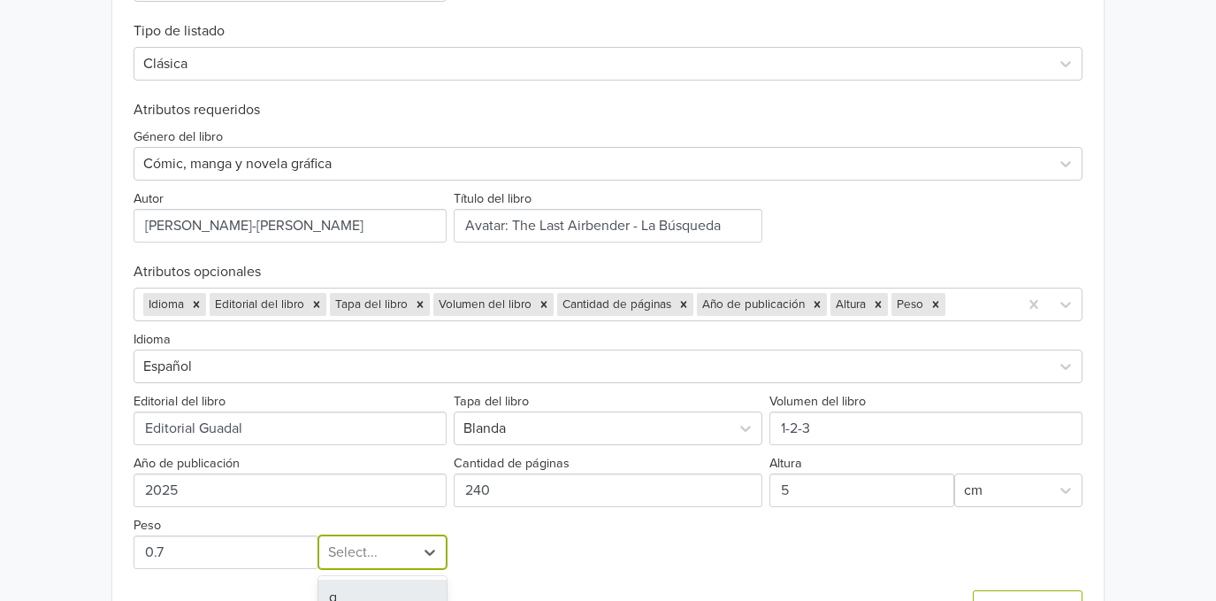
scroll to position [739, 0]
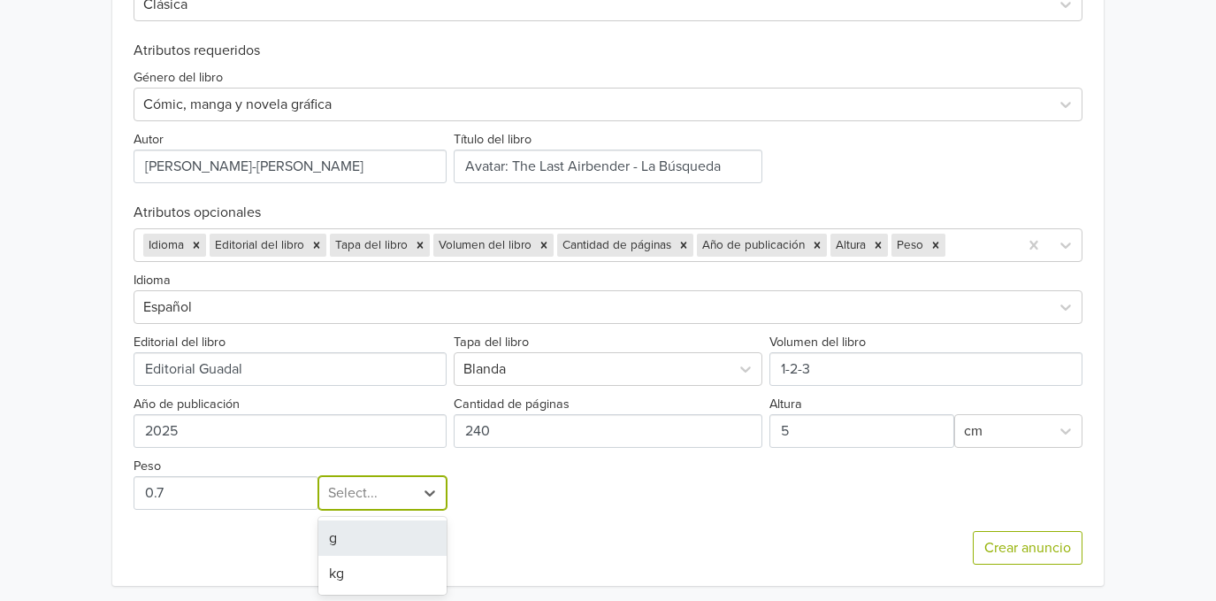
click at [399, 545] on div "g" at bounding box center [382, 537] width 128 height 35
click at [955, 249] on div at bounding box center [979, 245] width 60 height 25
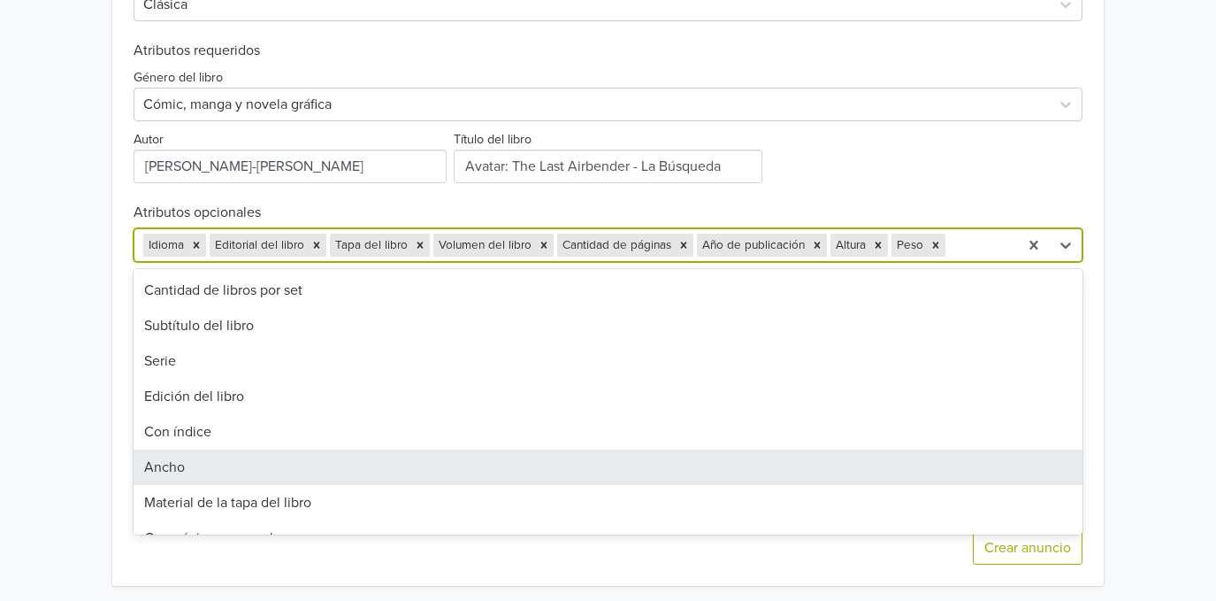
click at [430, 470] on div "Ancho" at bounding box center [608, 466] width 949 height 35
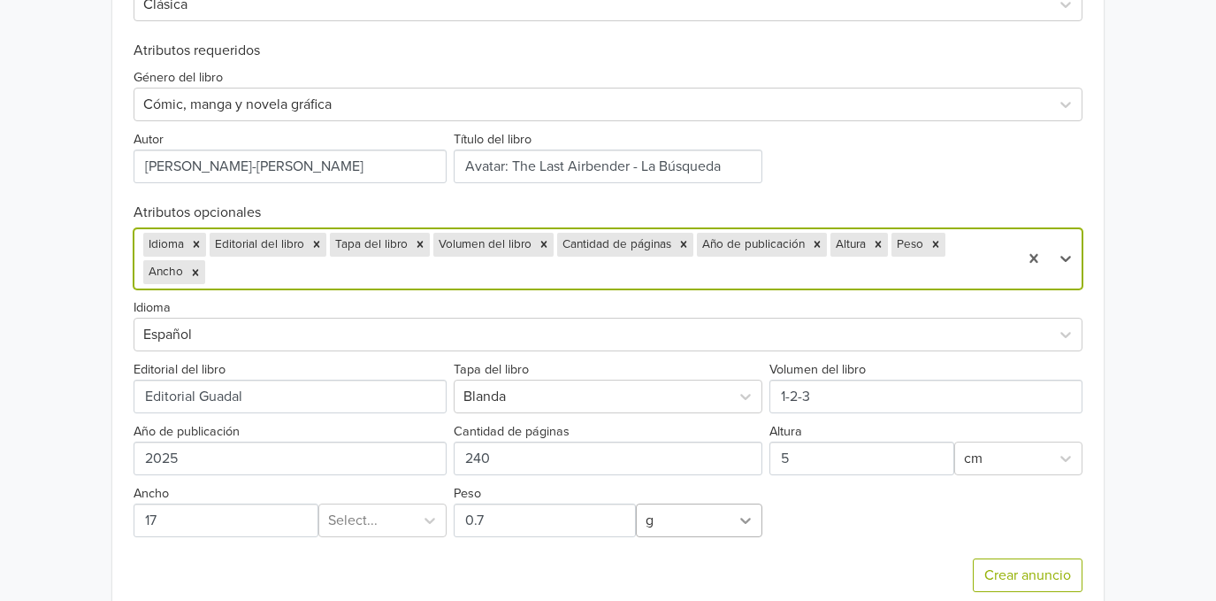
click at [735, 509] on div at bounding box center [746, 520] width 32 height 32
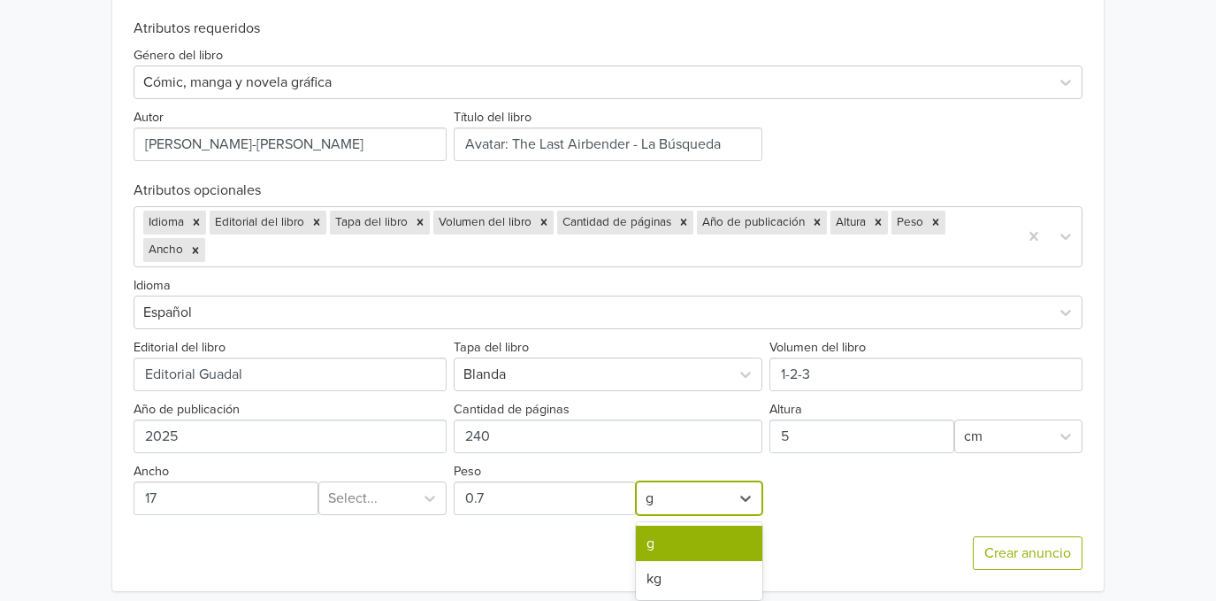
scroll to position [765, 0]
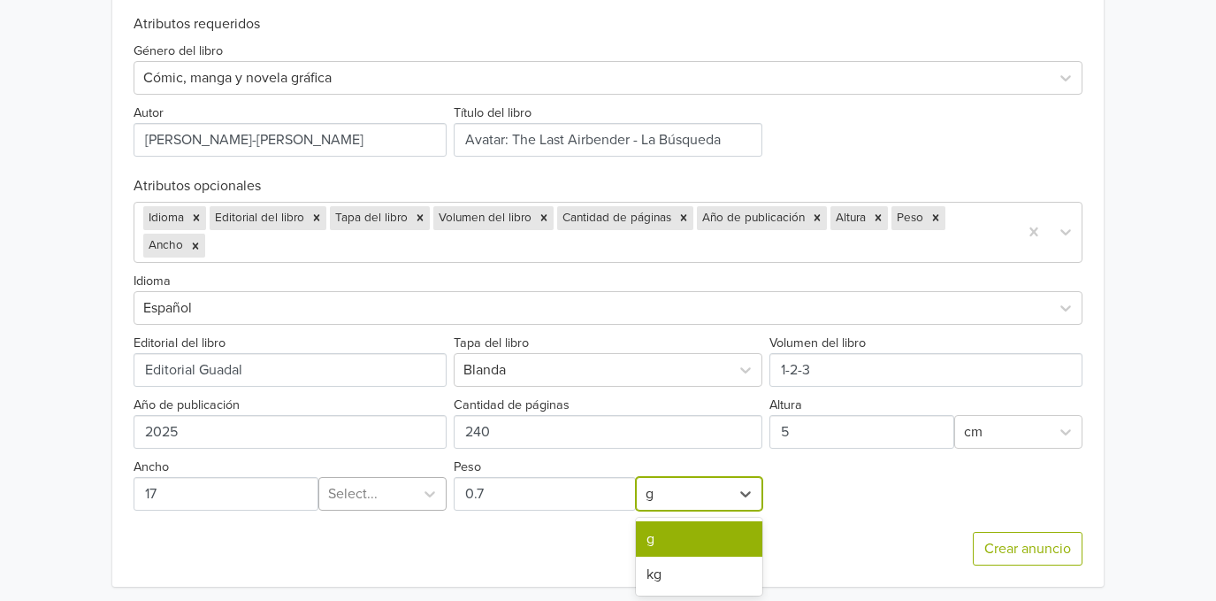
click at [391, 502] on div at bounding box center [366, 493] width 77 height 25
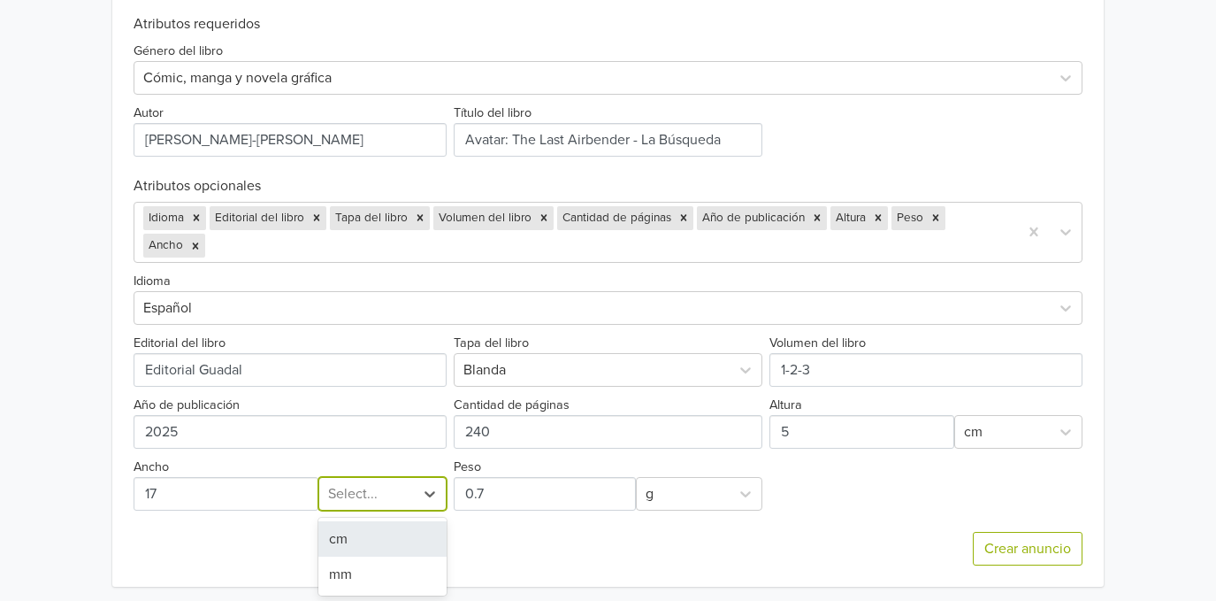
click at [380, 540] on div "cm" at bounding box center [382, 538] width 128 height 35
click at [938, 264] on div "Idioma Español Editorial del libro Tapa del libro Blanda Volumen del libro Año …" at bounding box center [608, 387] width 949 height 248
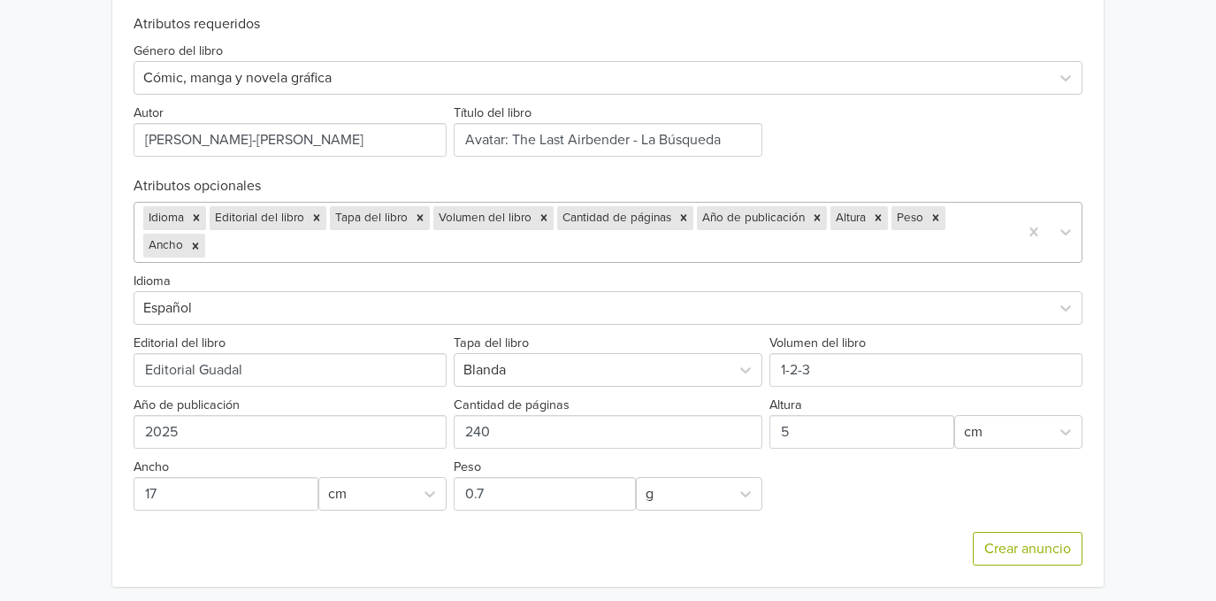
click at [938, 248] on div at bounding box center [609, 246] width 801 height 25
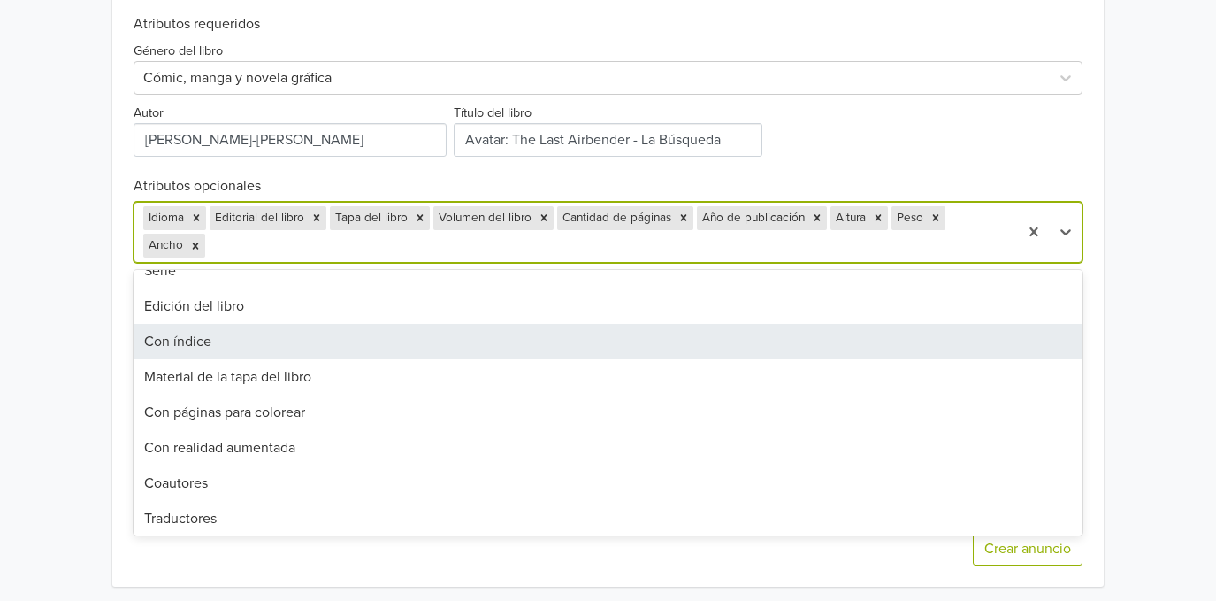
scroll to position [118, 0]
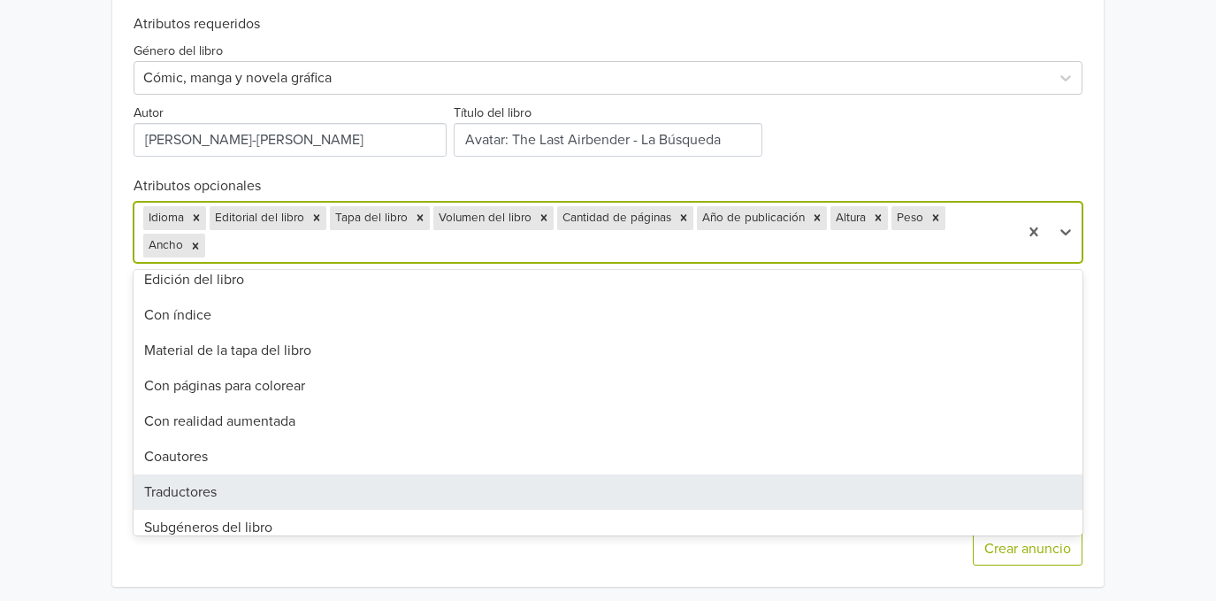
click at [435, 482] on div "Traductores" at bounding box center [608, 491] width 949 height 35
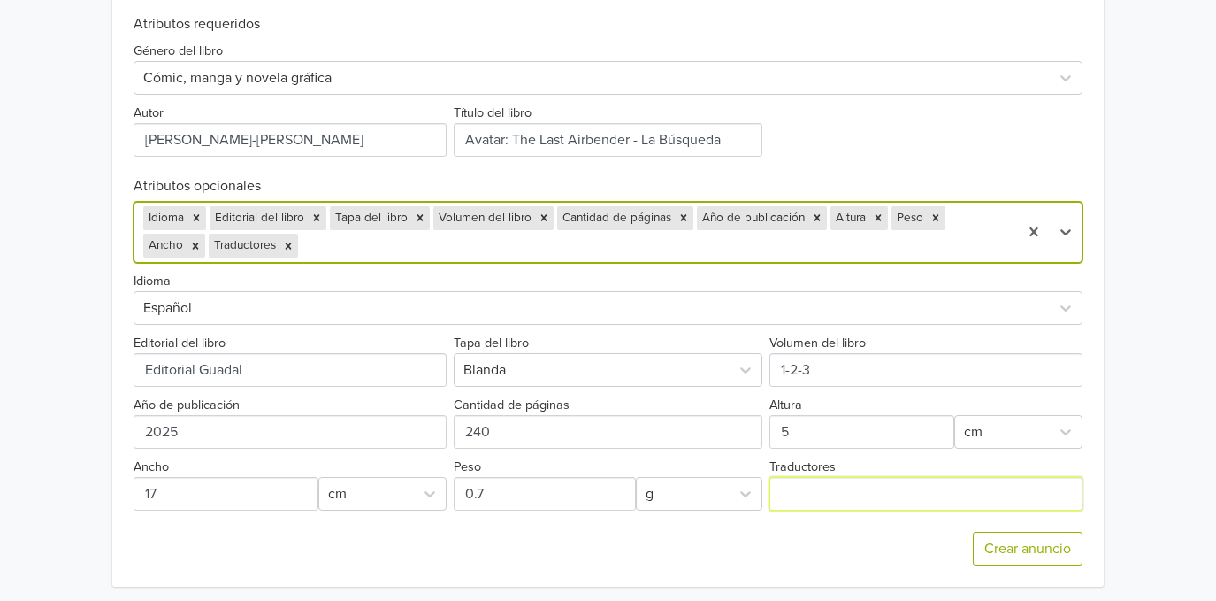
click at [839, 494] on input "Traductores" at bounding box center [926, 494] width 313 height 34
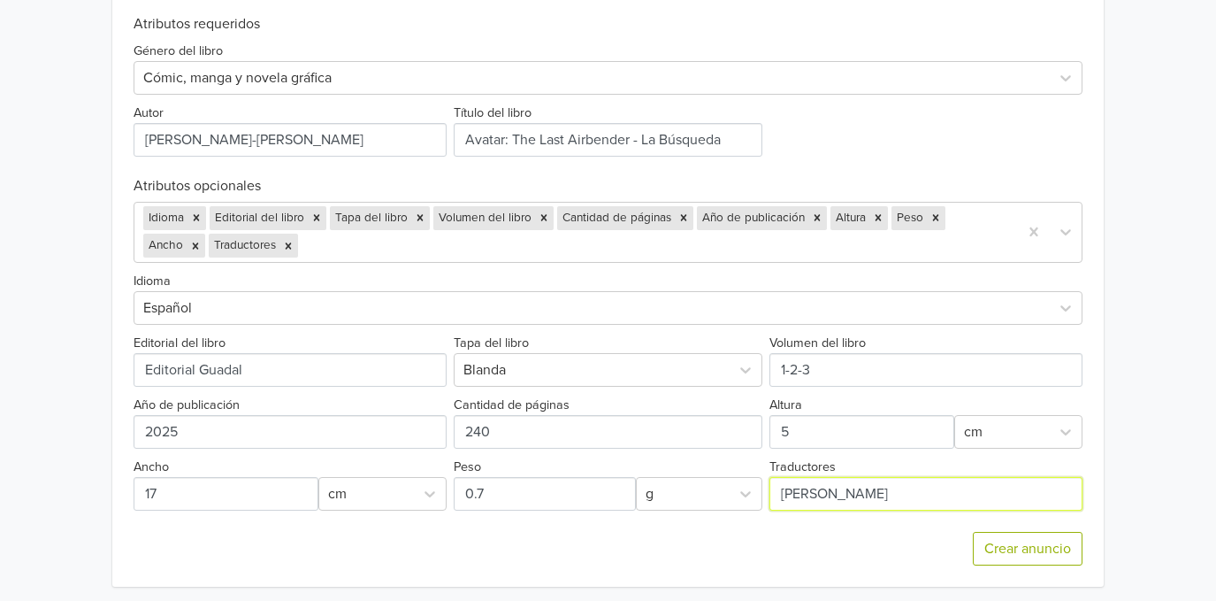
type input "Ariel Esteban Ramos"
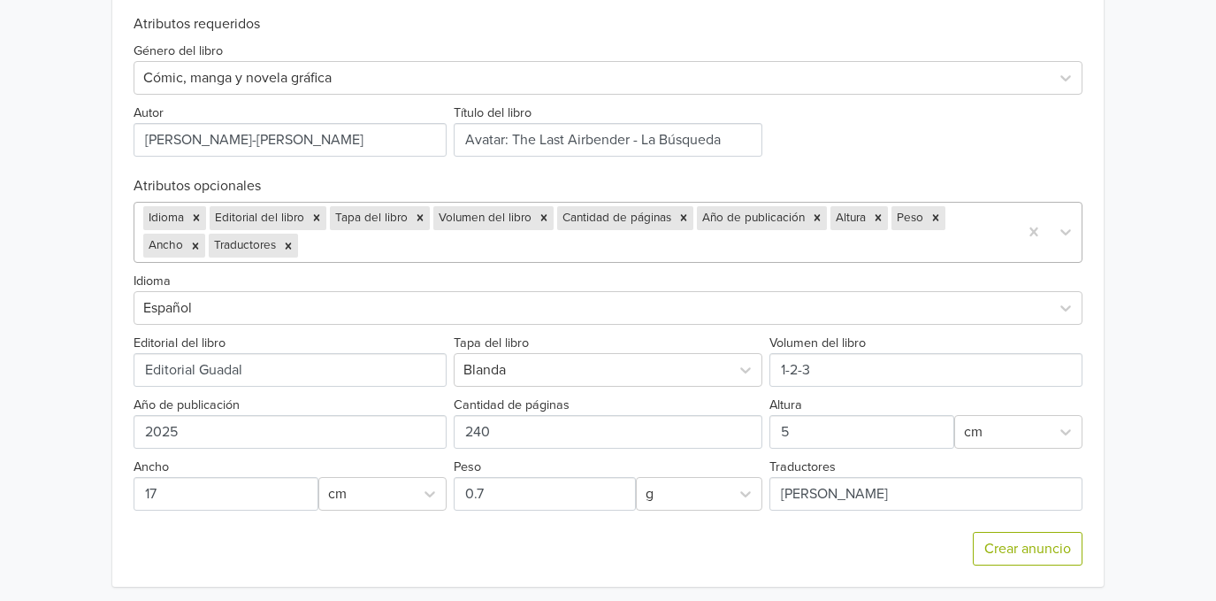
click at [853, 253] on div at bounding box center [656, 246] width 708 height 25
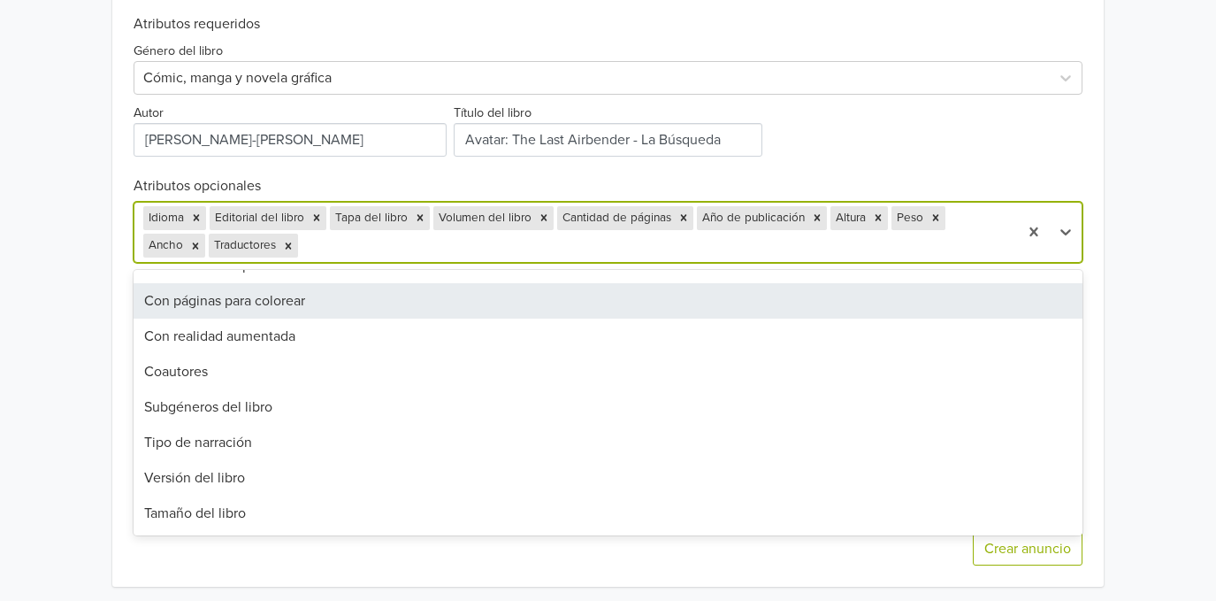
scroll to position [235, 0]
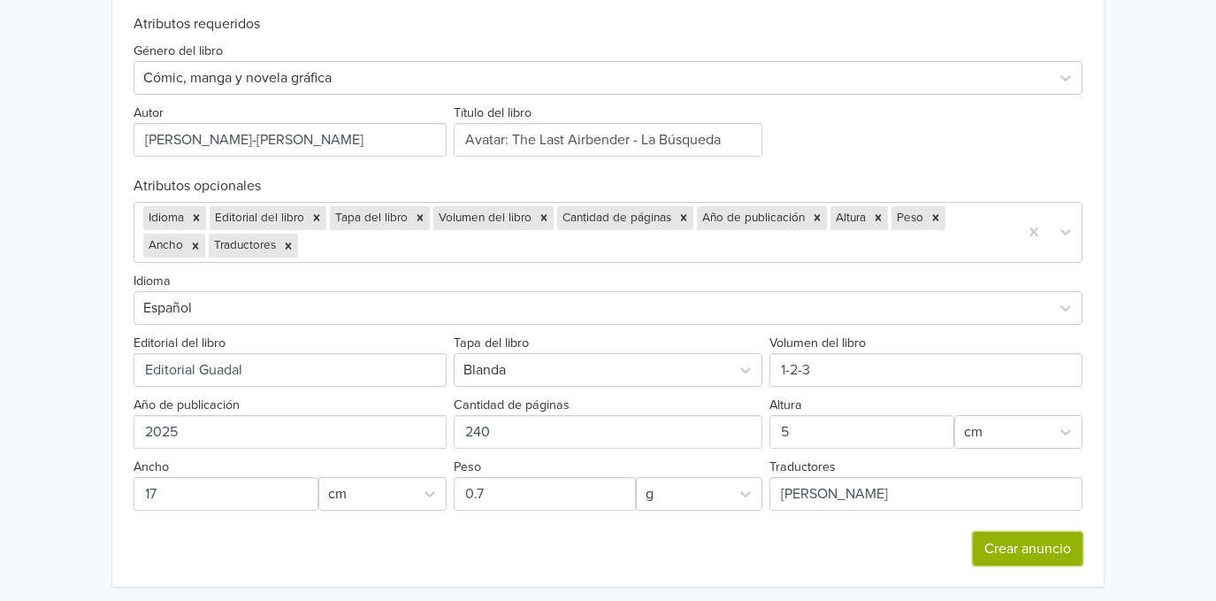
click at [1001, 540] on button "Crear anuncio" at bounding box center [1028, 549] width 110 height 34
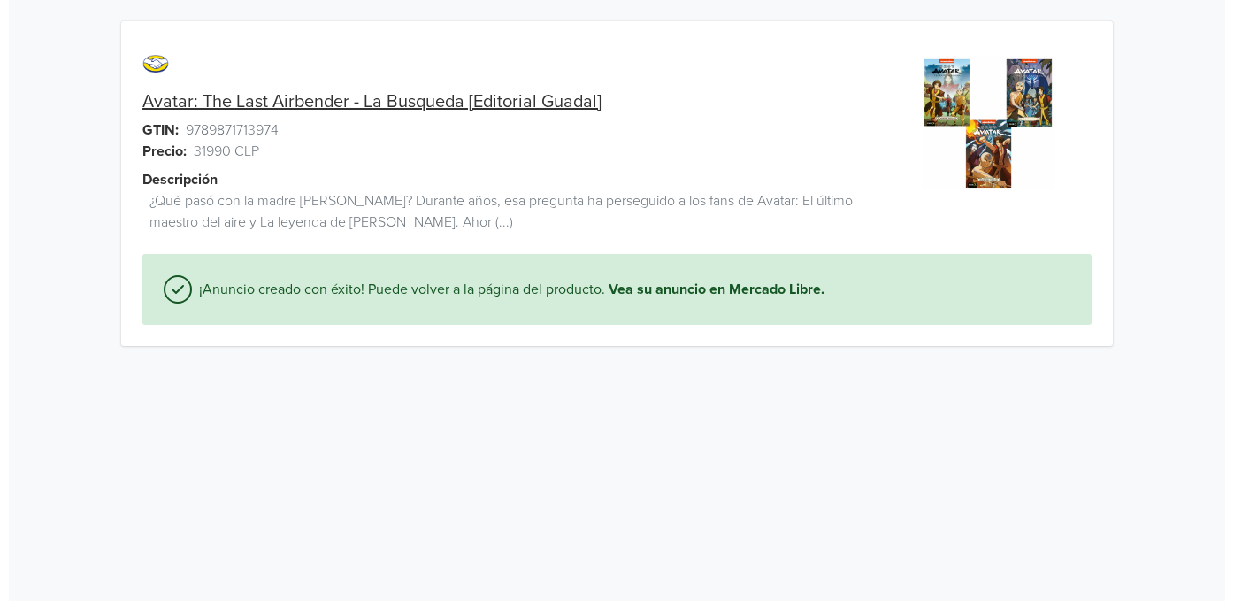
scroll to position [0, 0]
